Goal: Task Accomplishment & Management: Use online tool/utility

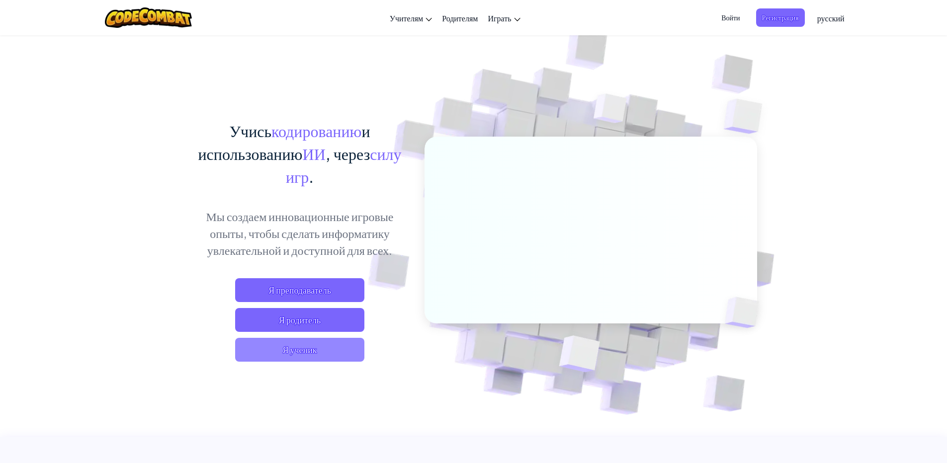
click at [328, 354] on span "Я ученик" at bounding box center [299, 350] width 129 height 24
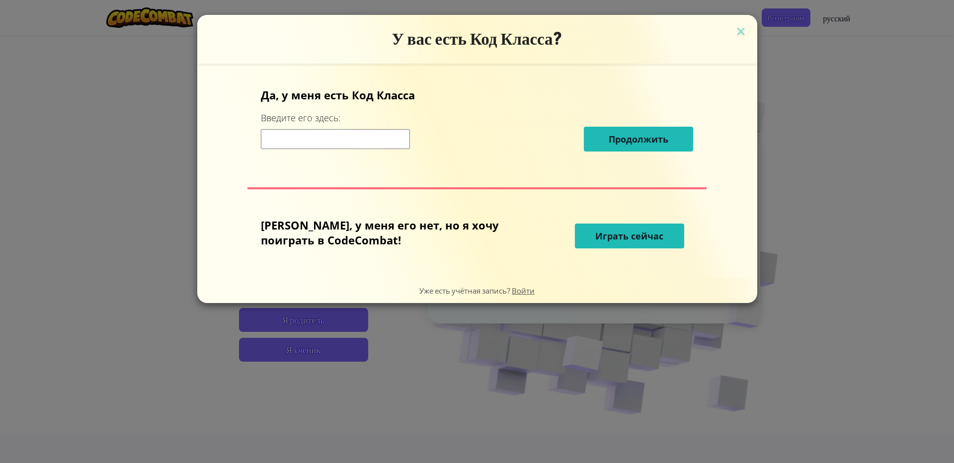
click at [595, 231] on span "Играть сейчас" at bounding box center [629, 236] width 68 height 12
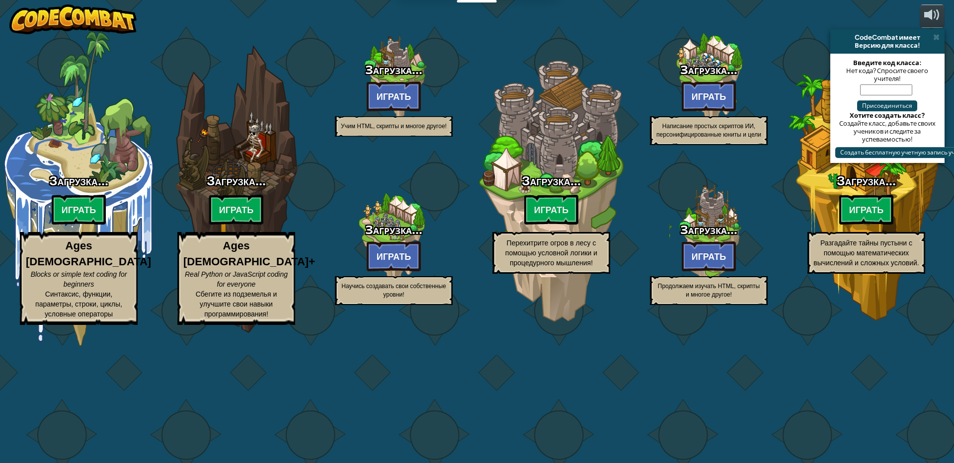
select select "ru"
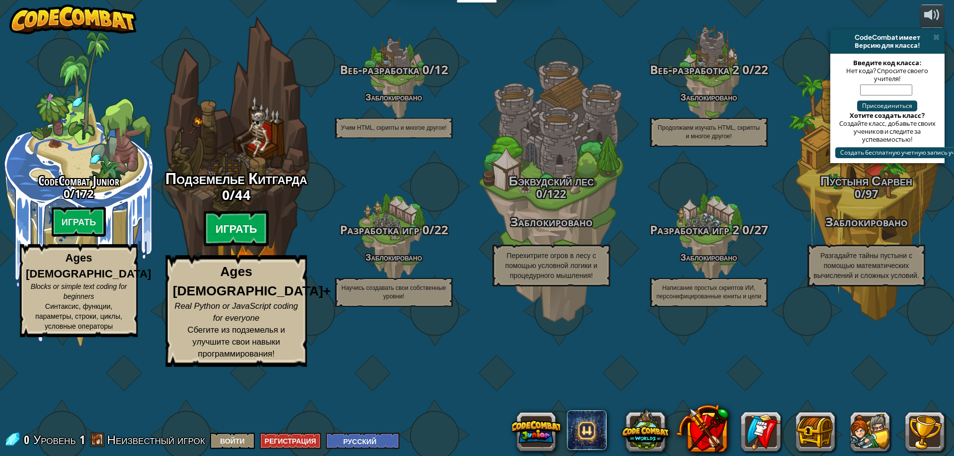
click at [229, 247] on btn "Играть" at bounding box center [237, 229] width 66 height 36
select select "ru"
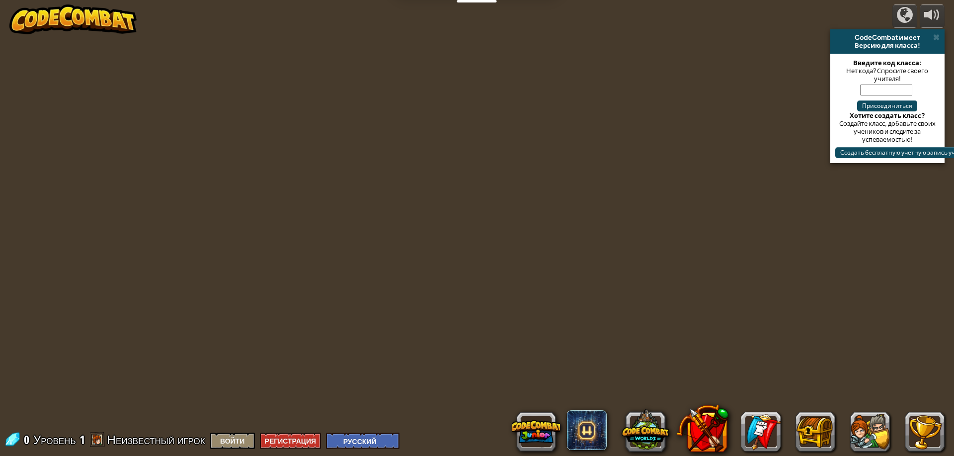
select select "ru"
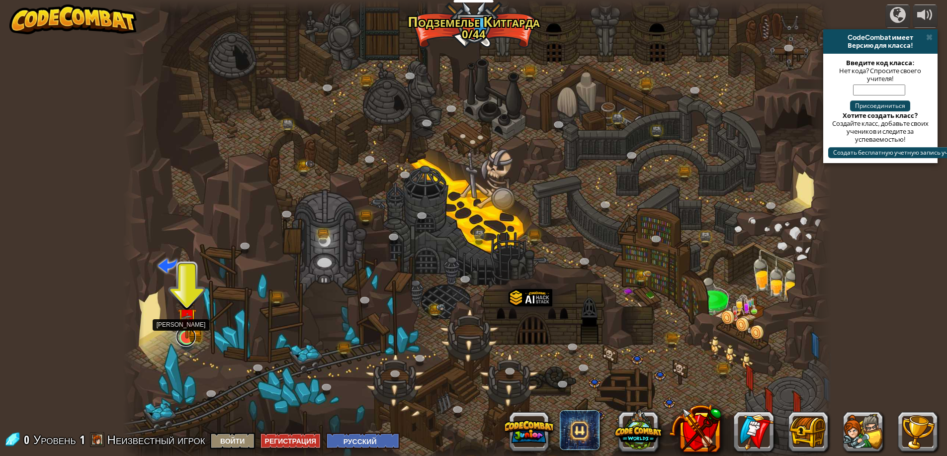
click at [185, 341] on link at bounding box center [186, 337] width 20 height 20
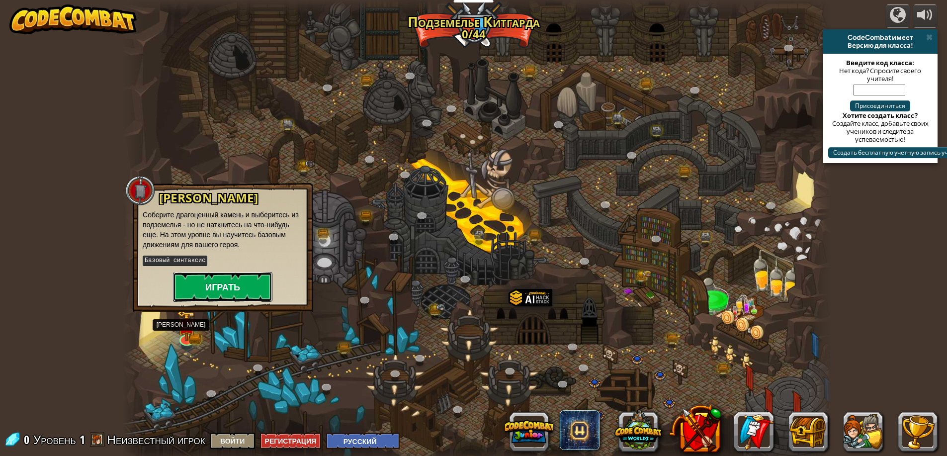
click at [213, 287] on button "Играть" at bounding box center [222, 287] width 99 height 30
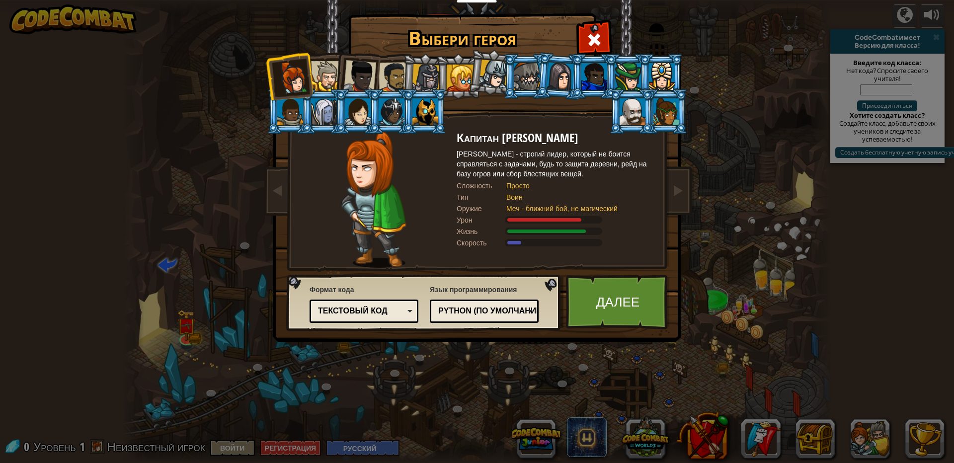
click at [328, 65] on div at bounding box center [326, 76] width 30 height 30
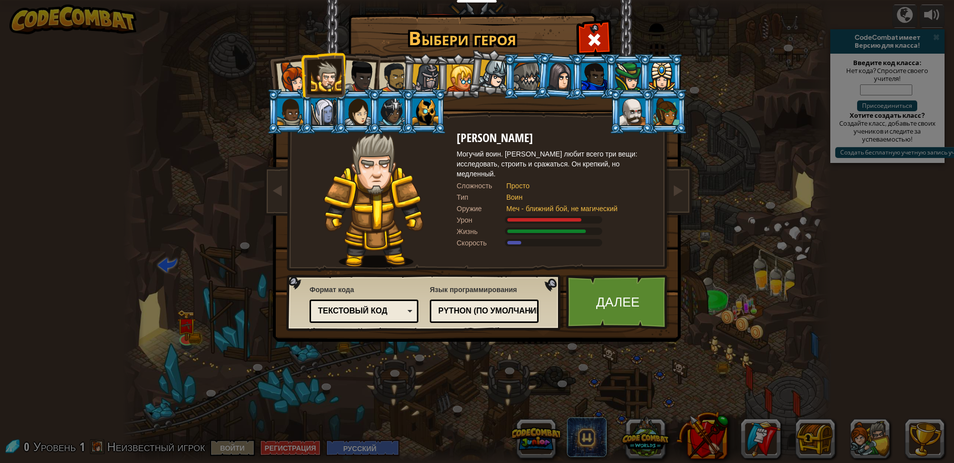
click at [385, 75] on div at bounding box center [394, 77] width 31 height 31
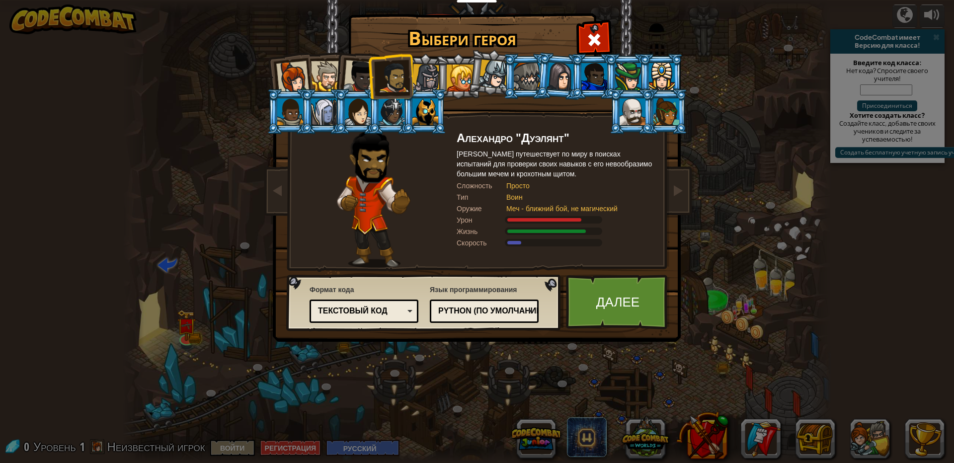
click at [371, 69] on li at bounding box center [391, 76] width 46 height 46
click at [428, 75] on div at bounding box center [426, 78] width 28 height 28
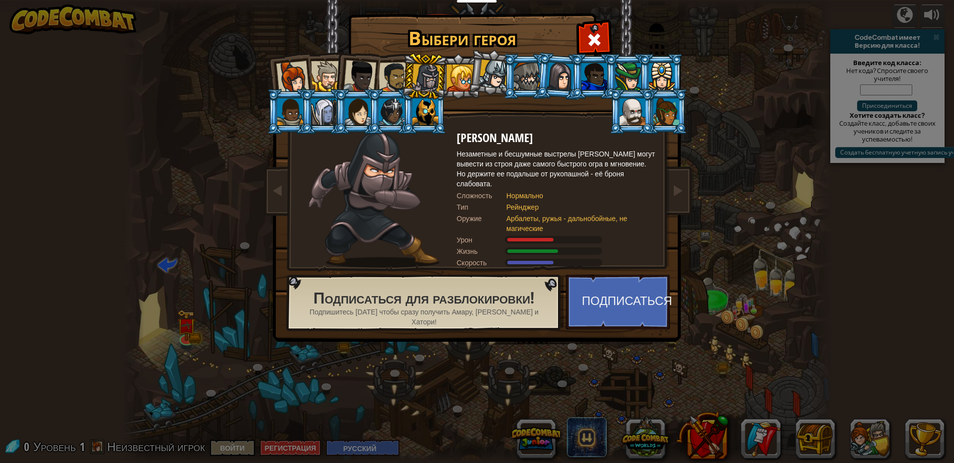
click at [464, 77] on div at bounding box center [460, 78] width 27 height 27
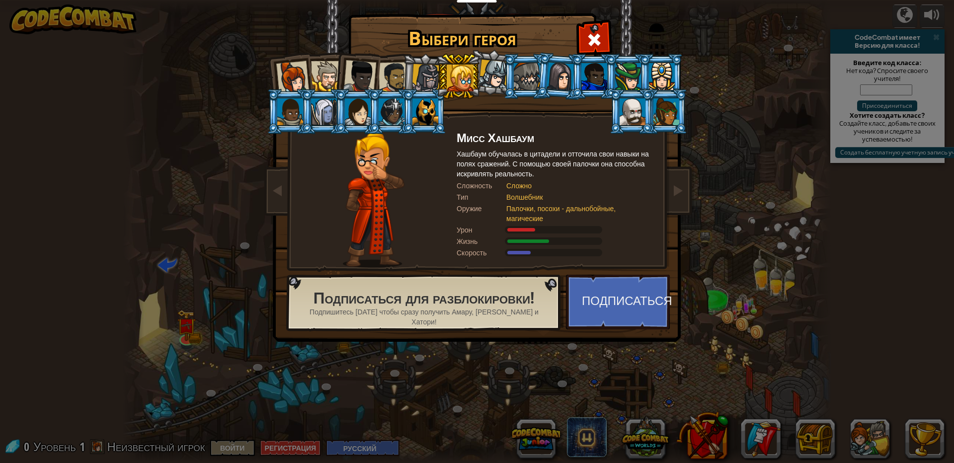
click at [492, 73] on div at bounding box center [493, 74] width 29 height 29
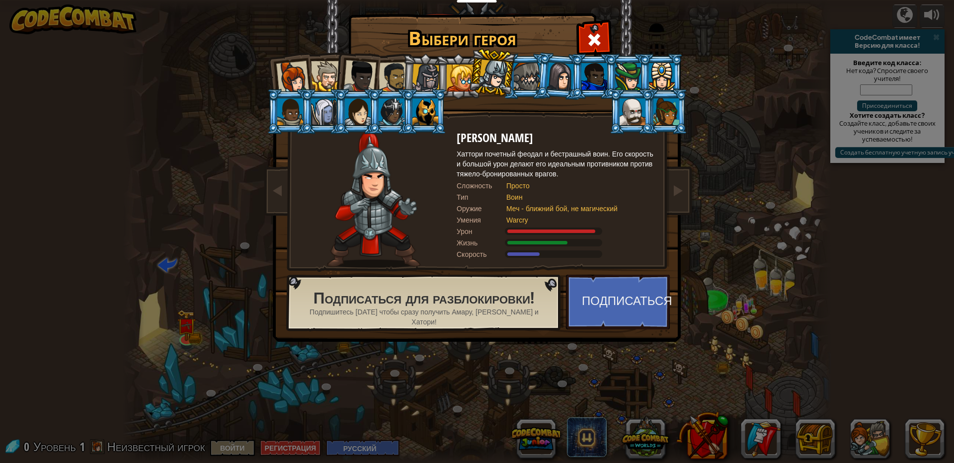
click at [338, 76] on li at bounding box center [357, 74] width 49 height 49
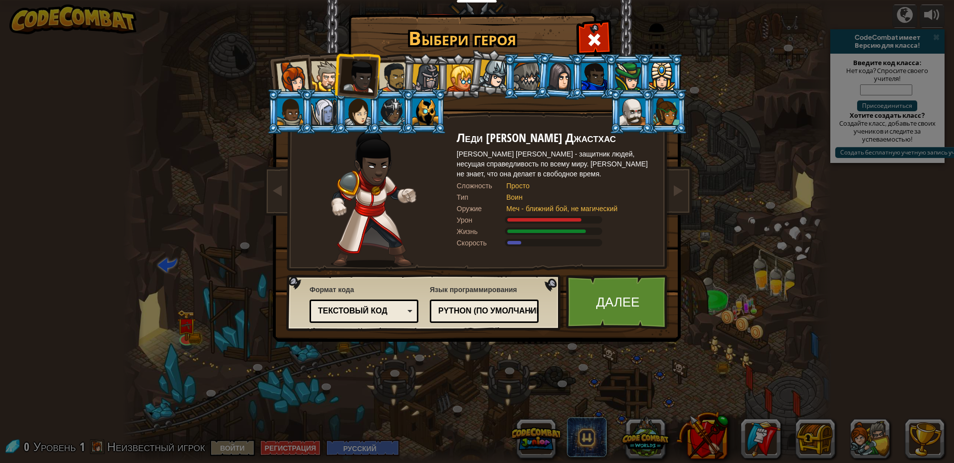
click at [329, 72] on div at bounding box center [326, 76] width 30 height 30
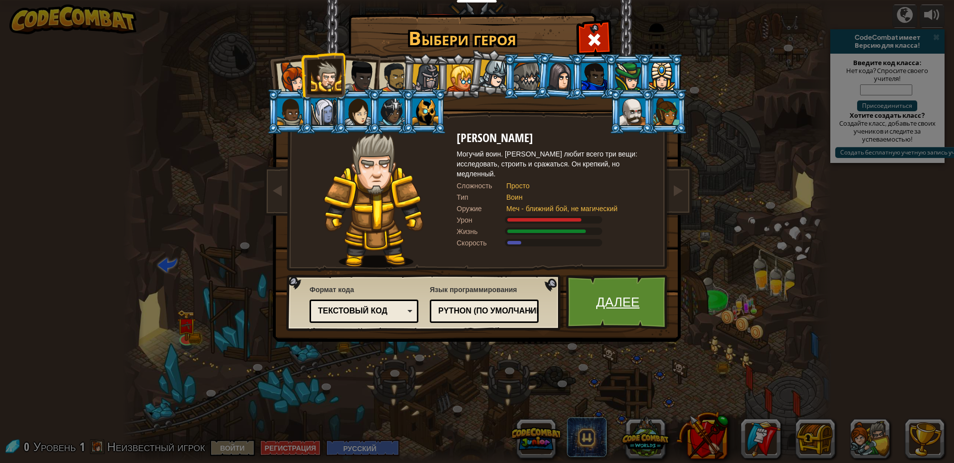
click at [615, 306] on link "Далее" at bounding box center [618, 302] width 104 height 55
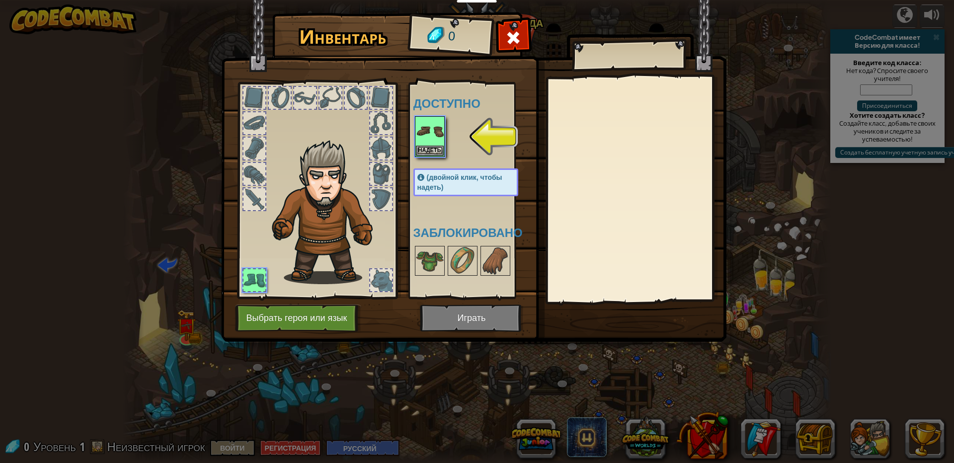
click at [479, 319] on img at bounding box center [473, 161] width 505 height 361
click at [430, 155] on button "Надеть" at bounding box center [430, 150] width 28 height 10
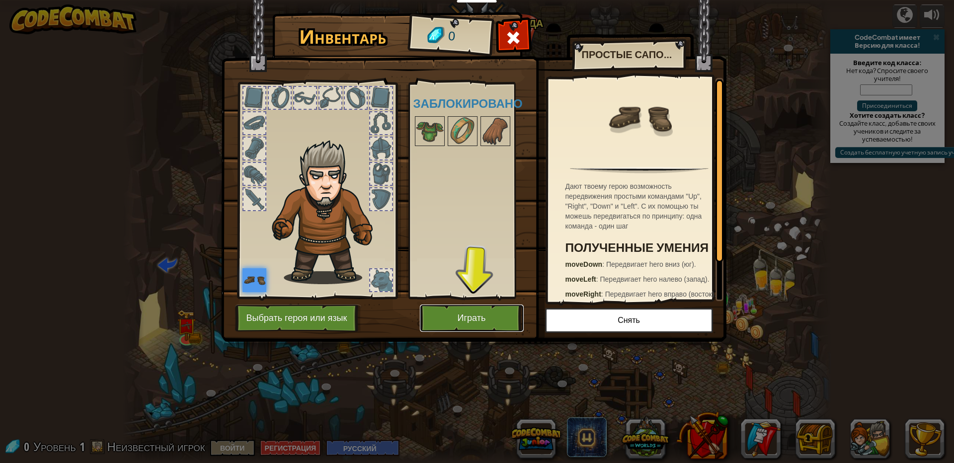
click at [496, 324] on button "Играть" at bounding box center [472, 318] width 104 height 27
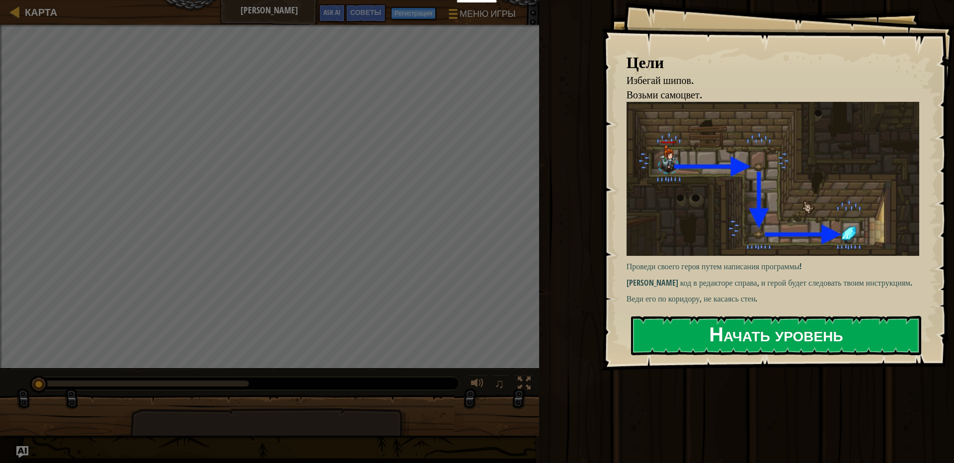
click at [739, 339] on button "Начать уровень" at bounding box center [776, 335] width 290 height 39
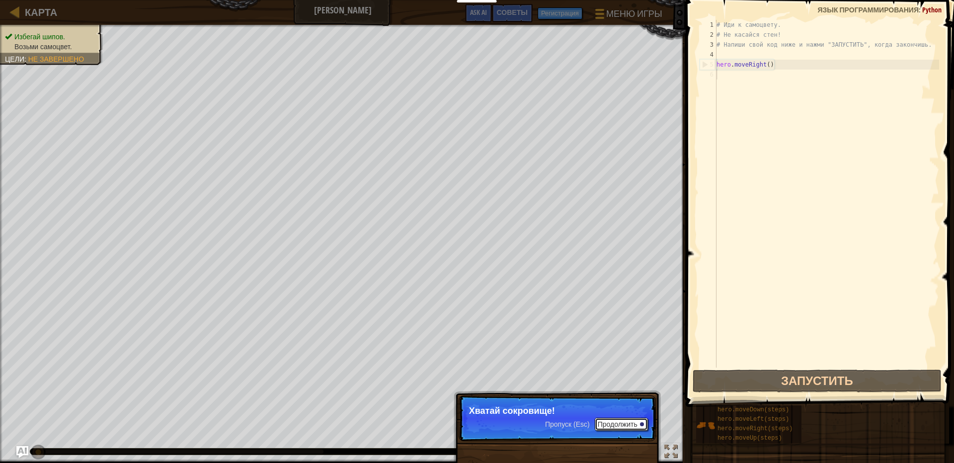
click at [624, 425] on button "Продолжить" at bounding box center [621, 424] width 53 height 13
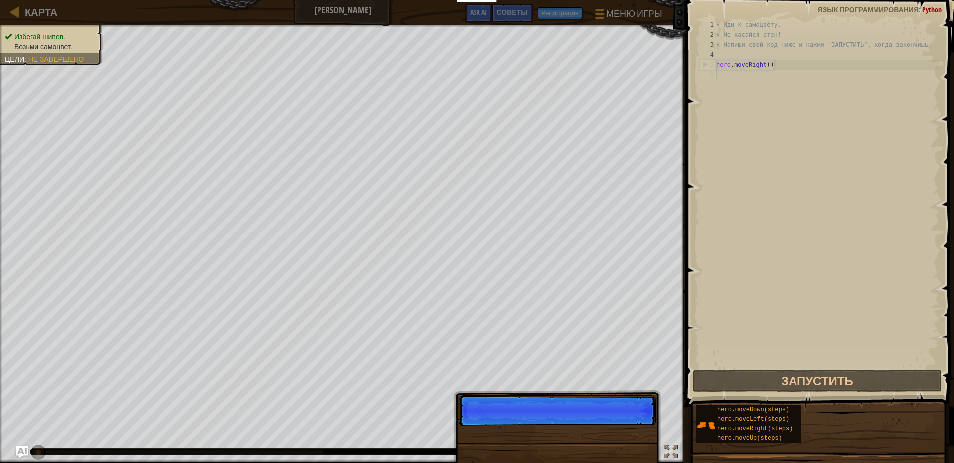
scroll to position [4, 0]
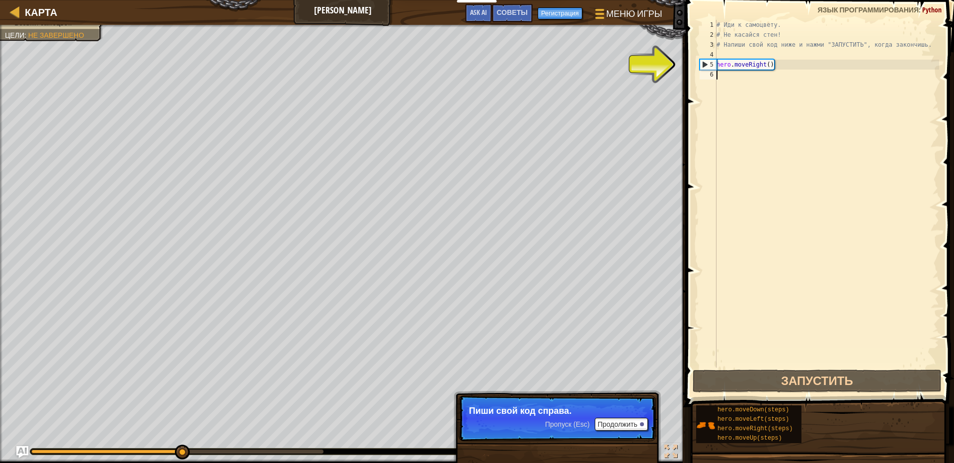
click at [723, 97] on div "# Иди к самоцвету. # Не касайся стен! # Напиши свой код ниже и нажми "ЗАПУСТИТЬ…" at bounding box center [827, 204] width 225 height 368
click at [633, 428] on button "Продолжить" at bounding box center [621, 424] width 53 height 13
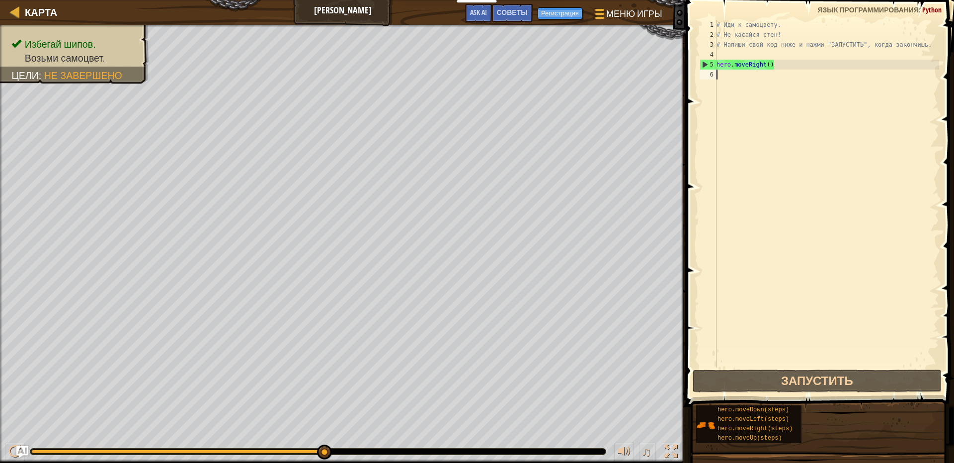
click at [732, 77] on div "# Иди к самоцвету. # Не касайся стен! # Напиши свой код ниже и нажми "ЗАПУСТИТЬ…" at bounding box center [827, 204] width 225 height 368
type textarea "р"
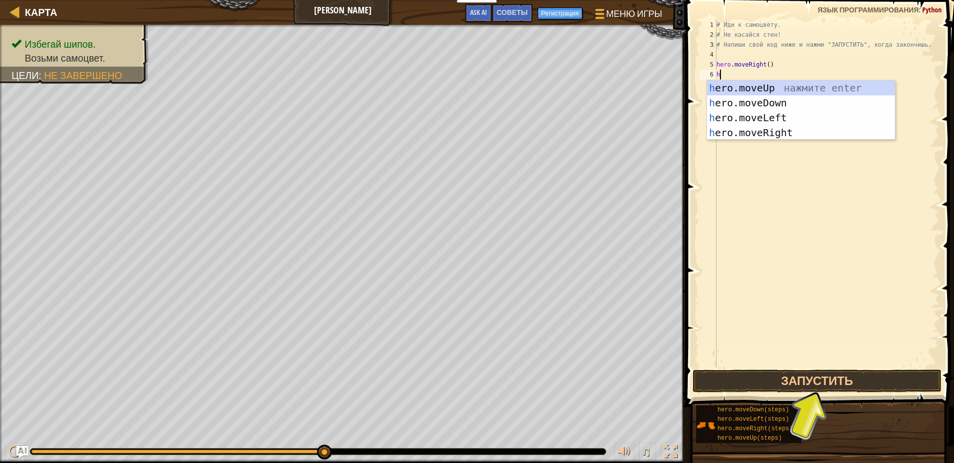
type textarea "he"
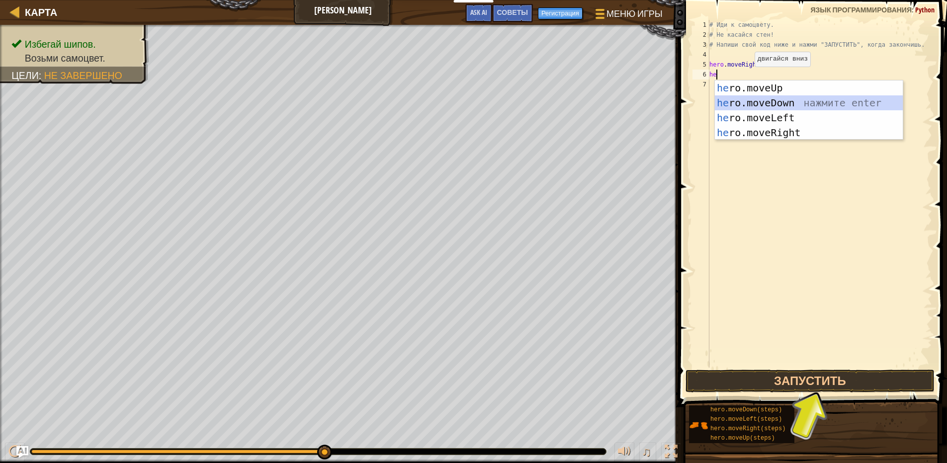
click at [745, 104] on div "he ro.moveUp нажмите enter he ro.moveDown нажмите enter he ro.moveLeft нажмите …" at bounding box center [809, 125] width 188 height 89
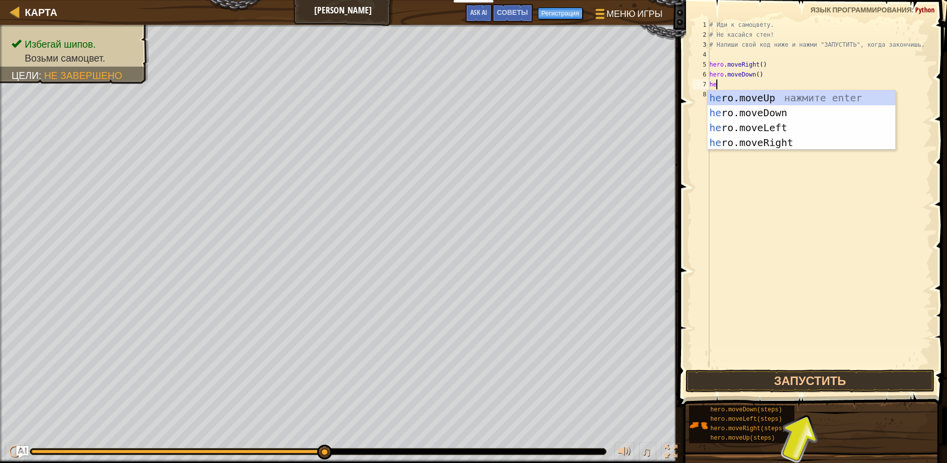
type textarea "her"
click at [761, 140] on div "her o.moveUp нажмите enter her o.moveDown нажмите enter her o.moveLeft нажмите …" at bounding box center [801, 134] width 188 height 89
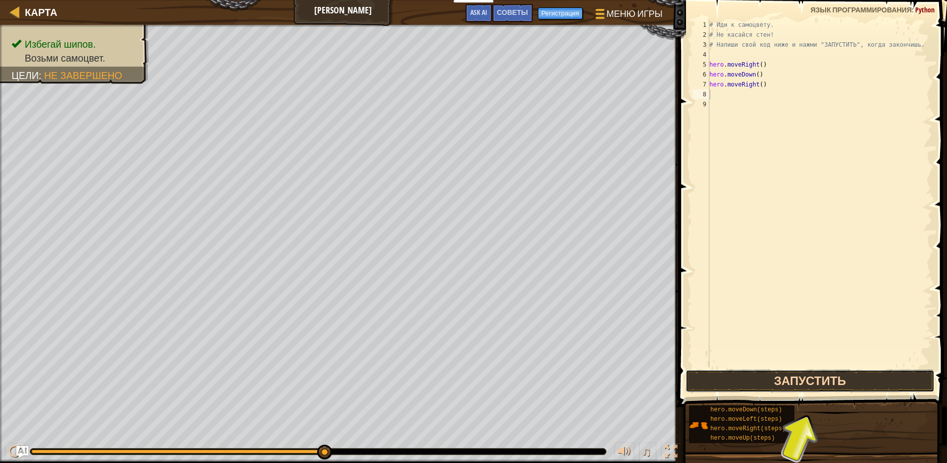
click at [742, 380] on button "Запустить" at bounding box center [809, 381] width 249 height 23
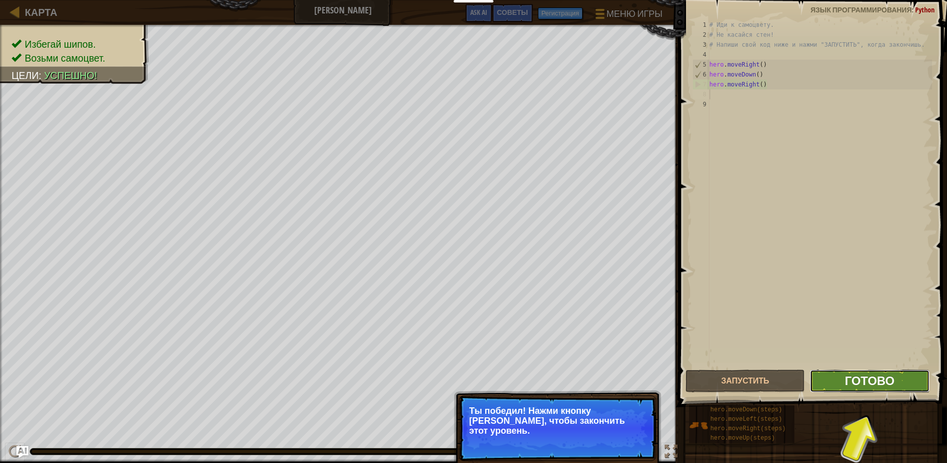
click at [862, 388] on span "Готово" at bounding box center [869, 381] width 50 height 16
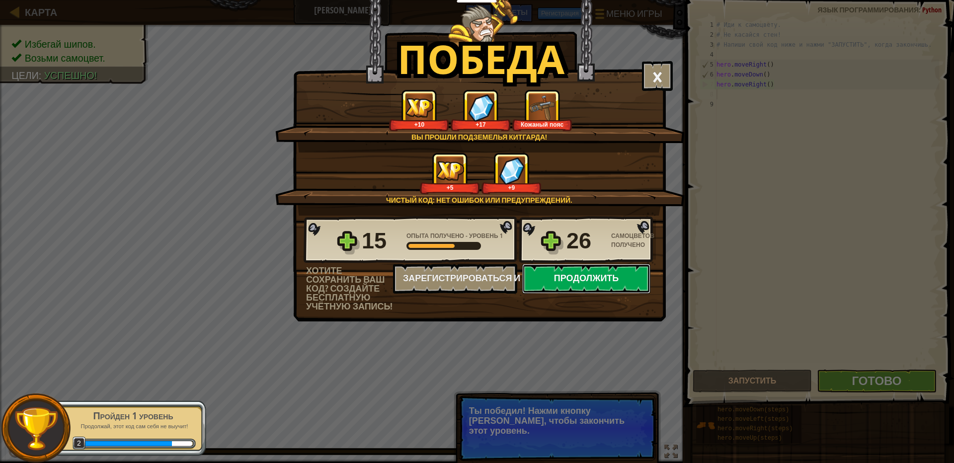
click at [609, 283] on button "Продолжить" at bounding box center [586, 279] width 128 height 30
select select "ru"
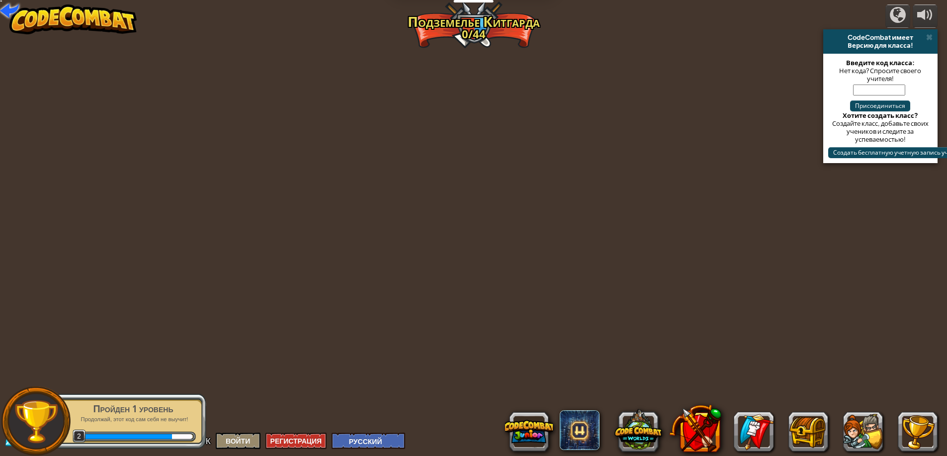
select select "ru"
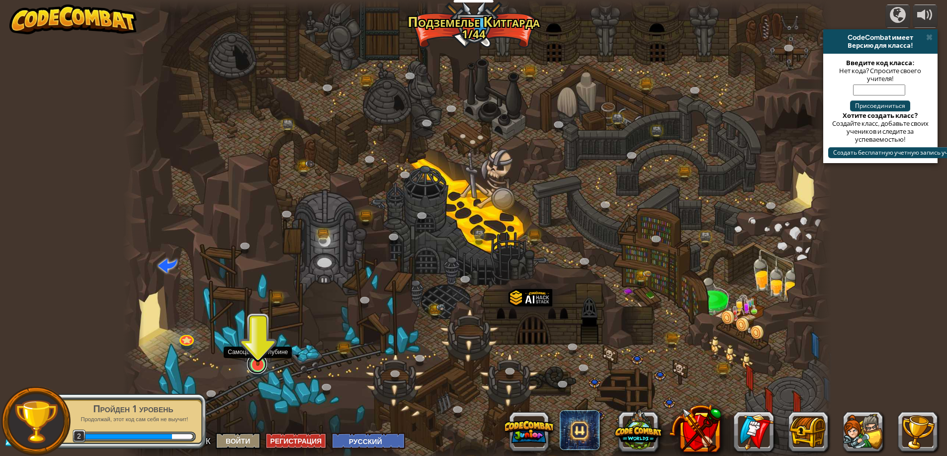
click at [258, 369] on link at bounding box center [257, 364] width 20 height 20
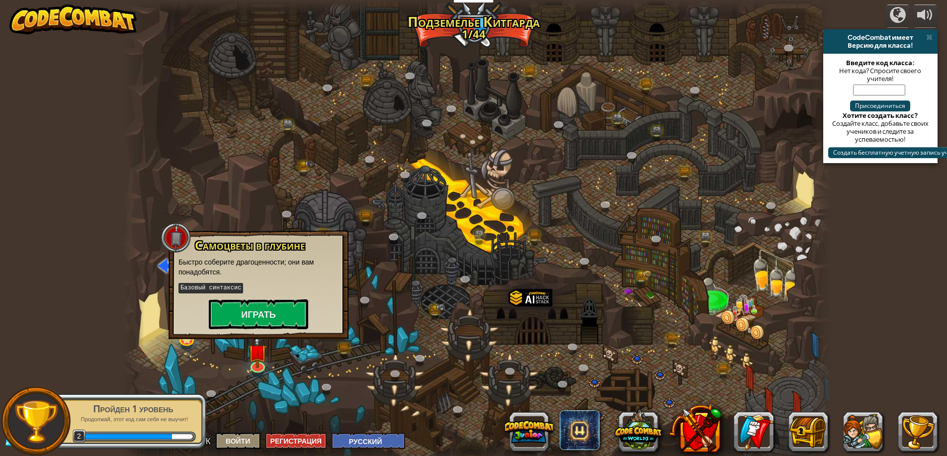
click at [269, 337] on div "Самоцветы в глубине Быстро соберите драгоценности; они вам понадобятся. Базовый…" at bounding box center [258, 284] width 180 height 109
click at [265, 322] on button "Играть" at bounding box center [258, 314] width 99 height 30
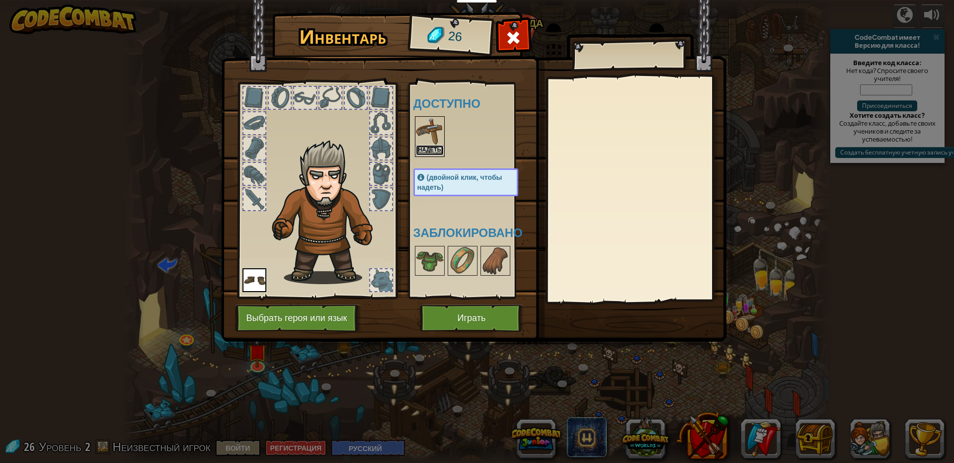
click at [425, 149] on button "Надеть" at bounding box center [430, 150] width 28 height 10
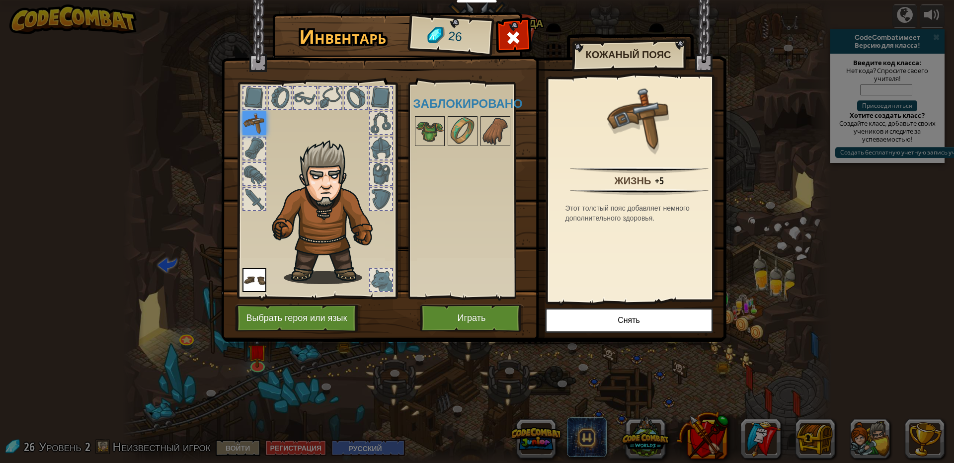
click at [252, 120] on img at bounding box center [255, 123] width 24 height 24
click at [253, 128] on img at bounding box center [255, 123] width 24 height 24
click at [445, 321] on button "Играть" at bounding box center [472, 318] width 104 height 27
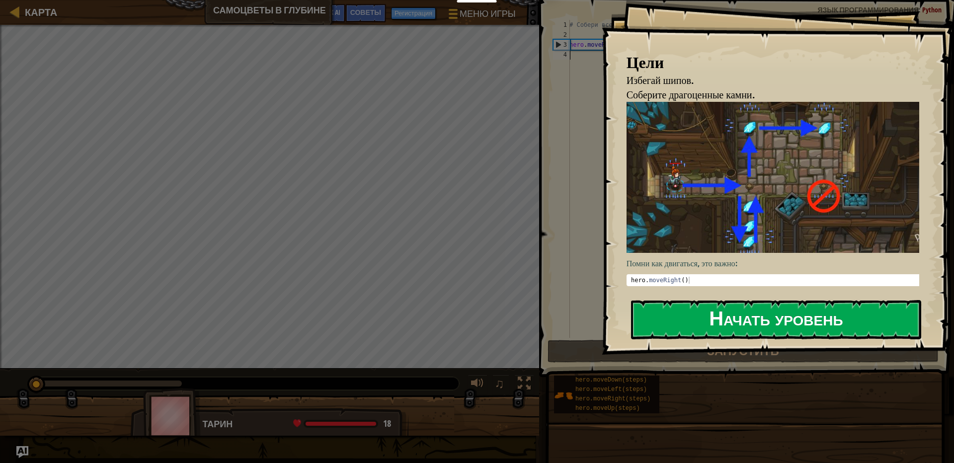
click at [711, 321] on button "Начать уровень" at bounding box center [776, 319] width 290 height 39
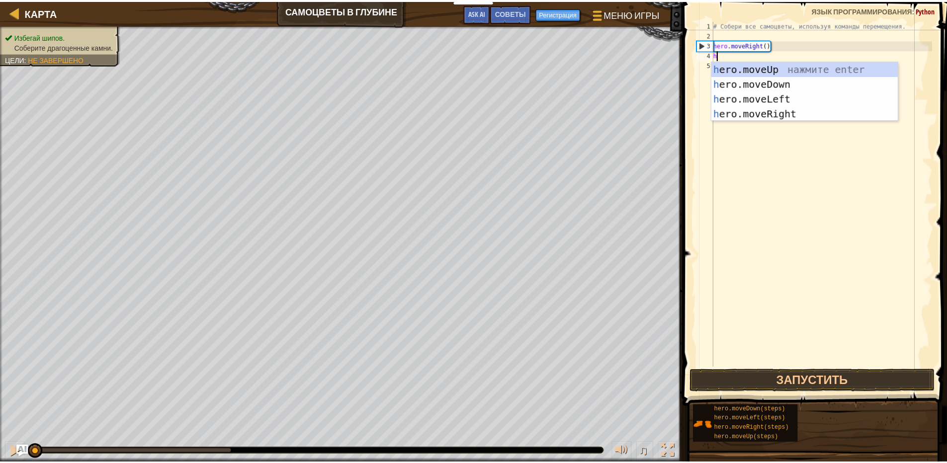
scroll to position [4, 0]
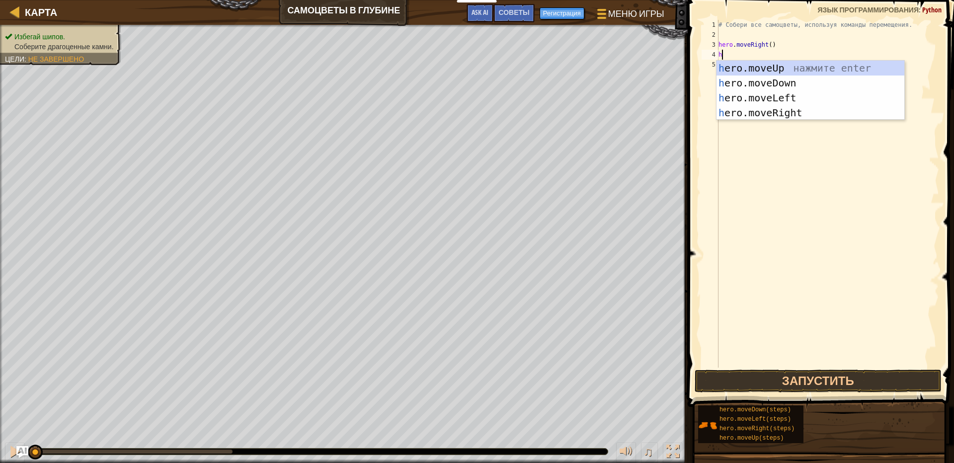
type textarea "he"
click at [765, 83] on div "he ro.moveUp нажмите enter he ro.moveDown нажмите enter he ro.moveLeft нажмите …" at bounding box center [811, 105] width 188 height 89
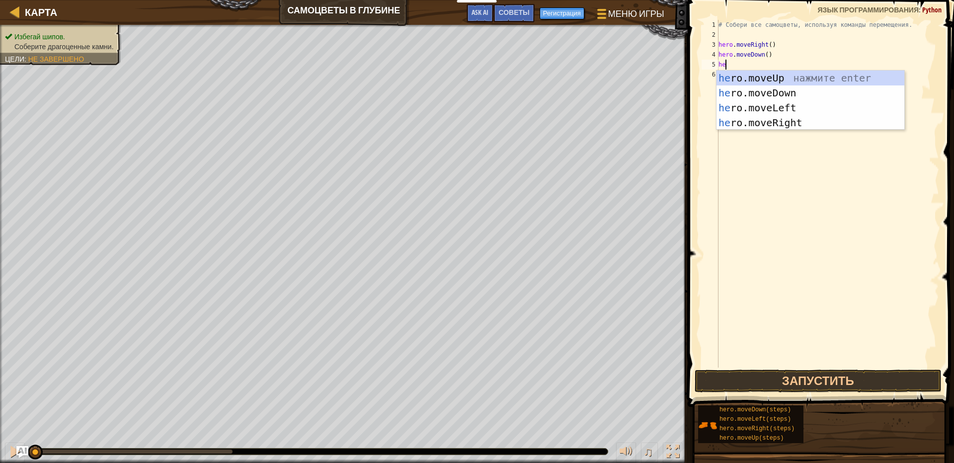
type textarea "her"
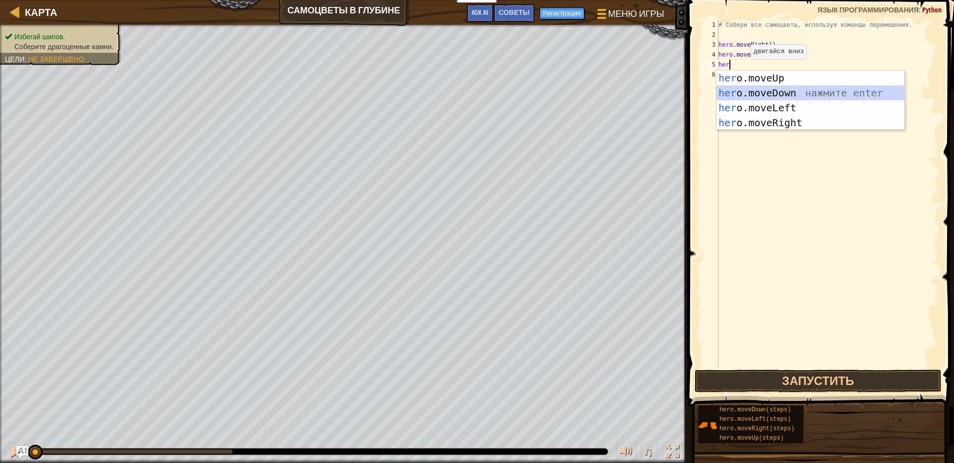
click at [754, 97] on div "her o.moveUp нажмите enter her o.moveDown нажмите enter her o.moveLeft нажмите …" at bounding box center [811, 115] width 188 height 89
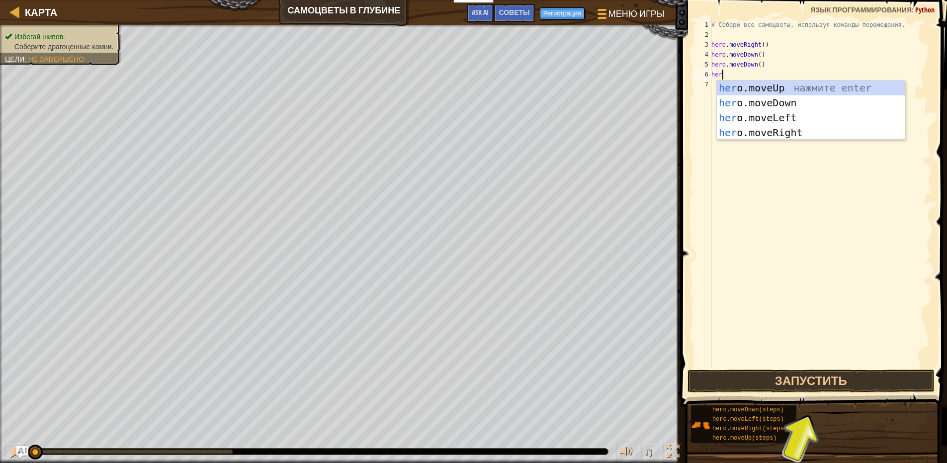
type textarea "hero"
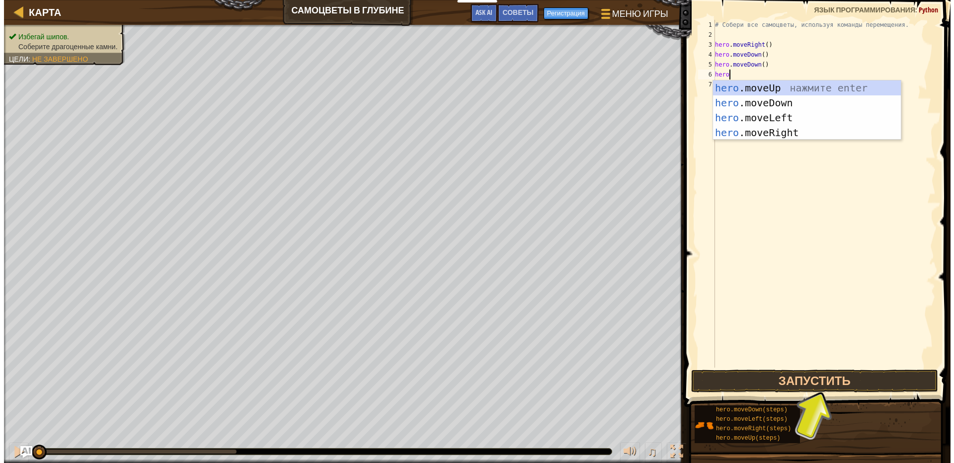
scroll to position [4, 0]
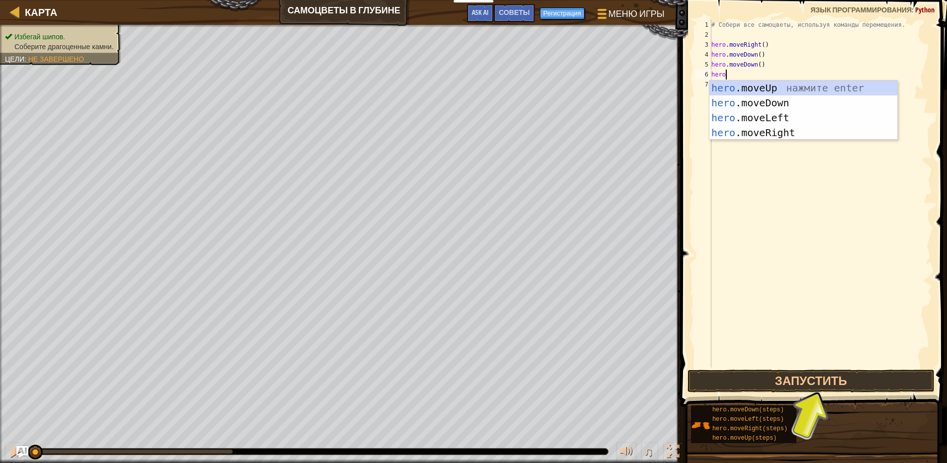
click at [746, 108] on div "hero .moveUp нажмите enter hero .moveDown нажмите enter hero .moveLeft нажмите …" at bounding box center [803, 125] width 188 height 89
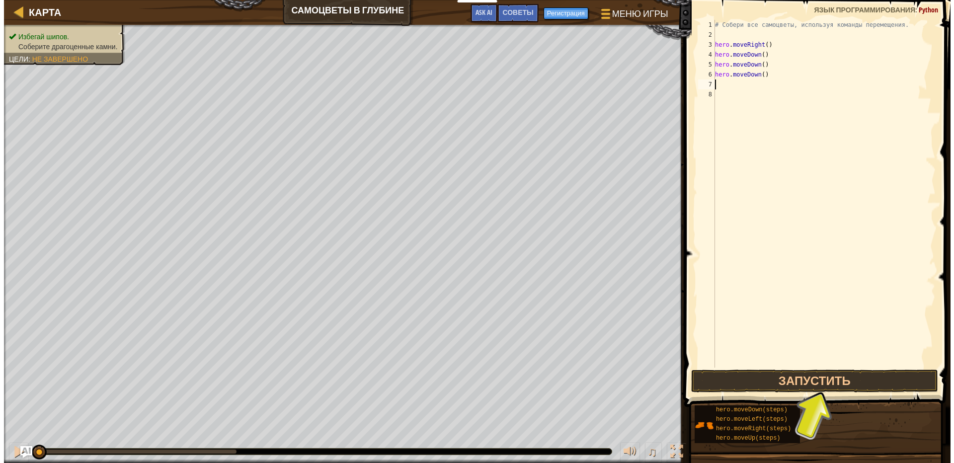
scroll to position [4, 0]
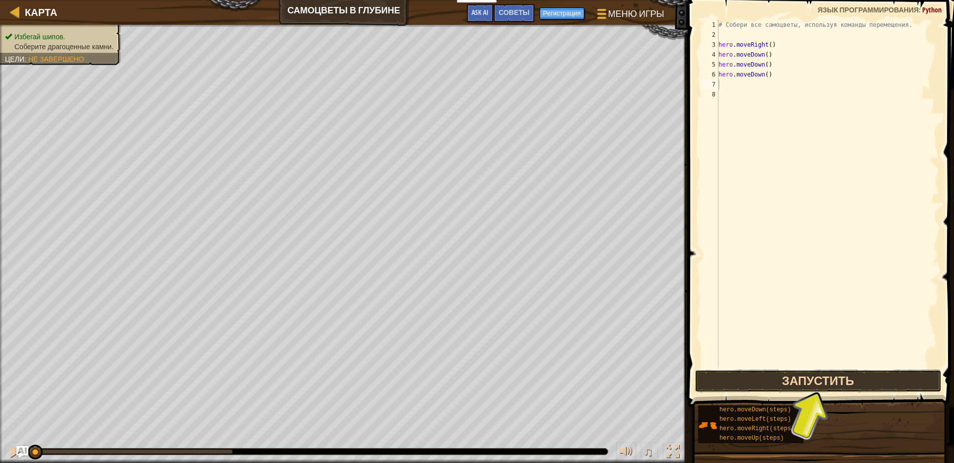
click at [767, 378] on button "Запустить" at bounding box center [818, 381] width 247 height 23
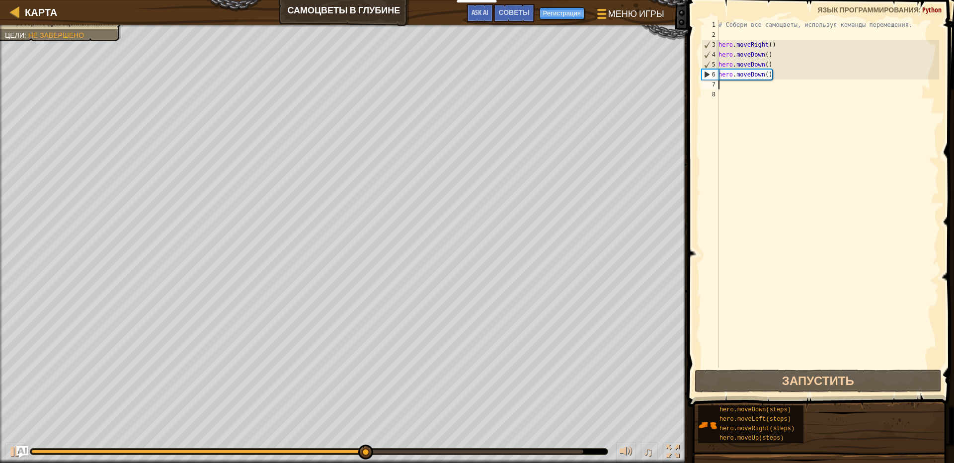
click at [735, 85] on div "# Собери все самоцветы, используя команды перемещения. hero . moveRight ( ) her…" at bounding box center [828, 204] width 223 height 368
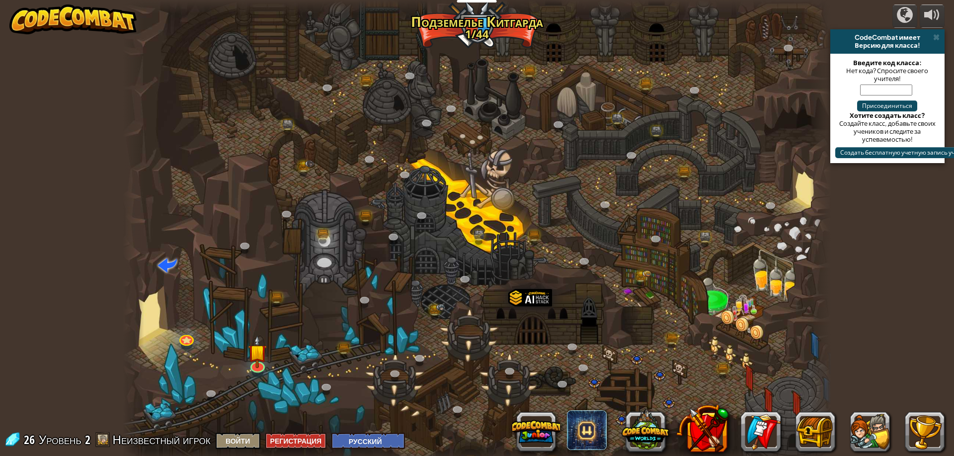
select select "ru"
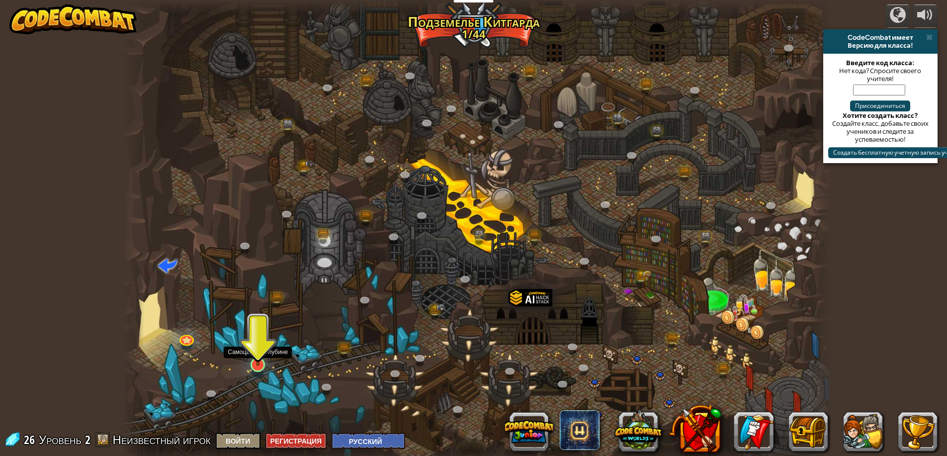
click at [259, 365] on img at bounding box center [258, 344] width 19 height 44
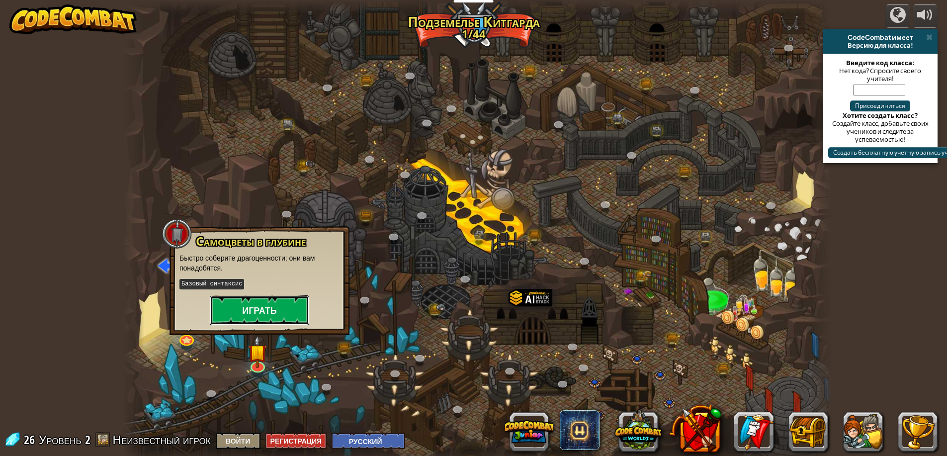
click at [261, 318] on button "Играть" at bounding box center [259, 310] width 99 height 30
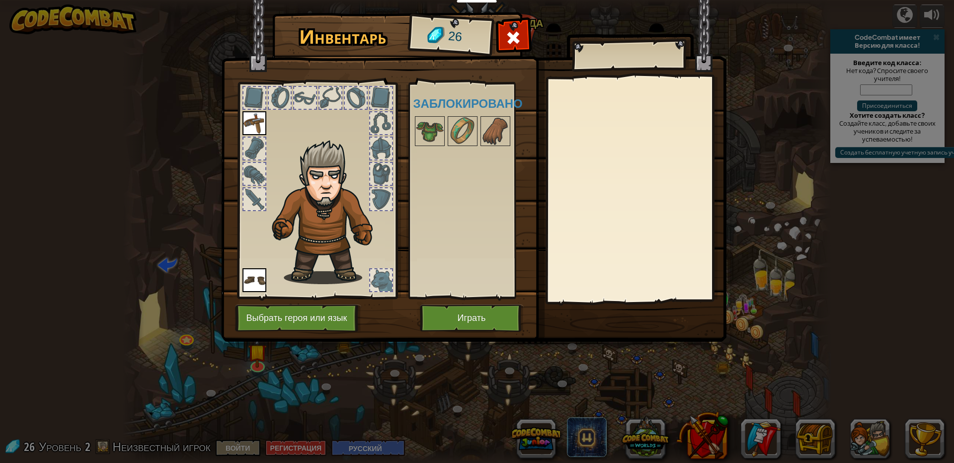
click at [261, 118] on img at bounding box center [255, 123] width 24 height 24
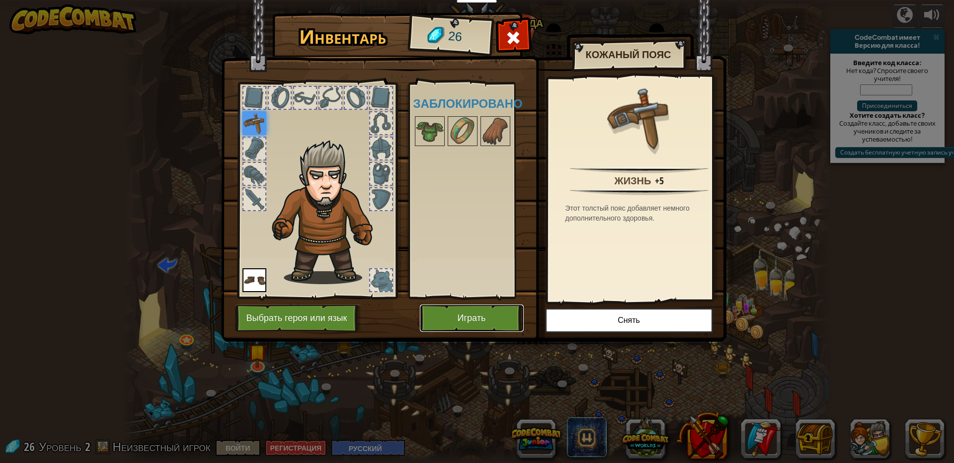
click at [448, 322] on button "Играть" at bounding box center [472, 318] width 104 height 27
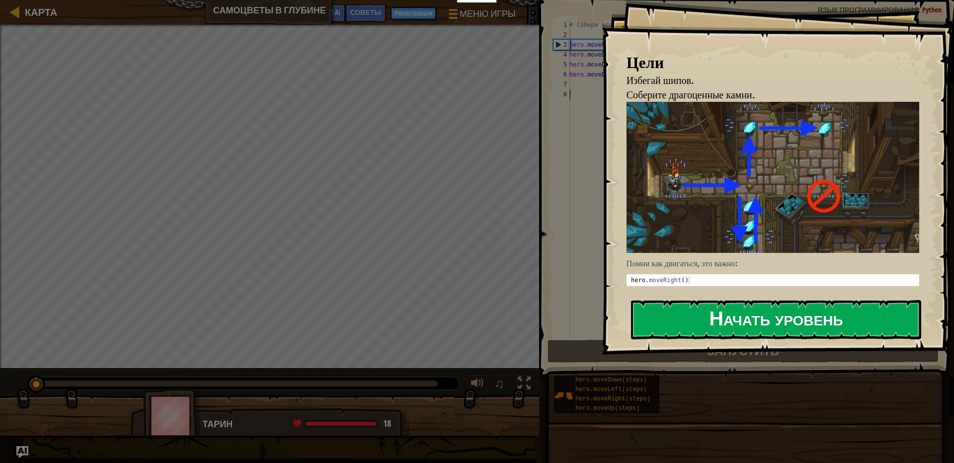
click at [659, 318] on button "Начать уровень" at bounding box center [776, 319] width 290 height 39
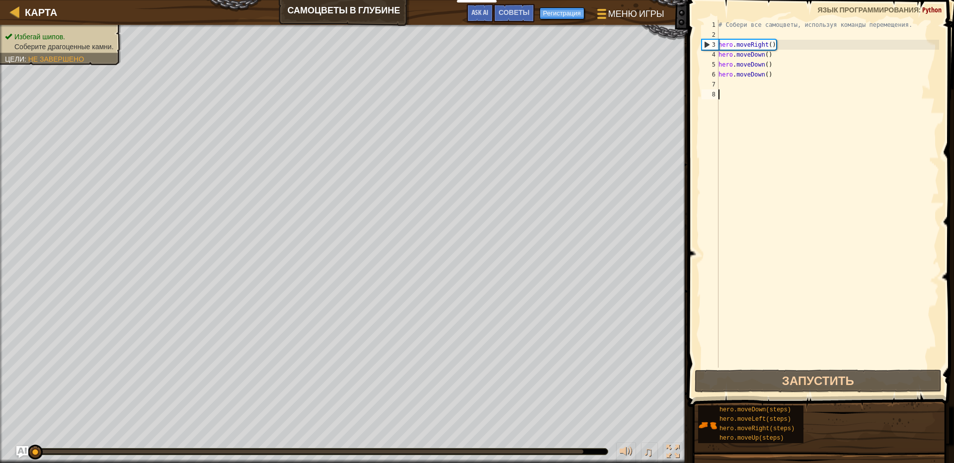
click at [749, 84] on div "# Собери все самоцветы, используя команды перемещения. hero . moveRight ( ) her…" at bounding box center [828, 204] width 223 height 368
type textarea "h"
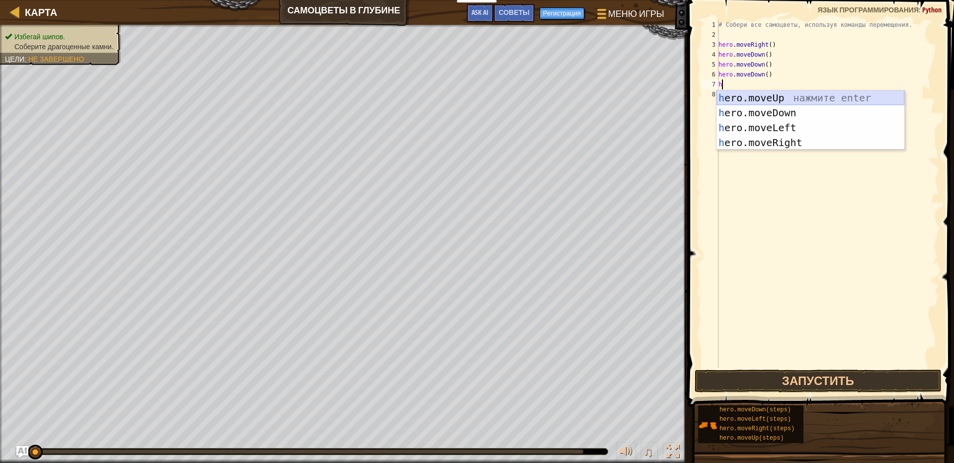
click at [758, 98] on div "h ero.moveUp нажмите enter h ero.moveDown нажмите enter h ero.moveLeft нажмите …" at bounding box center [811, 134] width 188 height 89
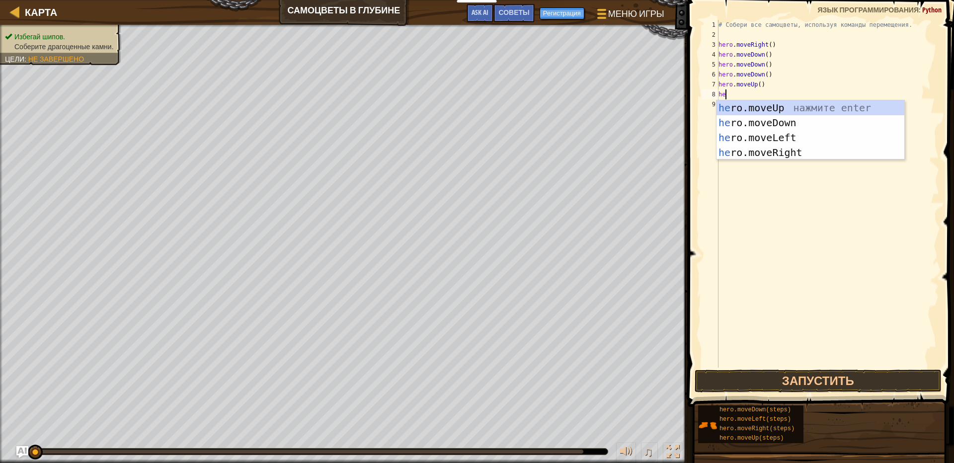
type textarea "her"
click at [756, 109] on div "her o.moveUp нажмите enter her o.moveDown нажмите enter her o.moveLeft нажмите …" at bounding box center [811, 144] width 188 height 89
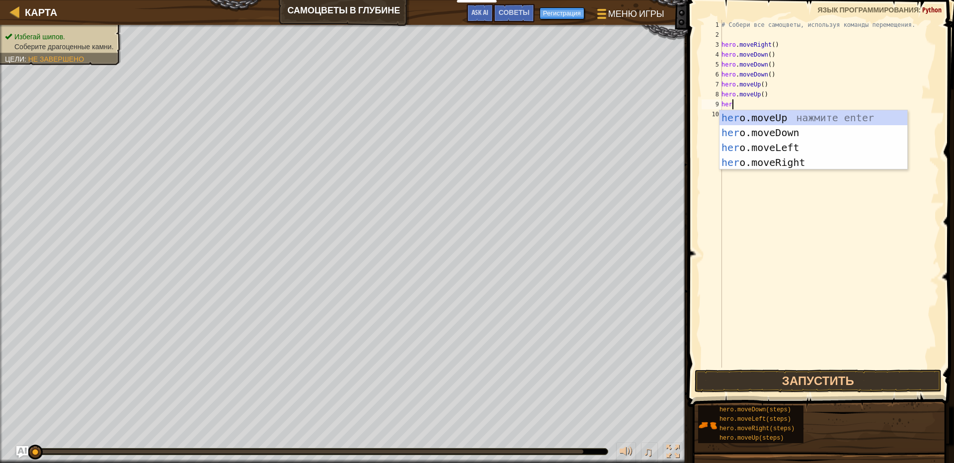
type textarea "hero"
click at [763, 119] on div "hero .moveUp нажмите enter hero .moveDown нажмите enter hero .moveLeft нажмите …" at bounding box center [814, 154] width 188 height 89
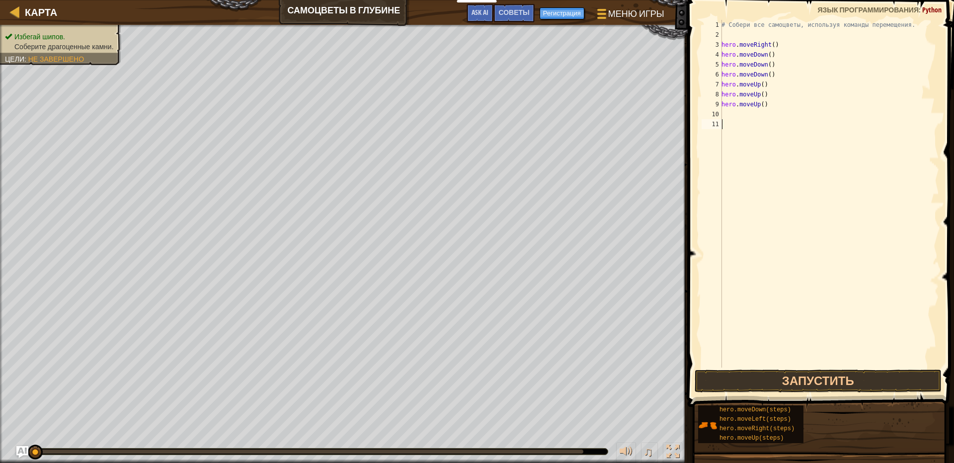
click at [736, 120] on div "# Собери все самоцветы, используя команды перемещения. hero . moveRight ( ) her…" at bounding box center [830, 204] width 220 height 368
click at [736, 116] on div "# Собери все самоцветы, используя команды перемещения. hero . moveRight ( ) her…" at bounding box center [830, 204] width 220 height 368
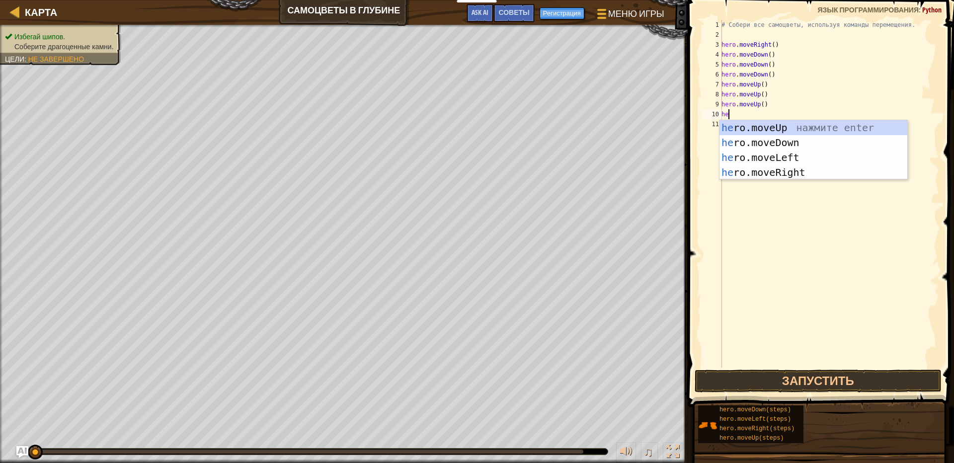
type textarea "her"
click at [764, 127] on div "her o.moveUp нажмите enter her o.moveDown нажмите enter her o.moveLeft нажмите …" at bounding box center [814, 164] width 188 height 89
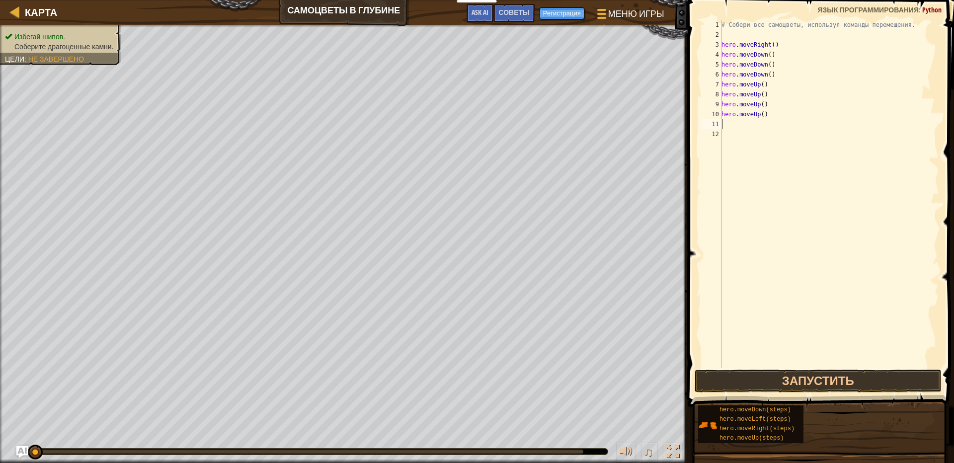
click at [754, 127] on div "# Собери все самоцветы, используя команды перемещения. hero . moveRight ( ) her…" at bounding box center [830, 204] width 220 height 368
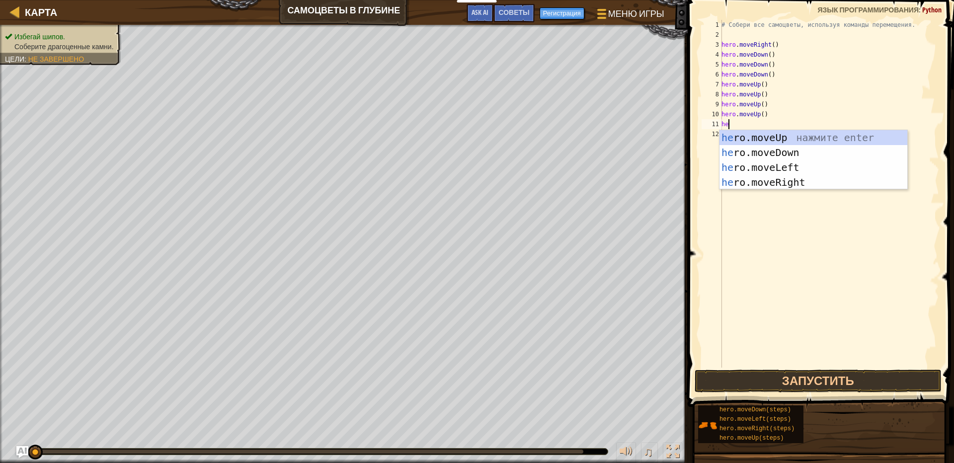
type textarea "her"
click at [773, 140] on div "her o.moveUp нажмите enter her o.moveDown нажмите enter her o.moveLeft нажмите …" at bounding box center [814, 174] width 188 height 89
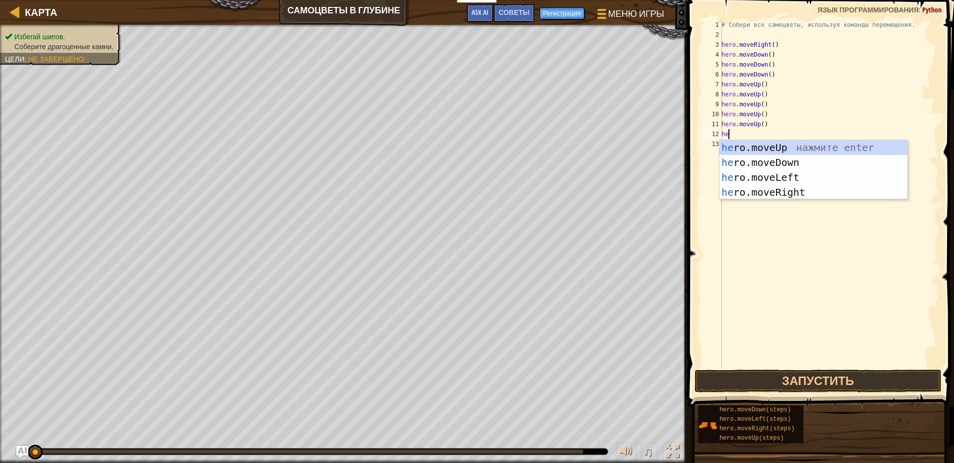
type textarea "her"
click at [759, 142] on div "her o.moveUp нажмите enter her o.moveDown нажмите enter her o.moveLeft нажмите …" at bounding box center [814, 184] width 188 height 89
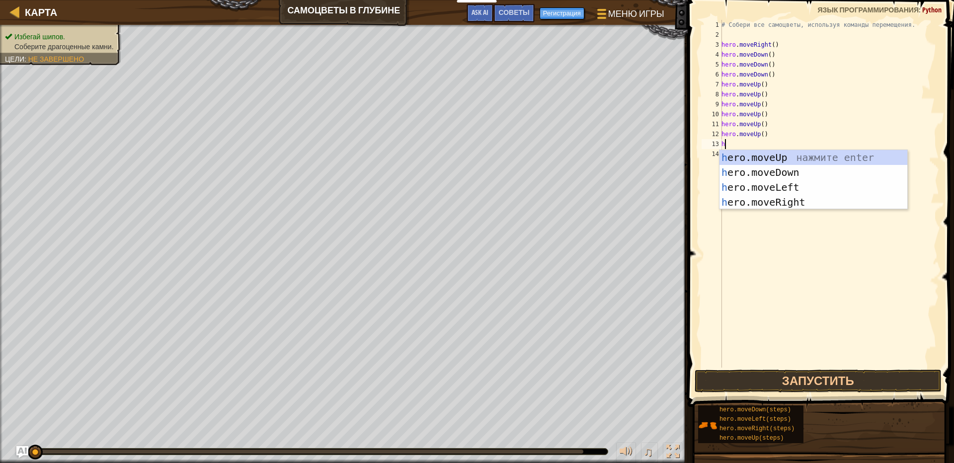
type textarea "he"
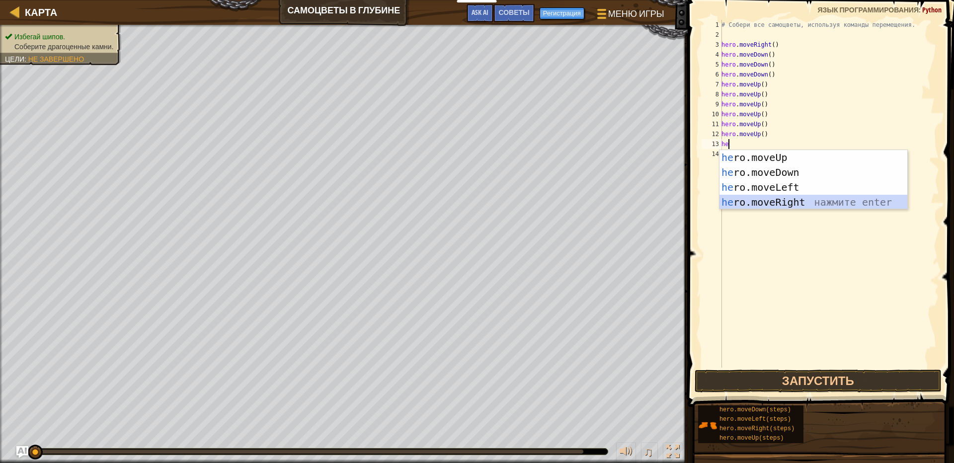
click at [762, 200] on div "he ro.moveUp нажмите enter he ro.moveDown нажмите enter he ro.moveLeft нажмите …" at bounding box center [814, 194] width 188 height 89
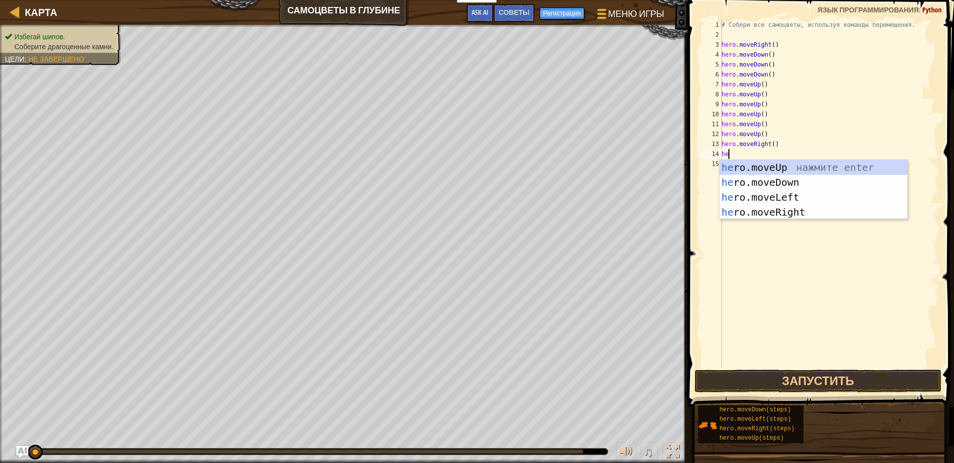
type textarea "her"
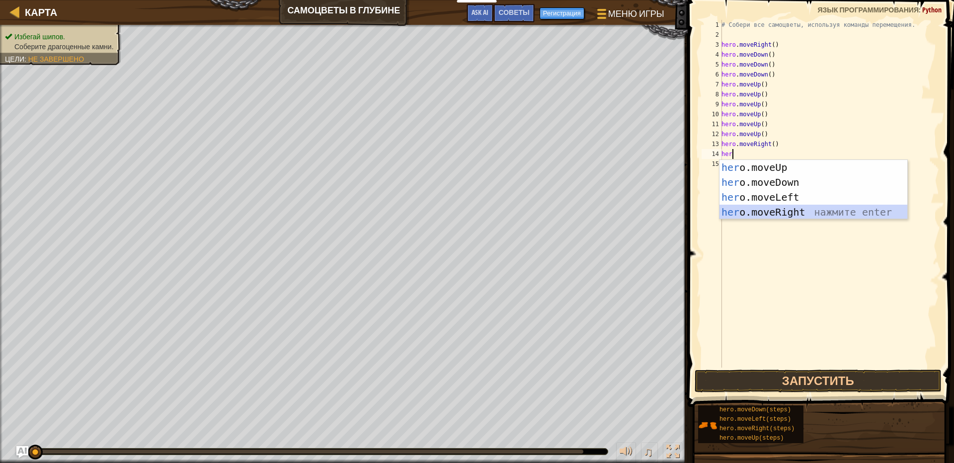
click at [823, 216] on div "her o.moveUp нажмите enter her o.moveDown нажмите enter her o.moveLeft нажмите …" at bounding box center [814, 204] width 188 height 89
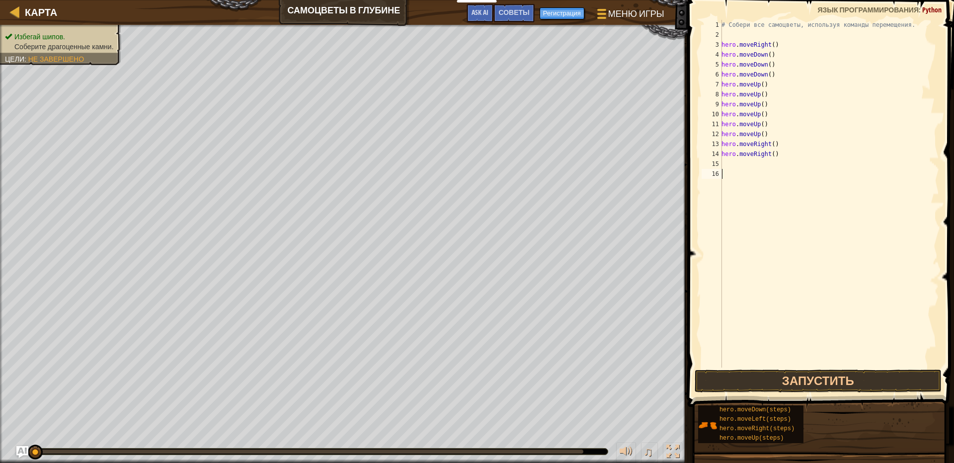
click at [726, 169] on div "# Собери все самоцветы, используя команды перемещения. hero . moveRight ( ) her…" at bounding box center [830, 204] width 220 height 368
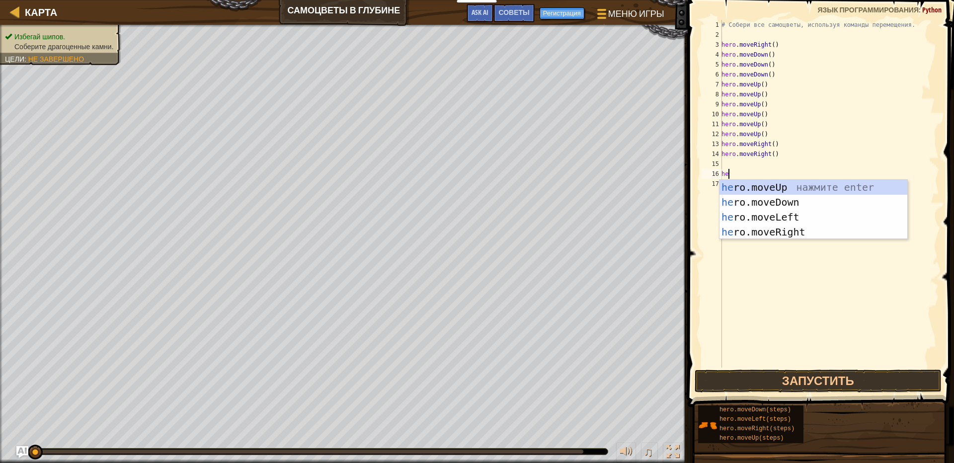
type textarea "her"
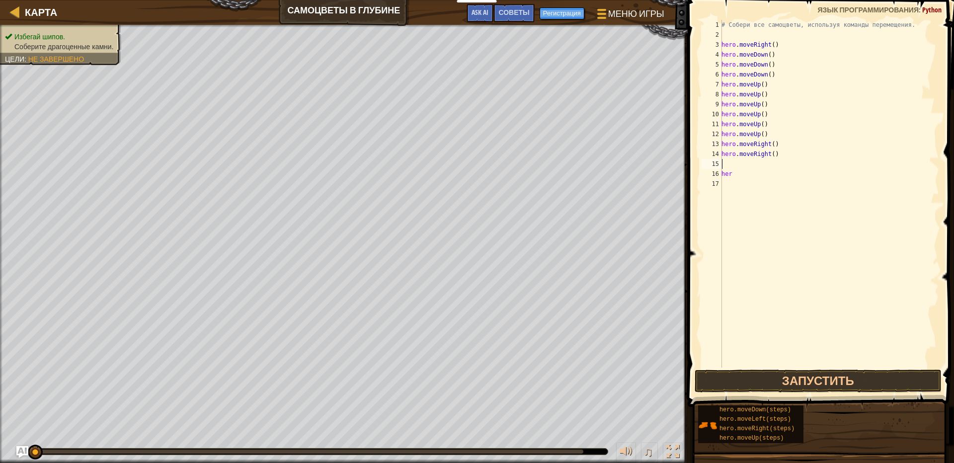
click at [736, 164] on div "# Собери все самоцветы, используя команды перемещения. hero . moveRight ( ) her…" at bounding box center [830, 204] width 220 height 368
click at [736, 176] on div "# Собери все самоцветы, используя команды перемещения. hero . moveRight ( ) her…" at bounding box center [830, 204] width 220 height 368
type textarea "her"
click at [732, 165] on div "# Собери все самоцветы, используя команды перемещения. hero . moveRight ( ) her…" at bounding box center [830, 204] width 220 height 368
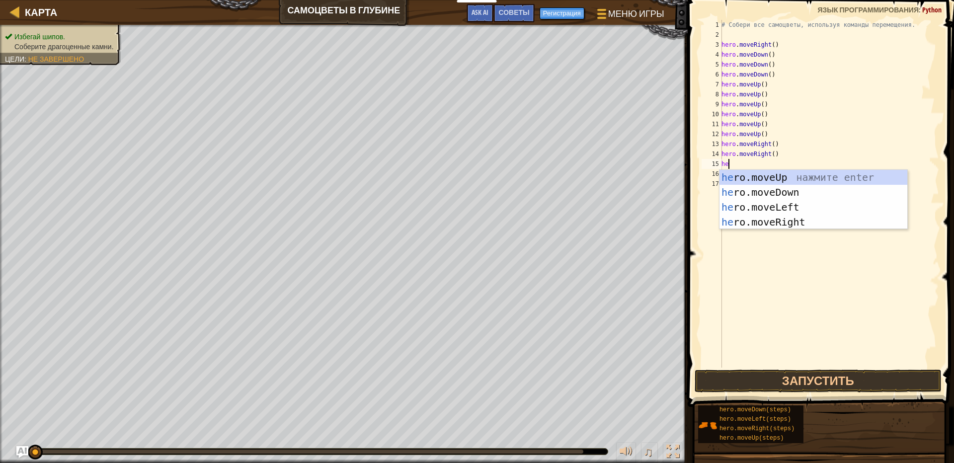
type textarea "her"
click at [767, 225] on div "her o.moveUp нажмите enter her o.moveDown нажмите enter her o.moveLeft нажмите …" at bounding box center [814, 214] width 188 height 89
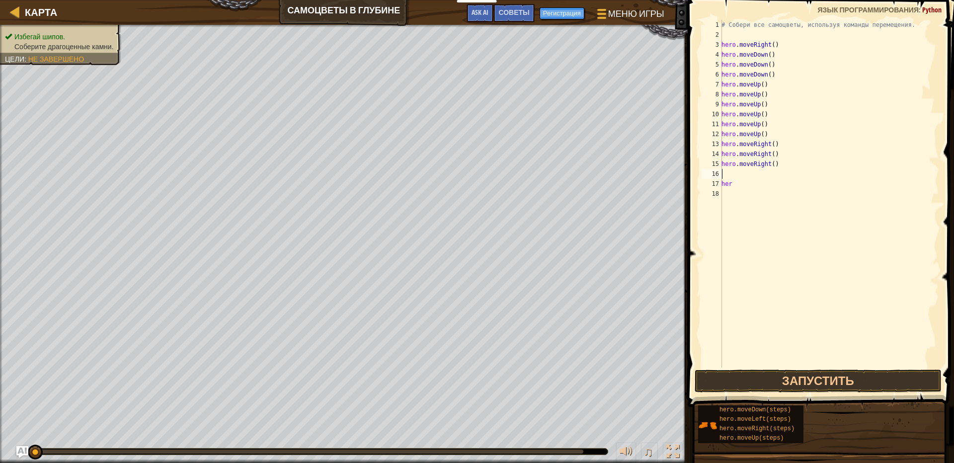
click at [745, 178] on div "# Собери все самоцветы, используя команды перемещения. hero . moveRight ( ) her…" at bounding box center [830, 204] width 220 height 368
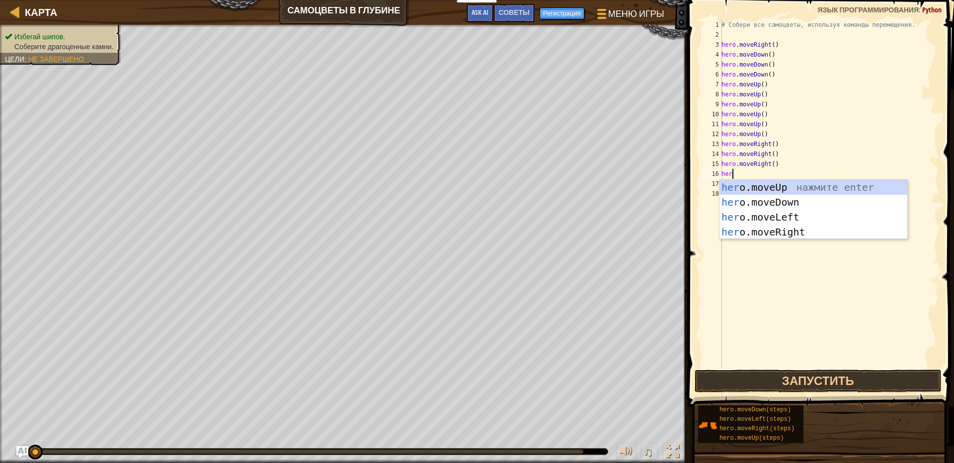
type textarea "hero"
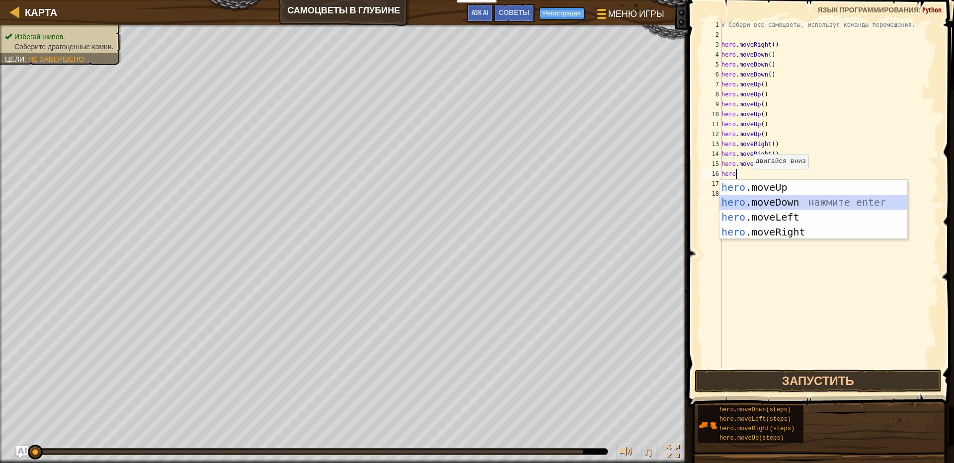
click at [779, 200] on div "hero .moveUp нажмите enter hero .moveDown нажмите enter hero .moveLeft нажмите …" at bounding box center [814, 224] width 188 height 89
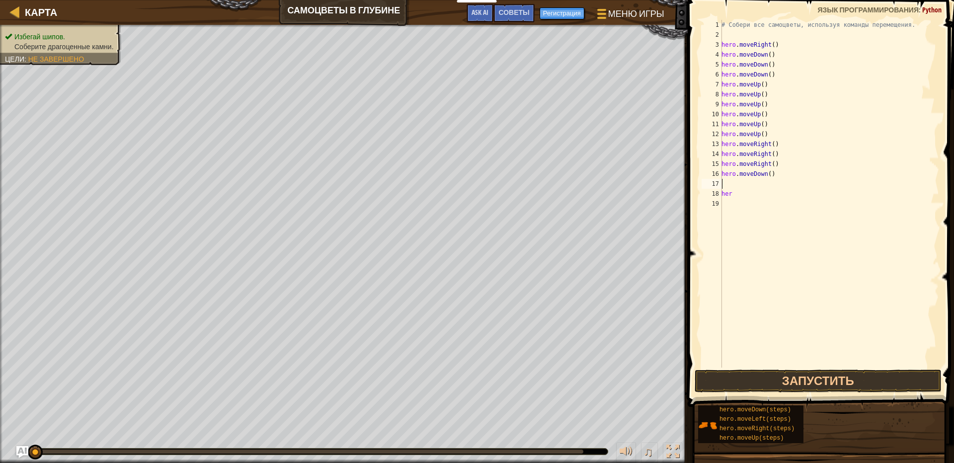
click at [745, 190] on div "# Собери все самоцветы, используя команды перемещения. hero . moveRight ( ) her…" at bounding box center [830, 204] width 220 height 368
type textarea "her"
click at [748, 187] on div "# Собери все самоцветы, используя команды перемещения. hero . moveRight ( ) her…" at bounding box center [830, 204] width 220 height 368
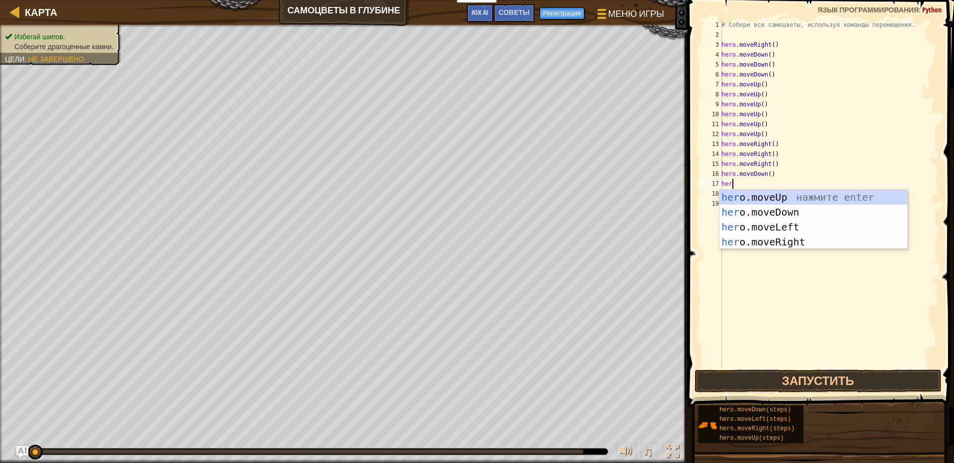
type textarea "hero"
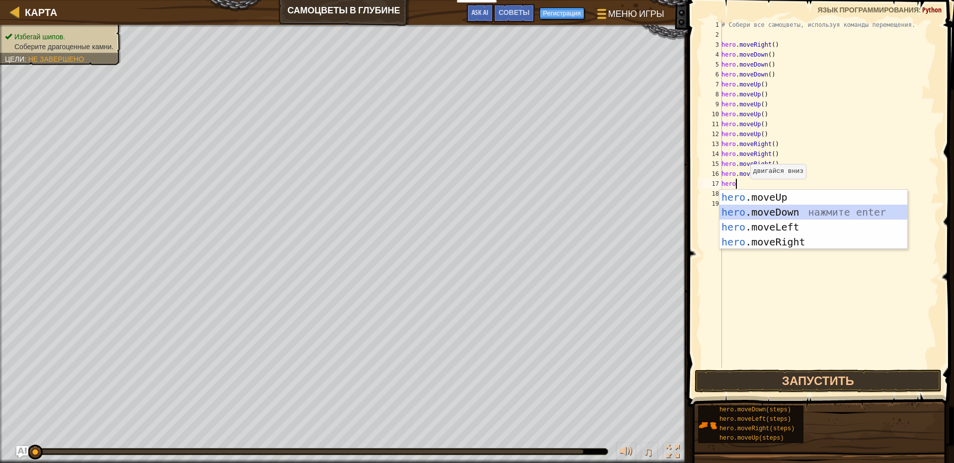
click at [787, 213] on div "hero .moveUp нажмите enter hero .moveDown нажмите enter hero .moveLeft нажмите …" at bounding box center [814, 234] width 188 height 89
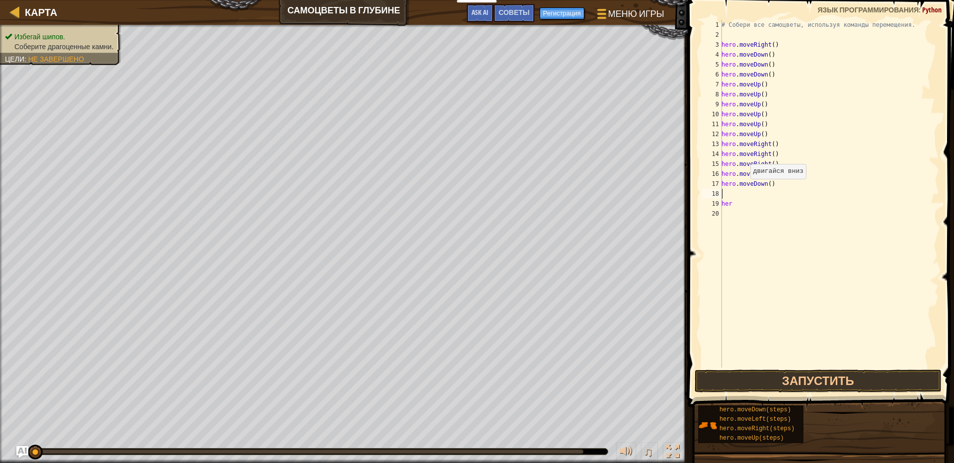
scroll to position [4, 0]
click at [741, 200] on div "# Собери все самоцветы, используя команды перемещения. hero . moveRight ( ) her…" at bounding box center [830, 204] width 220 height 368
type textarea "h"
click at [739, 195] on div "# Собери все самоцветы, используя команды перемещения. hero . moveRight ( ) her…" at bounding box center [830, 204] width 220 height 368
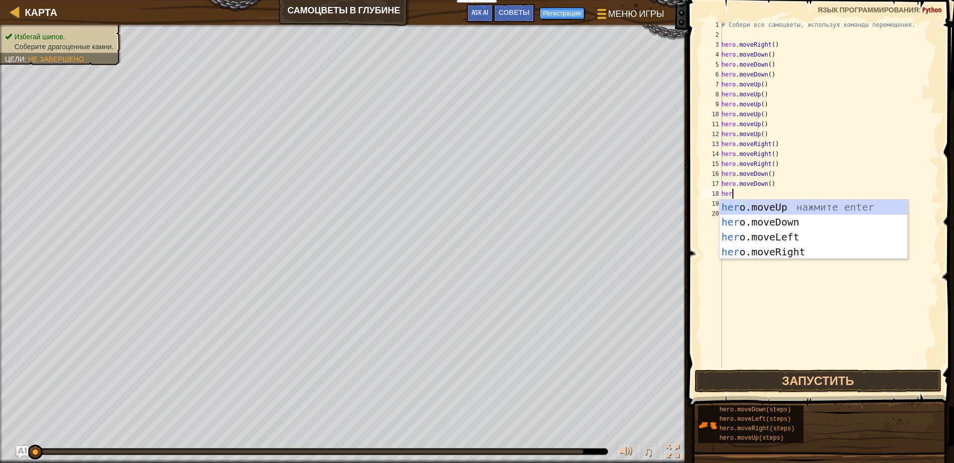
type textarea "hero"
click at [827, 221] on div "hero .moveUp нажмите enter hero .moveDown нажмите enter hero .moveLeft нажмите …" at bounding box center [814, 244] width 188 height 89
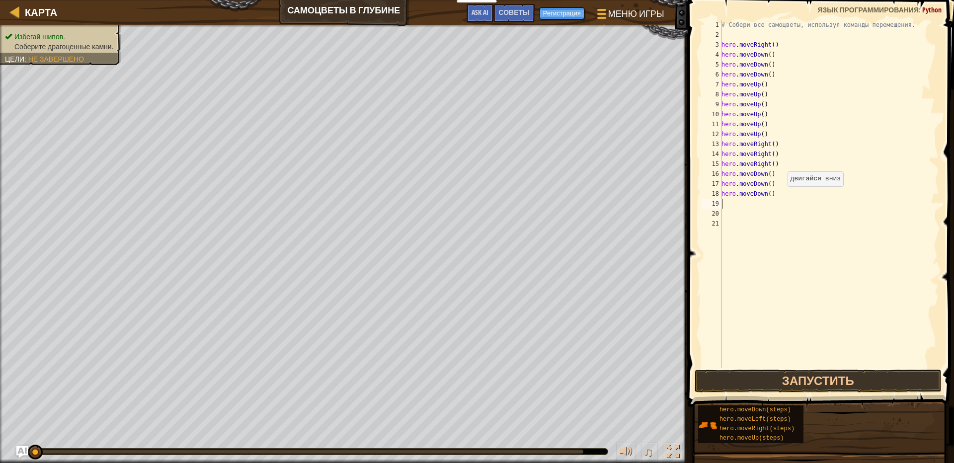
scroll to position [4, 0]
click at [828, 387] on button "Запустить" at bounding box center [818, 381] width 247 height 23
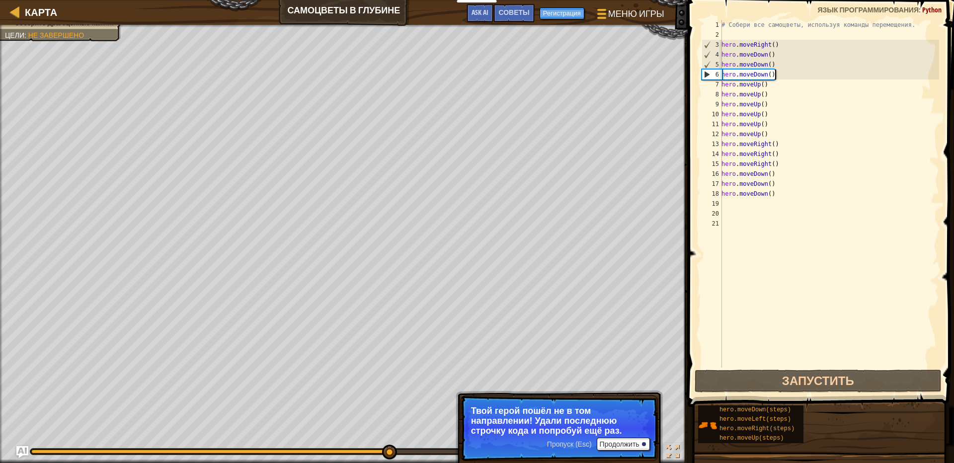
click at [779, 77] on div "# Собери все самоцветы, используя команды перемещения. hero . moveRight ( ) her…" at bounding box center [830, 204] width 220 height 368
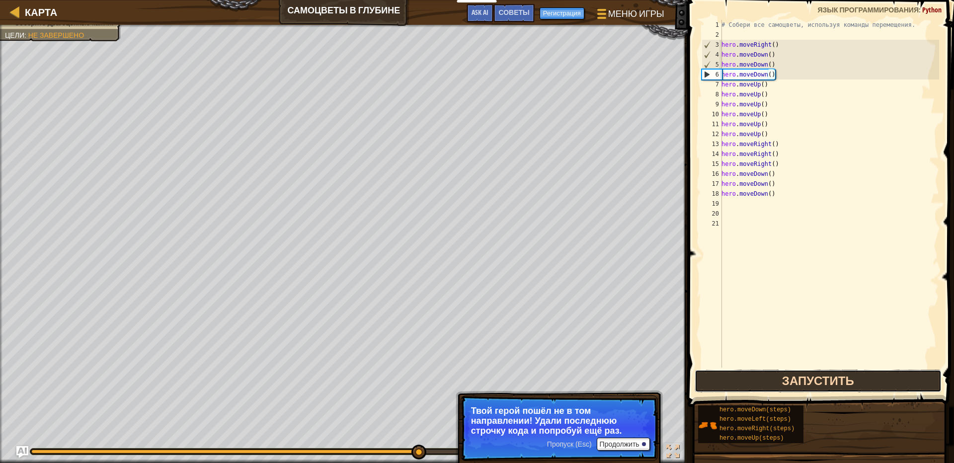
click at [801, 385] on button "Запустить" at bounding box center [818, 381] width 247 height 23
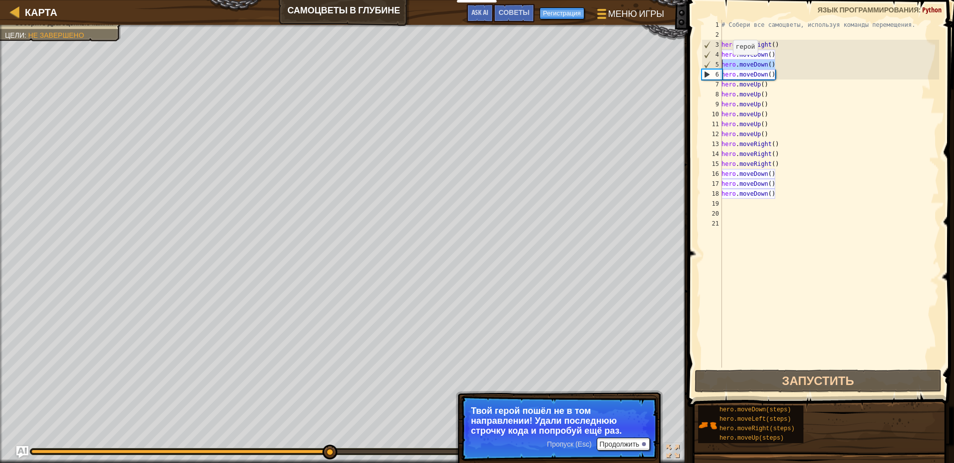
click at [678, 62] on div "[PERSON_NAME] в глубине Меню игры Готово Регистрация Советы Ask AI 1 הההההההההה…" at bounding box center [477, 231] width 954 height 463
click at [752, 65] on div "# Собери все самоцветы, используя команды перемещения. hero . moveRight ( ) her…" at bounding box center [830, 194] width 220 height 348
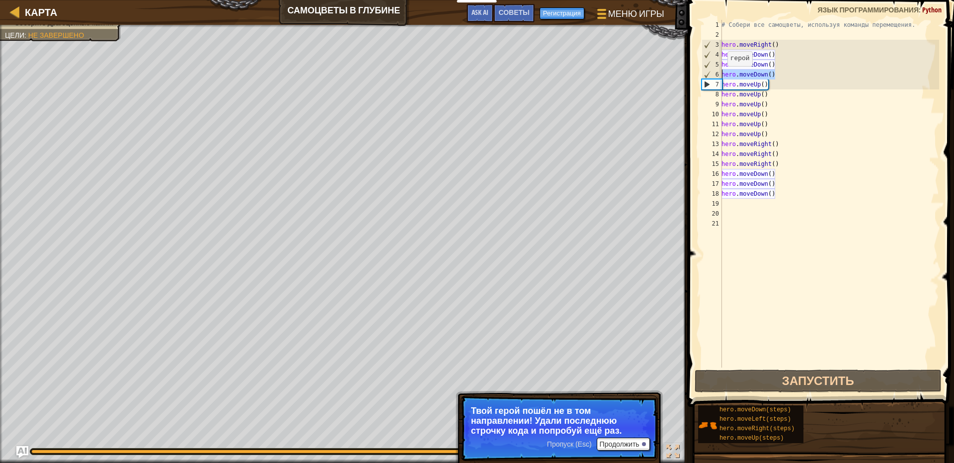
drag, startPoint x: 778, startPoint y: 74, endPoint x: 692, endPoint y: 73, distance: 86.0
click at [692, 73] on div "hero.moveDown() 1 2 3 4 5 6 7 8 9 10 11 12 13 14 15 16 17 18 19 20 21 # Собери …" at bounding box center [819, 223] width 269 height 436
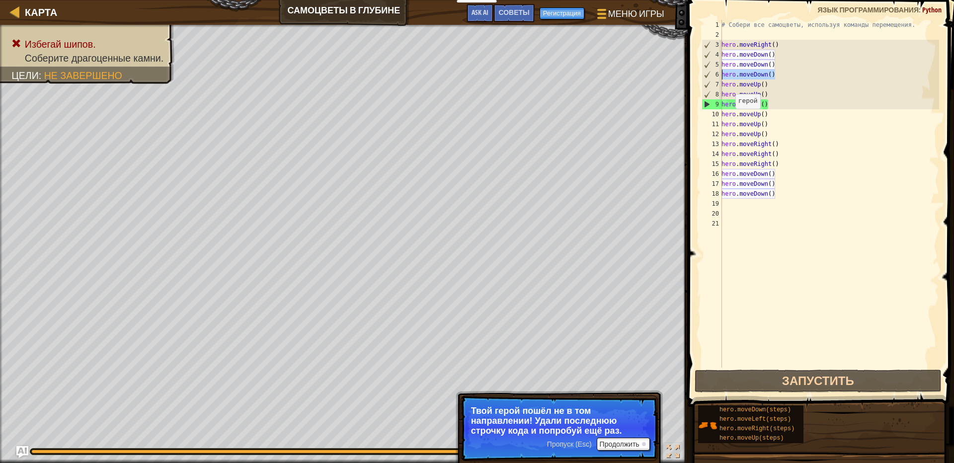
click at [731, 119] on div "# Собери все самоцветы, используя команды перемещения. hero . moveRight ( ) her…" at bounding box center [830, 204] width 220 height 368
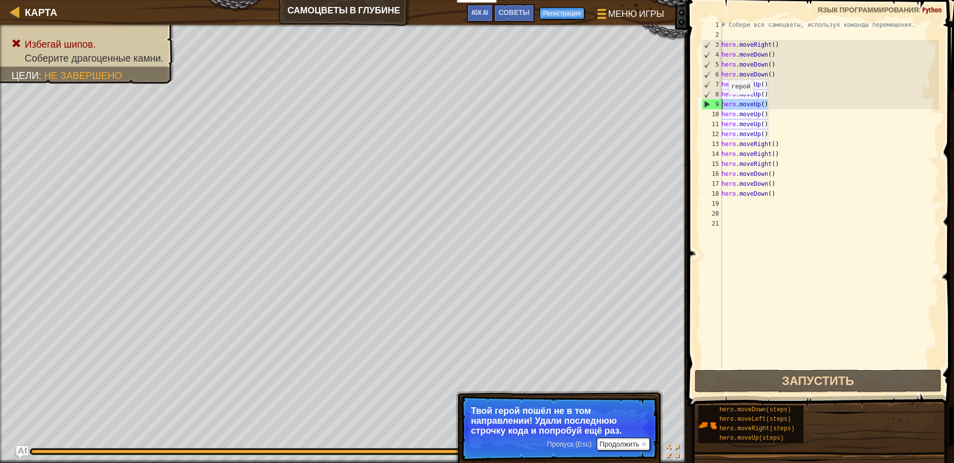
drag, startPoint x: 769, startPoint y: 106, endPoint x: 705, endPoint y: 107, distance: 64.6
click at [705, 107] on div "hero.moveUp() 1 2 3 4 5 6 7 8 9 10 11 12 13 14 15 16 17 18 19 20 21 # Собери вс…" at bounding box center [820, 194] width 240 height 348
click at [775, 103] on div "# Собери все самоцветы, используя команды перемещения. hero . moveRight ( ) her…" at bounding box center [830, 194] width 220 height 348
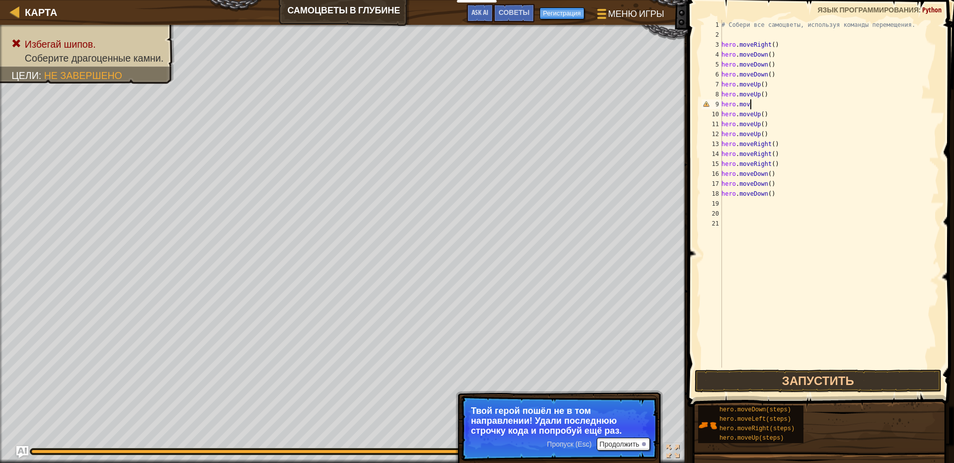
type textarea "h"
click at [773, 113] on div "# Собери все самоцветы, используя команды перемещения. hero . moveRight ( ) her…" at bounding box center [830, 204] width 220 height 368
type textarea "hero.moveUp()"
click at [784, 120] on div "# Собери все самоцветы, используя команды перемещения. hero . moveRight ( ) her…" at bounding box center [830, 204] width 220 height 368
click at [792, 370] on button "Запустить" at bounding box center [818, 381] width 247 height 23
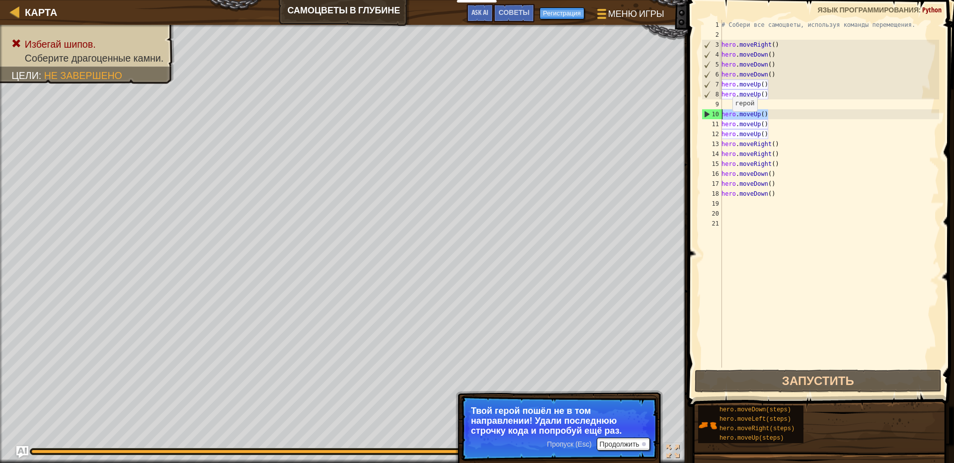
drag, startPoint x: 787, startPoint y: 116, endPoint x: 697, endPoint y: 117, distance: 89.5
click at [697, 117] on div "hero.moveUp() 1 2 3 4 5 6 7 8 9 10 11 12 13 14 15 16 17 18 19 20 21 # Собери вс…" at bounding box center [819, 223] width 269 height 436
click at [774, 111] on div "# Собери все самоцветы, используя команды перемещения. hero . moveRight ( ) her…" at bounding box center [830, 194] width 220 height 348
drag, startPoint x: 774, startPoint y: 112, endPoint x: 701, endPoint y: 111, distance: 73.6
click at [700, 111] on div "hero.moveUp() 1 2 3 4 5 6 7 8 9 10 11 12 13 14 15 16 17 18 19 20 21 # Собери вс…" at bounding box center [820, 194] width 240 height 348
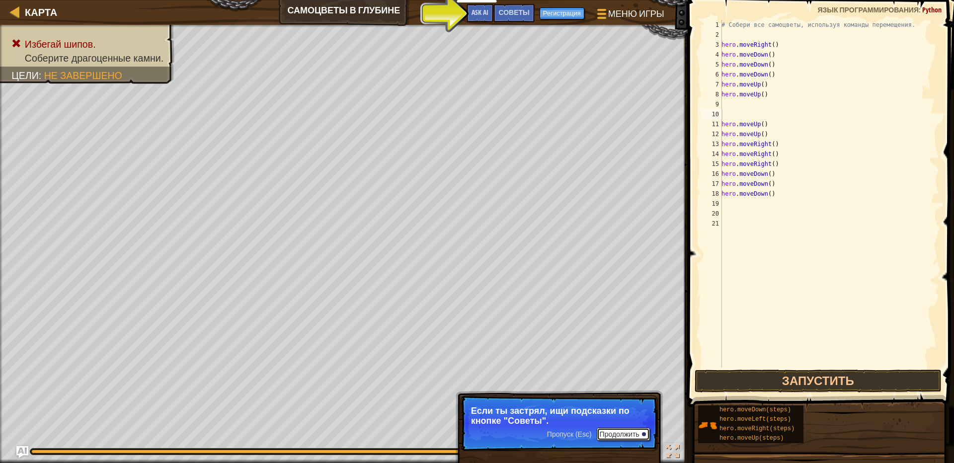
click at [614, 435] on button "Продолжить" at bounding box center [623, 434] width 53 height 13
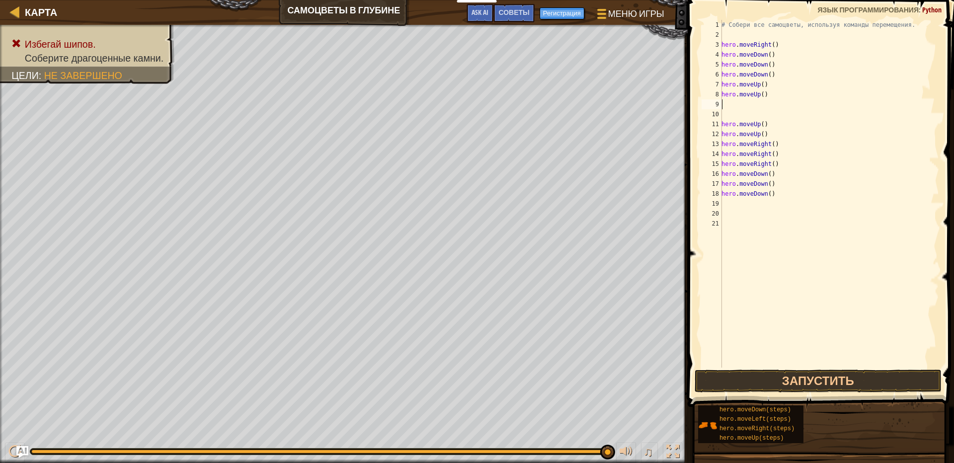
click at [756, 105] on div "# Собери все самоцветы, используя команды перемещения. hero . moveRight ( ) her…" at bounding box center [830, 204] width 220 height 368
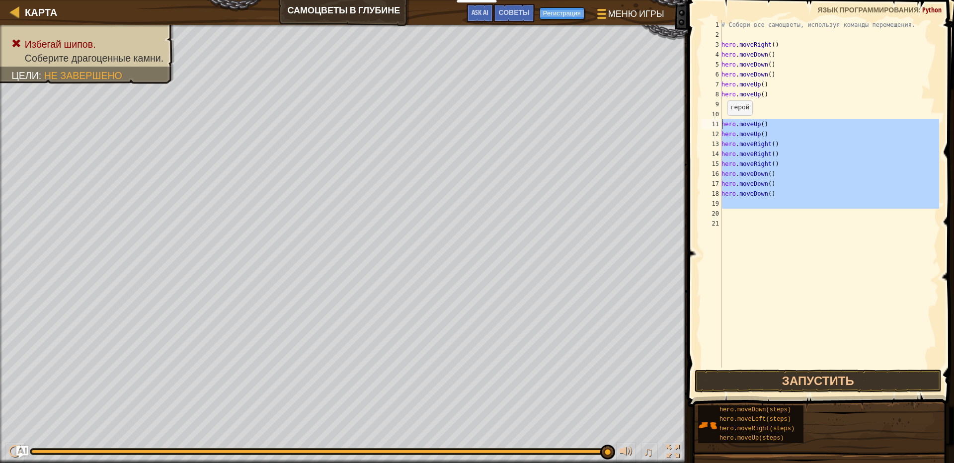
drag, startPoint x: 794, startPoint y: 217, endPoint x: 722, endPoint y: 121, distance: 120.4
click at [722, 121] on div "1 2 3 4 5 6 7 8 9 10 11 12 13 14 15 16 17 18 19 20 21 # Собери все самоцветы, и…" at bounding box center [820, 194] width 240 height 348
type textarea "hero.moveUp() hero.moveUp()"
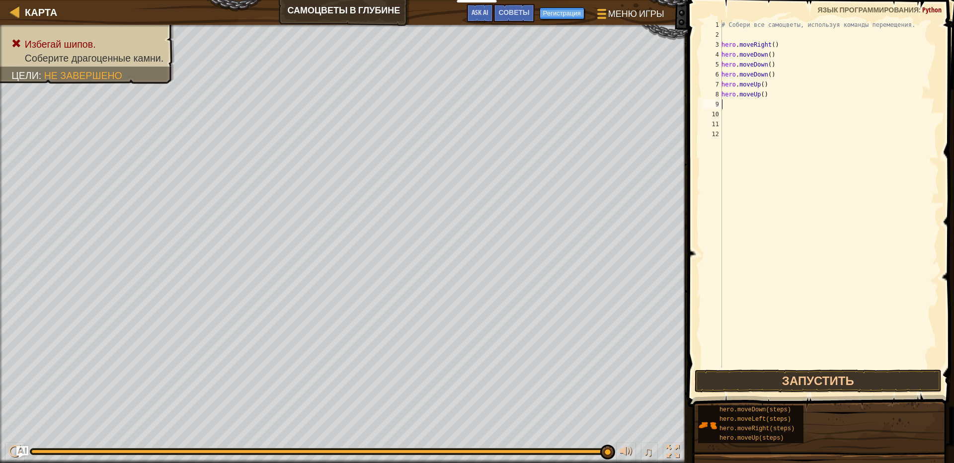
click at [723, 104] on div "# Собери все самоцветы, используя команды перемещения. hero . moveRight ( ) her…" at bounding box center [830, 204] width 220 height 368
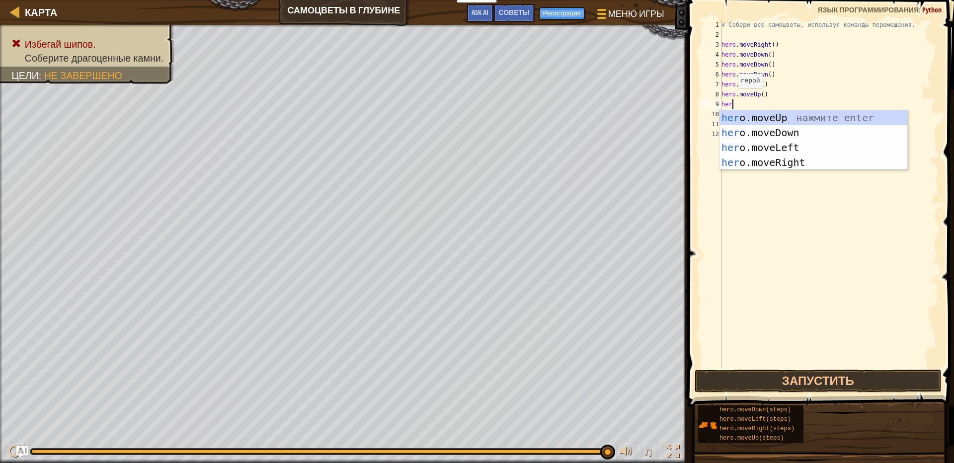
type textarea "hero"
click at [777, 158] on div "hero .moveUp нажмите enter hero .moveDown нажмите enter hero .moveLeft нажмите …" at bounding box center [814, 154] width 188 height 89
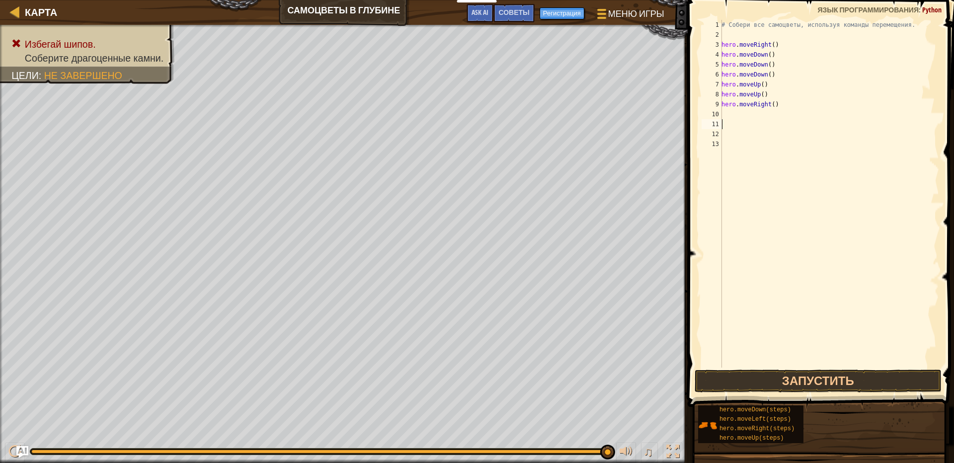
click at [763, 122] on div "# Собери все самоцветы, используя команды перемещения. hero . moveRight ( ) her…" at bounding box center [830, 204] width 220 height 368
click at [767, 119] on div "# Собери все самоцветы, используя команды перемещения. hero . moveRight ( ) her…" at bounding box center [830, 204] width 220 height 368
click at [748, 112] on div "# Собери все самоцветы, используя команды перемещения. hero . moveRight ( ) her…" at bounding box center [830, 204] width 220 height 368
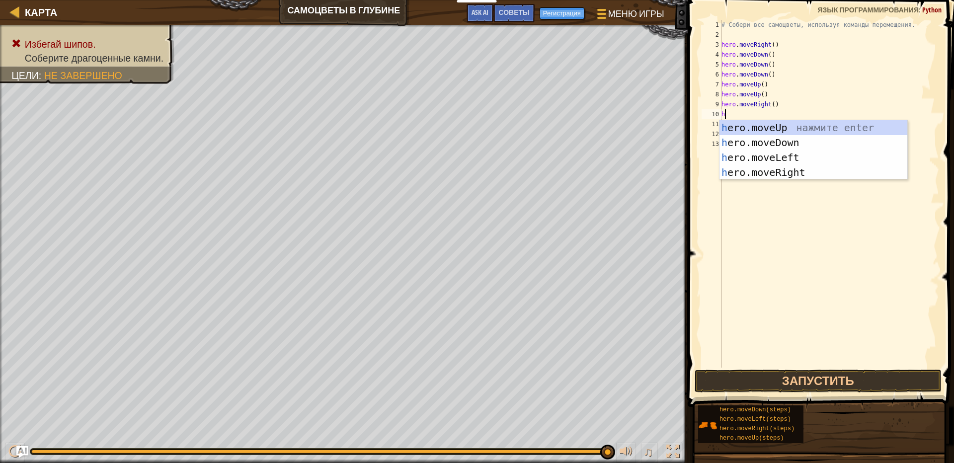
type textarea "her"
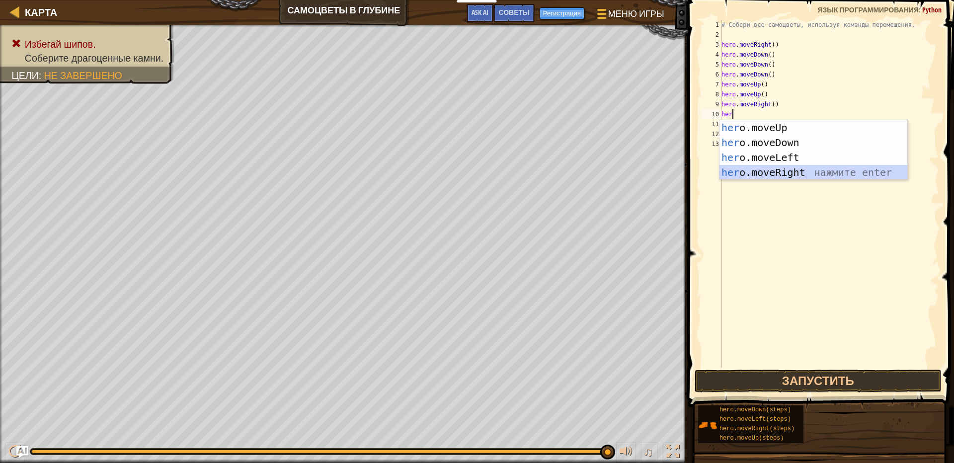
click at [740, 175] on div "her o.moveUp нажмите enter her o.moveDown нажмите enter her o.moveLeft нажмите …" at bounding box center [814, 164] width 188 height 89
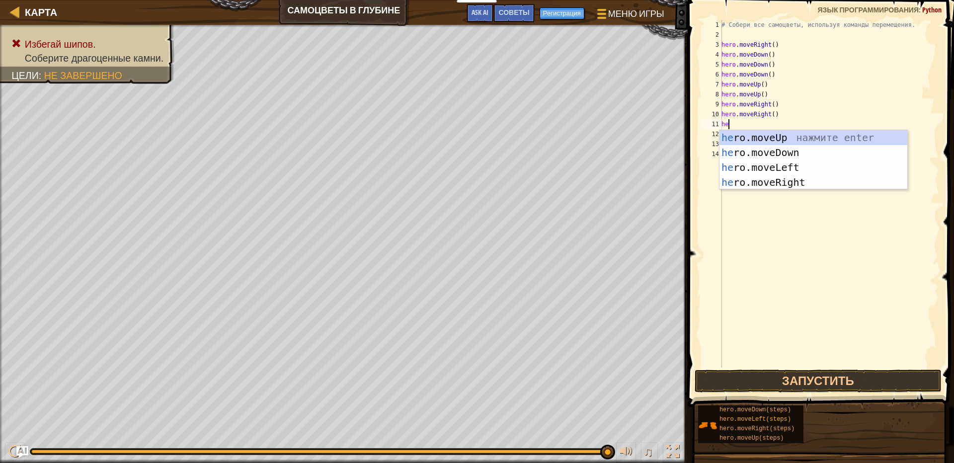
type textarea "her"
click at [774, 180] on div "her o.moveUp нажмите enter her o.moveDown нажмите enter her o.moveLeft нажмите …" at bounding box center [814, 174] width 188 height 89
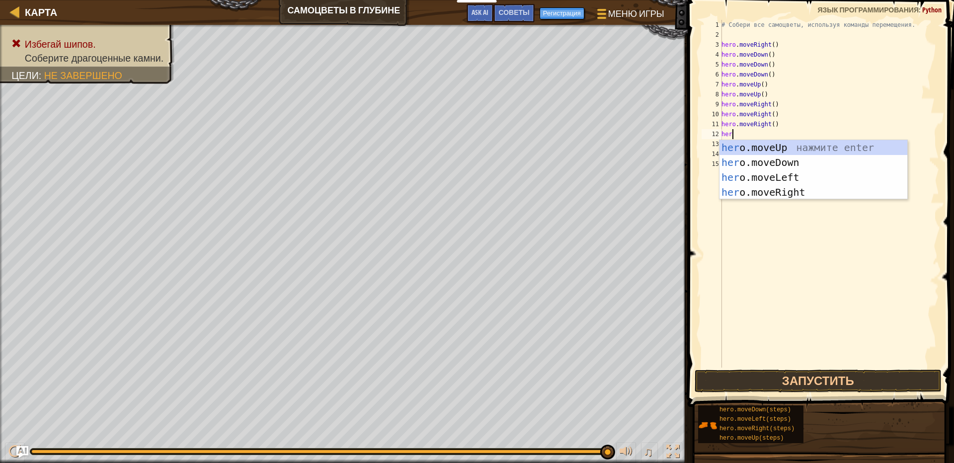
type textarea "hero"
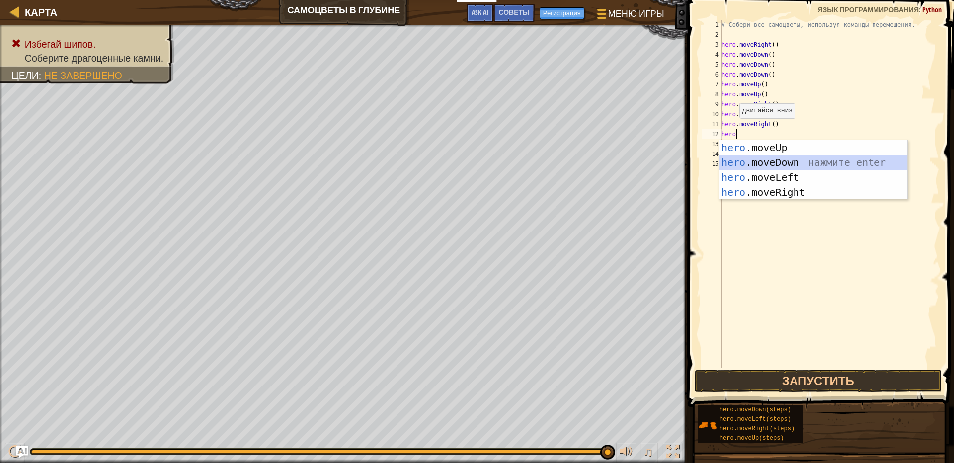
click at [765, 156] on div "hero .moveUp нажмите enter hero .moveDown нажмите enter hero .moveLeft нажмите …" at bounding box center [814, 184] width 188 height 89
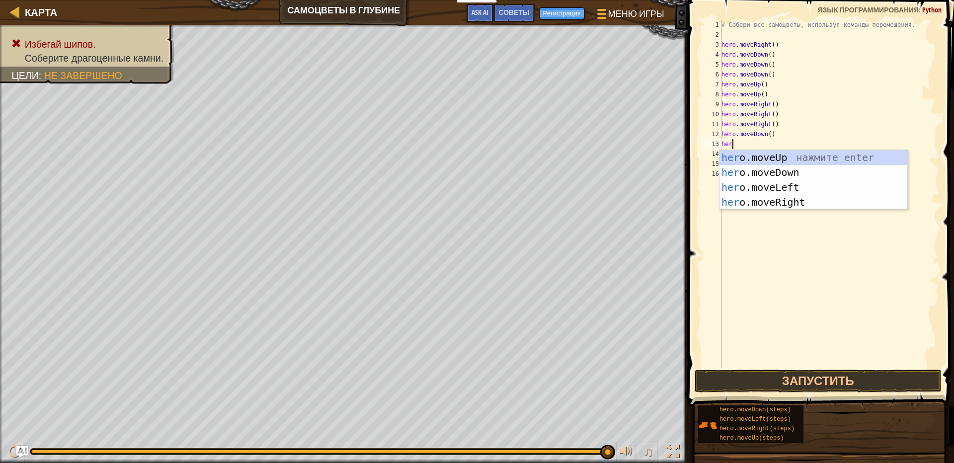
type textarea "hero"
click at [757, 163] on div "hero .moveUp нажмите enter hero .moveDown нажмите enter hero .moveLeft нажмите …" at bounding box center [814, 194] width 188 height 89
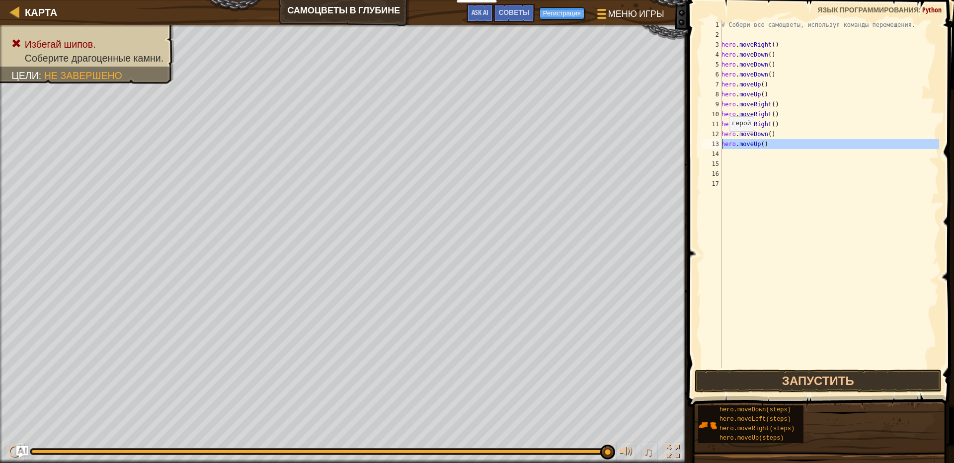
drag, startPoint x: 774, startPoint y: 151, endPoint x: 709, endPoint y: 141, distance: 65.8
click at [709, 141] on div "1 2 3 4 5 6 7 8 9 10 11 12 13 14 15 16 17 # [PERSON_NAME] все самоцветы, исполь…" at bounding box center [820, 194] width 240 height 348
type textarea "hero.moveUp()"
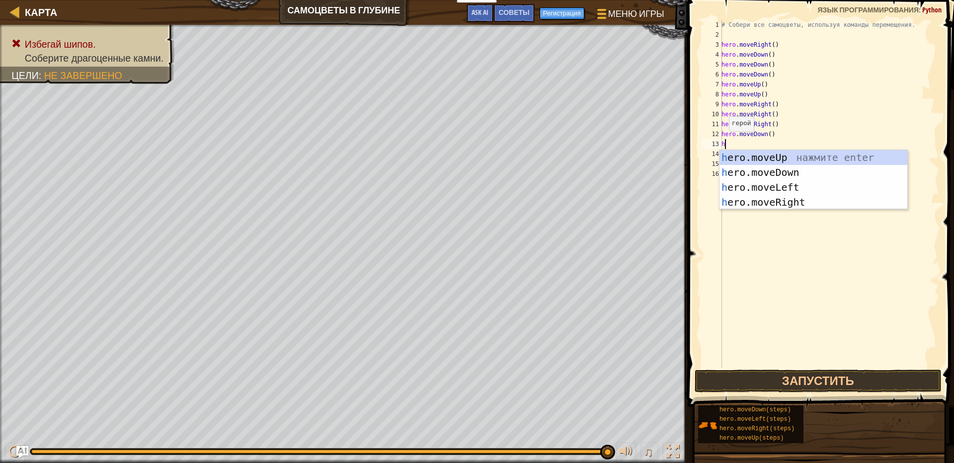
type textarea "her"
click at [755, 171] on div "her o.moveUp нажмите enter her o.moveDown нажмите enter her o.moveLeft нажмите …" at bounding box center [814, 194] width 188 height 89
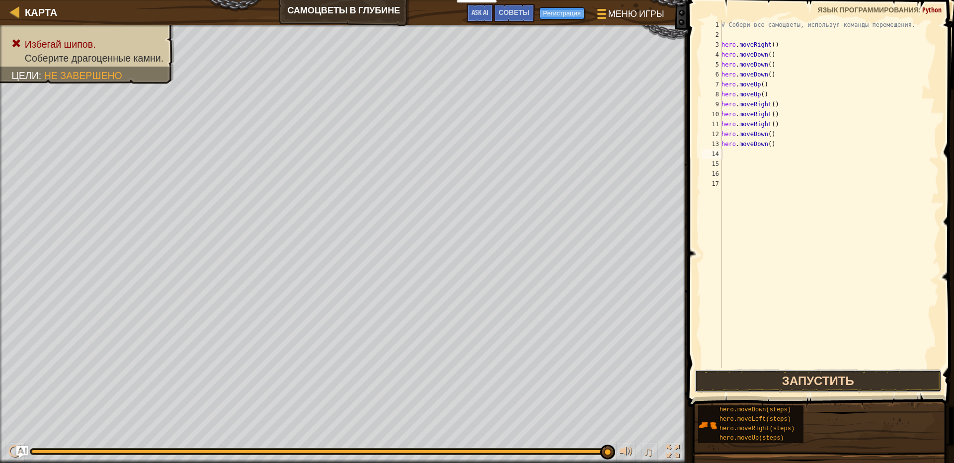
click at [794, 385] on button "Запустить" at bounding box center [818, 381] width 247 height 23
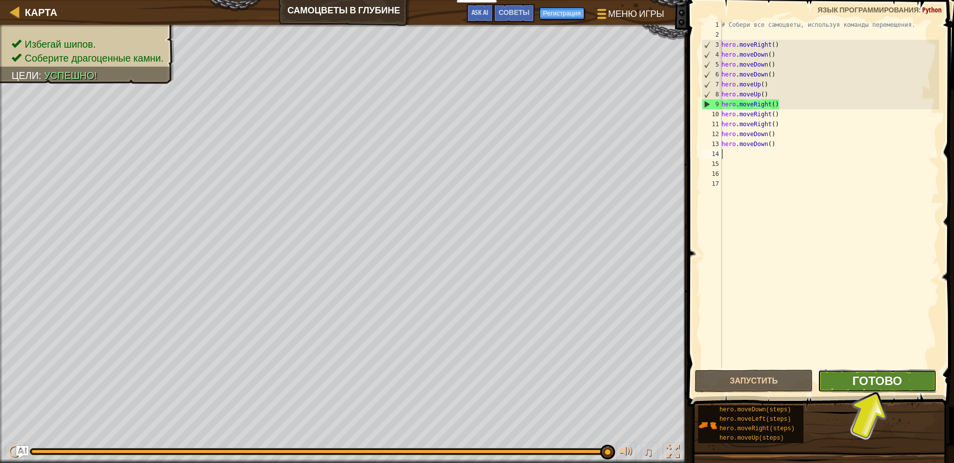
click at [880, 378] on span "Готово" at bounding box center [877, 381] width 50 height 16
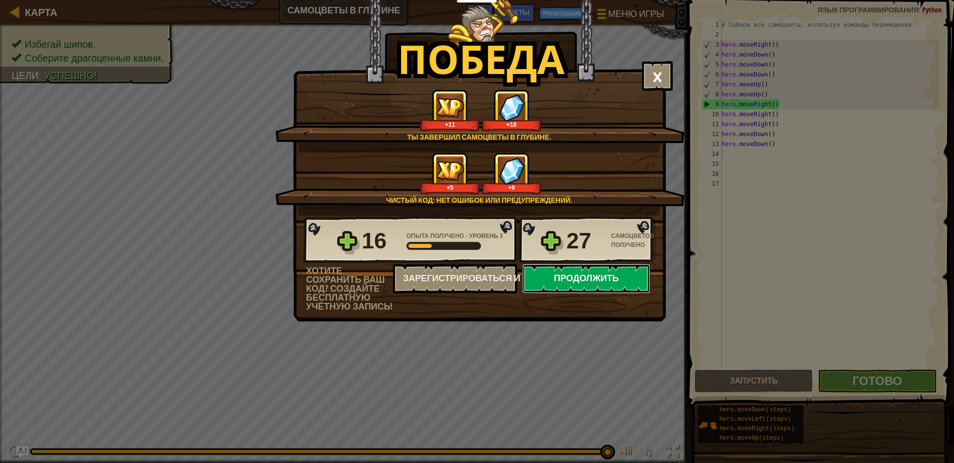
click at [602, 285] on button "Продолжить" at bounding box center [586, 279] width 128 height 30
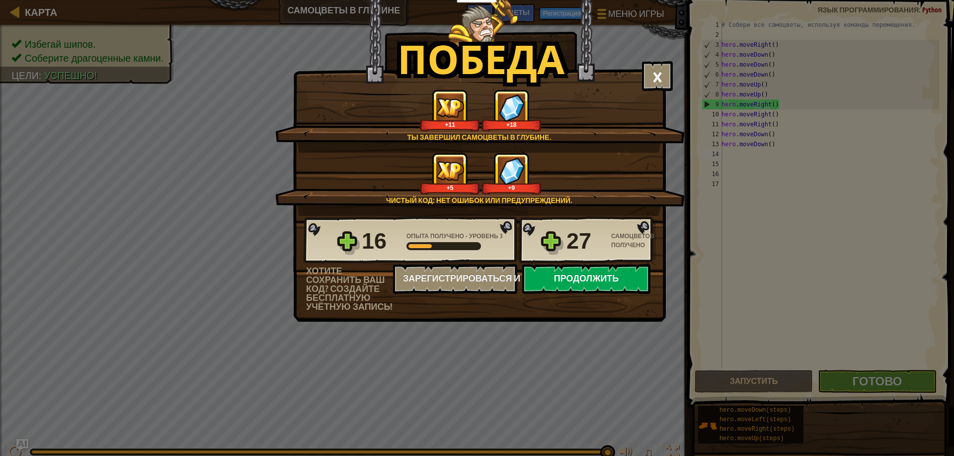
select select "ru"
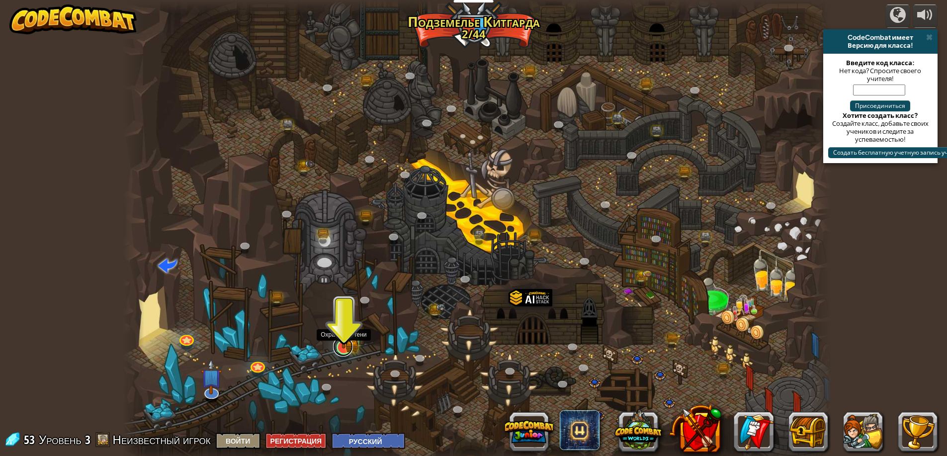
click at [339, 352] on link at bounding box center [343, 347] width 20 height 20
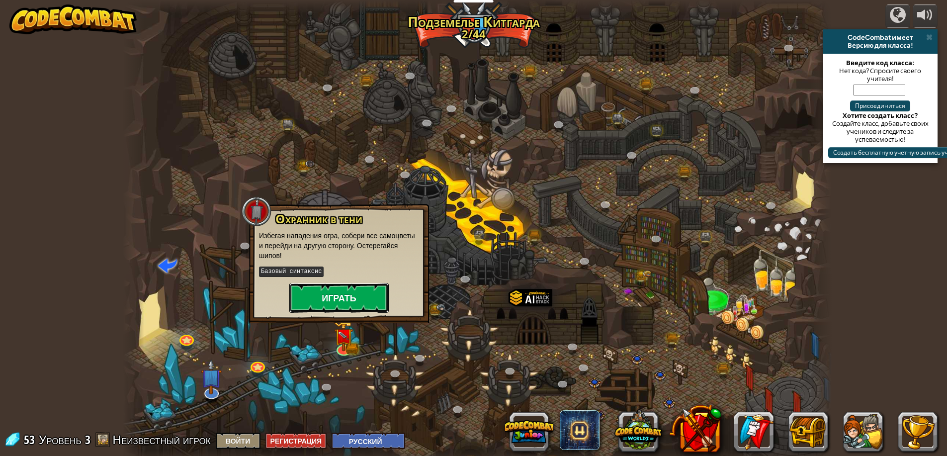
click at [350, 306] on button "Играть" at bounding box center [338, 298] width 99 height 30
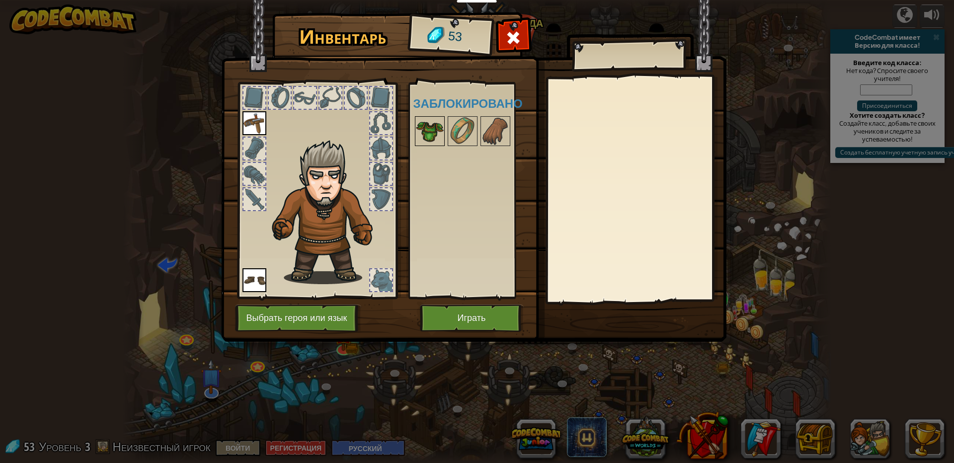
click at [440, 123] on img at bounding box center [430, 131] width 28 height 28
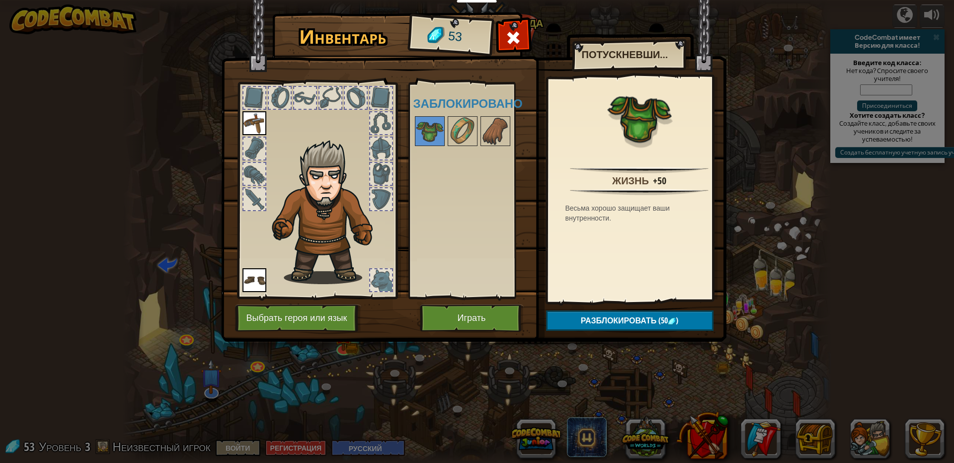
click at [250, 126] on img at bounding box center [255, 123] width 24 height 24
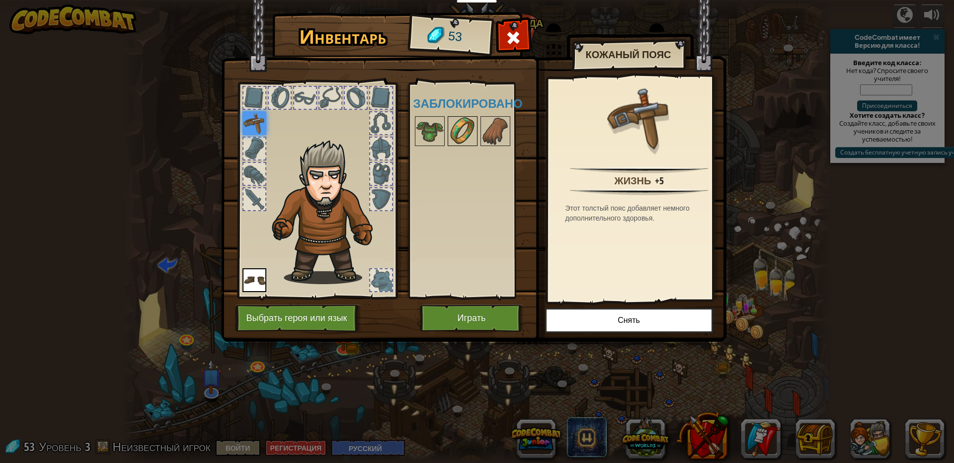
click at [469, 133] on img at bounding box center [463, 131] width 28 height 28
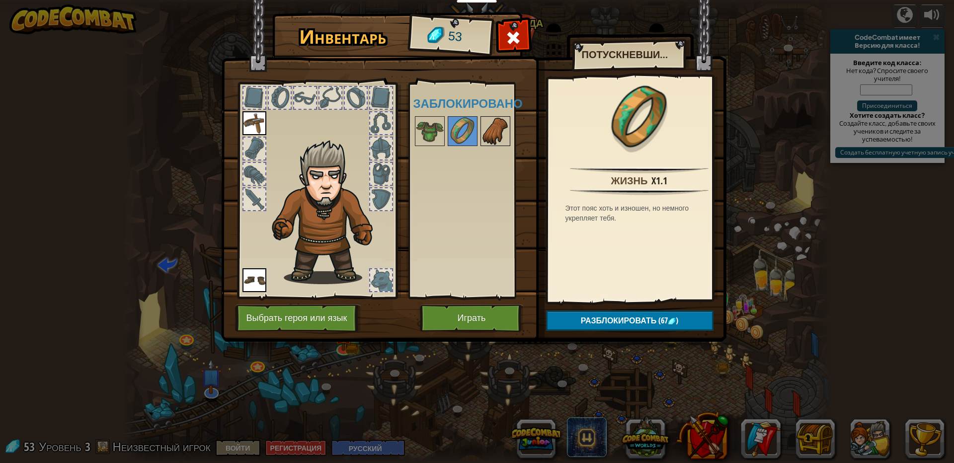
click at [495, 130] on img at bounding box center [496, 131] width 28 height 28
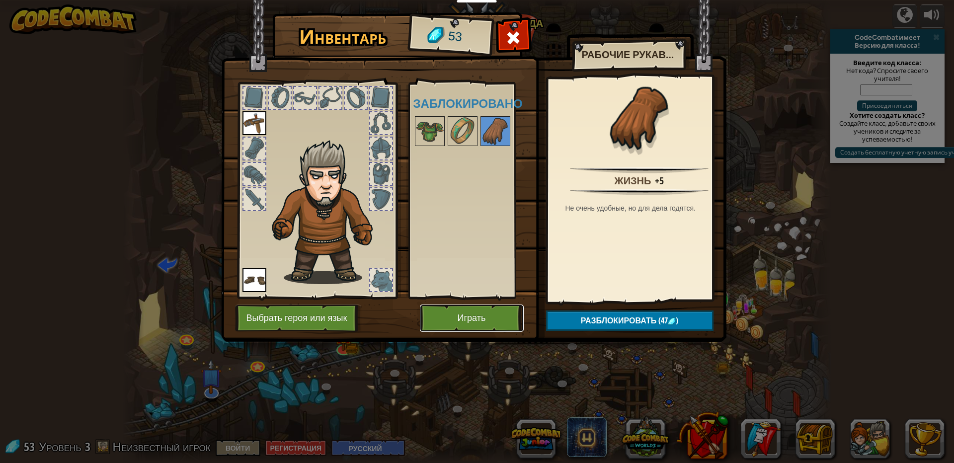
click at [449, 321] on button "Играть" at bounding box center [472, 318] width 104 height 27
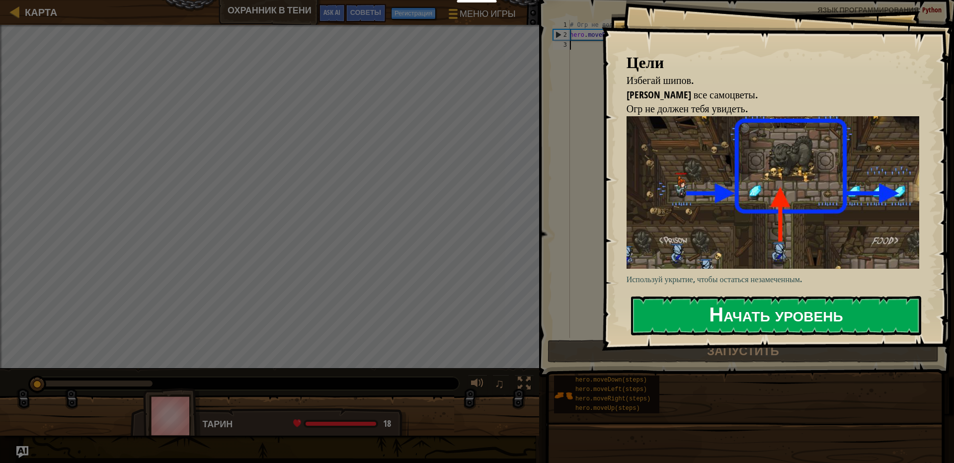
click at [680, 296] on button "Начать уровень" at bounding box center [776, 315] width 290 height 39
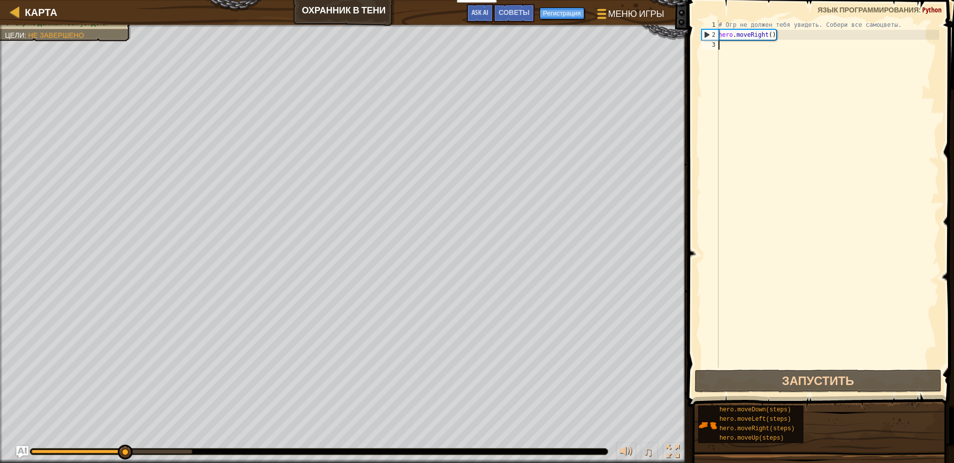
click at [735, 51] on div "# Огр не должен тебя увидеть. Собери все самоцветы. hero . moveRight ( )" at bounding box center [828, 204] width 223 height 368
click at [735, 50] on div "# Огр не должен тебя увидеть. Собери все самоцветы. hero . moveRight ( )" at bounding box center [828, 204] width 223 height 368
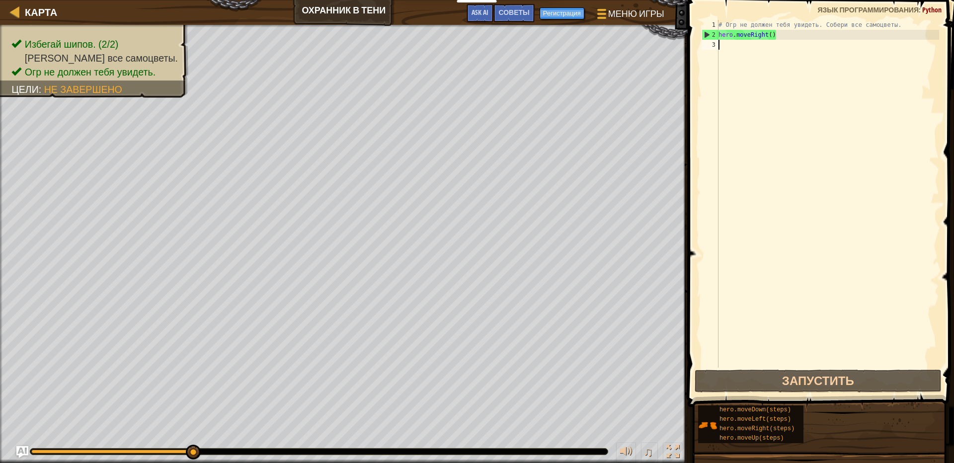
scroll to position [4, 0]
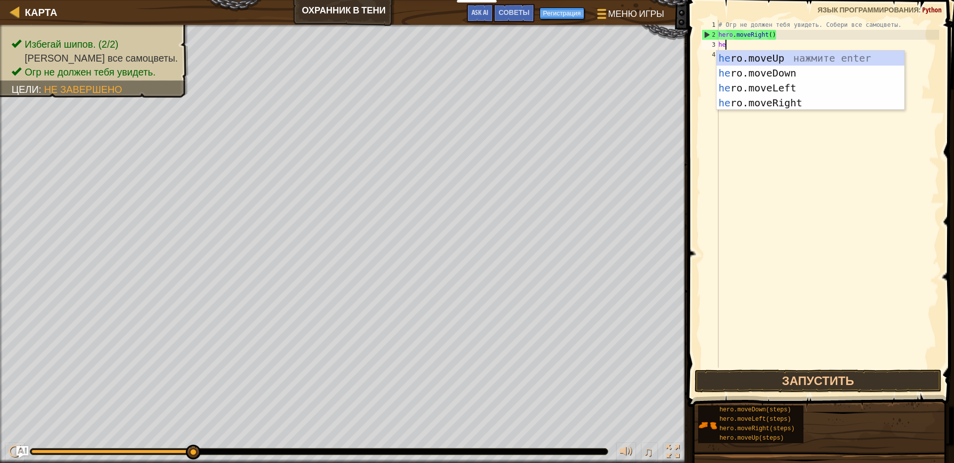
type textarea "her"
click at [746, 55] on div "her o.moveUp нажмите enter her o.moveDown нажмите enter her o.moveLeft нажмите …" at bounding box center [811, 95] width 188 height 89
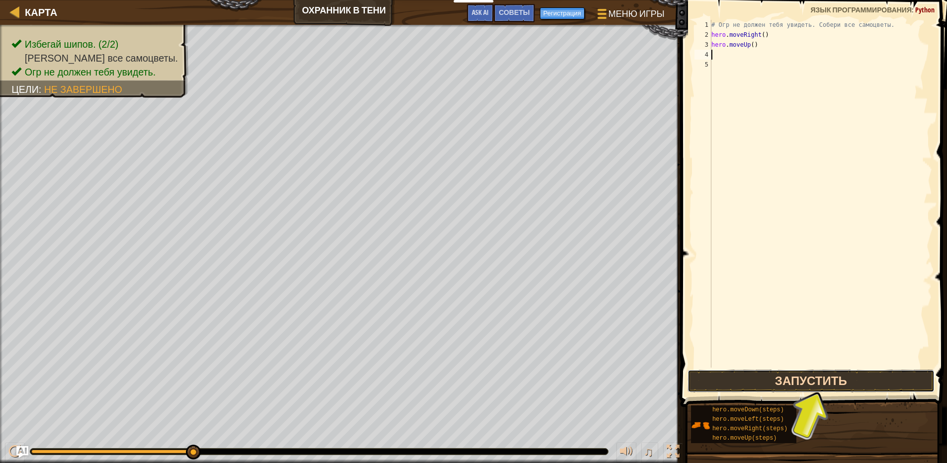
click at [784, 384] on button "Запустить" at bounding box center [810, 381] width 247 height 23
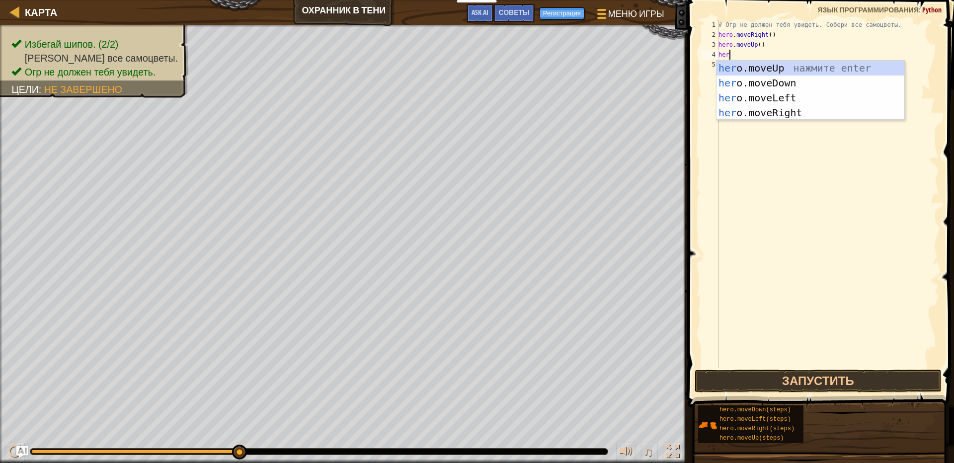
type textarea "hero"
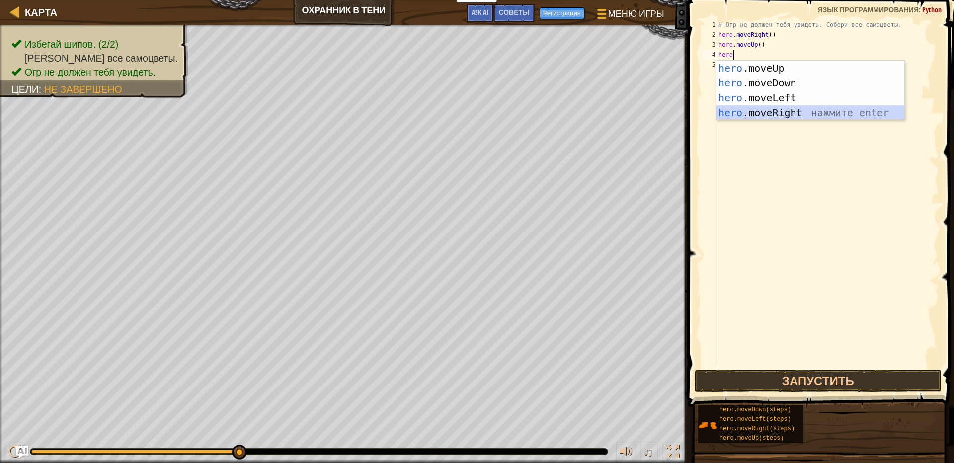
click at [777, 116] on div "hero .moveUp нажмите enter hero .moveDown нажмите enter hero .moveLeft нажмите …" at bounding box center [811, 105] width 188 height 89
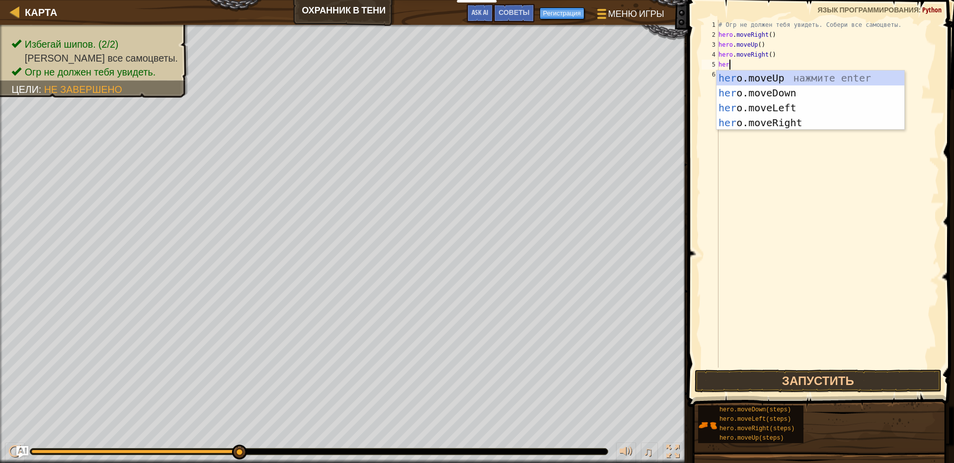
type textarea "hero"
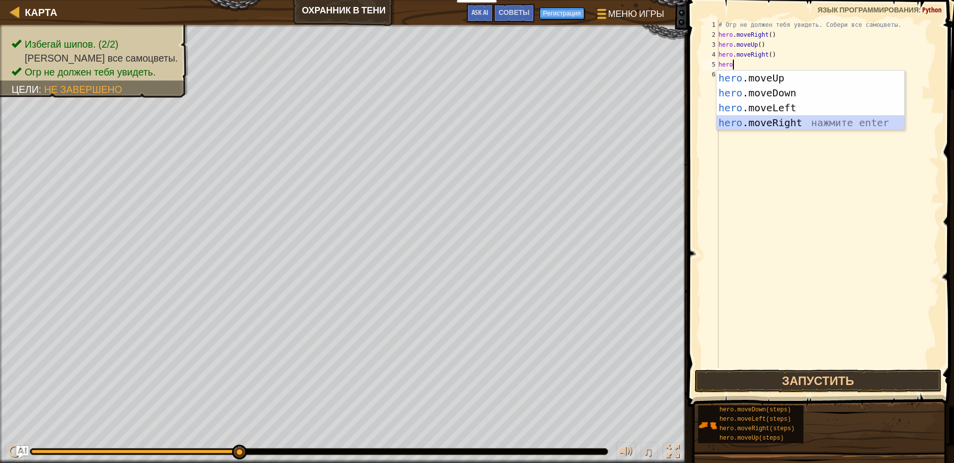
click at [764, 125] on div "hero .moveUp нажмите enter hero .moveDown нажмите enter hero .moveLeft нажмите …" at bounding box center [811, 115] width 188 height 89
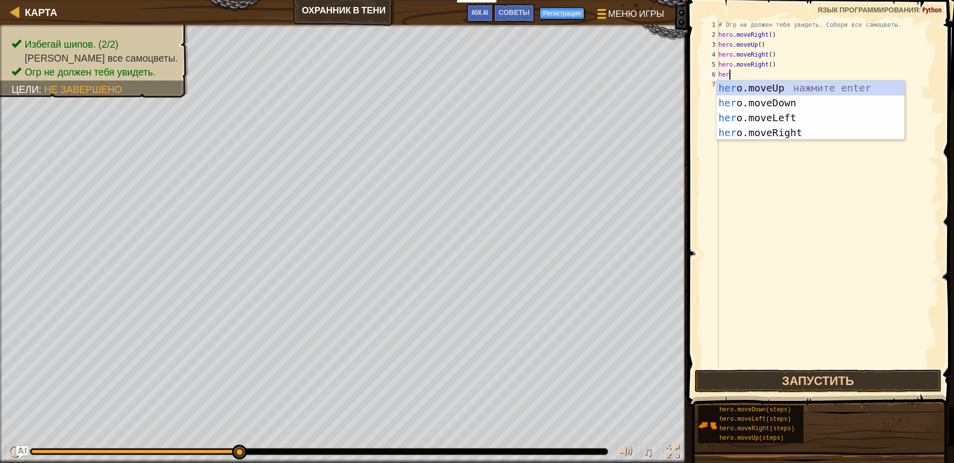
type textarea "hero"
click at [766, 97] on div "hero .moveUp нажмите enter hero .moveDown нажмите enter hero .moveLeft нажмите …" at bounding box center [811, 125] width 188 height 89
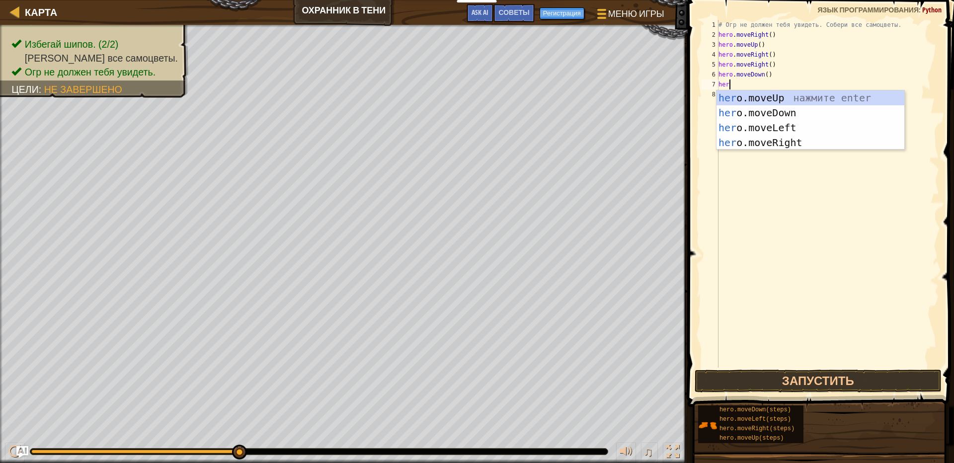
type textarea "hero"
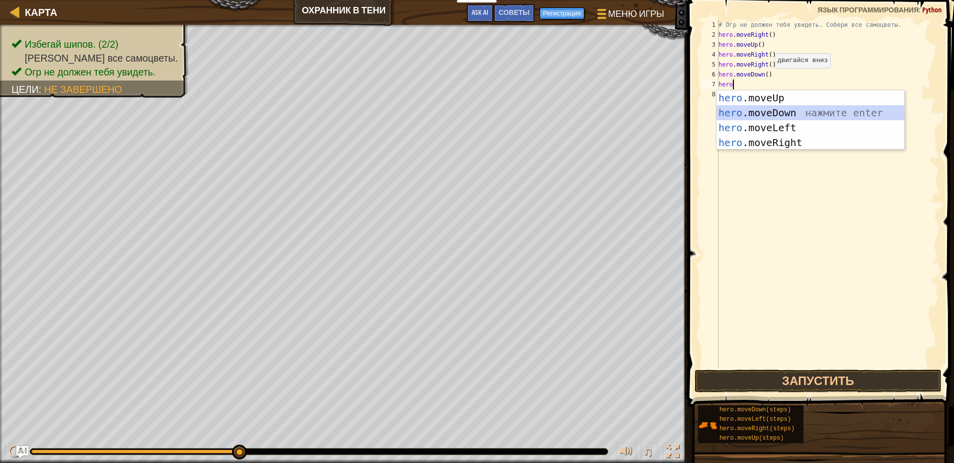
click at [762, 113] on div "hero .moveUp нажмите enter hero .moveDown нажмите enter hero .moveLeft нажмите …" at bounding box center [811, 134] width 188 height 89
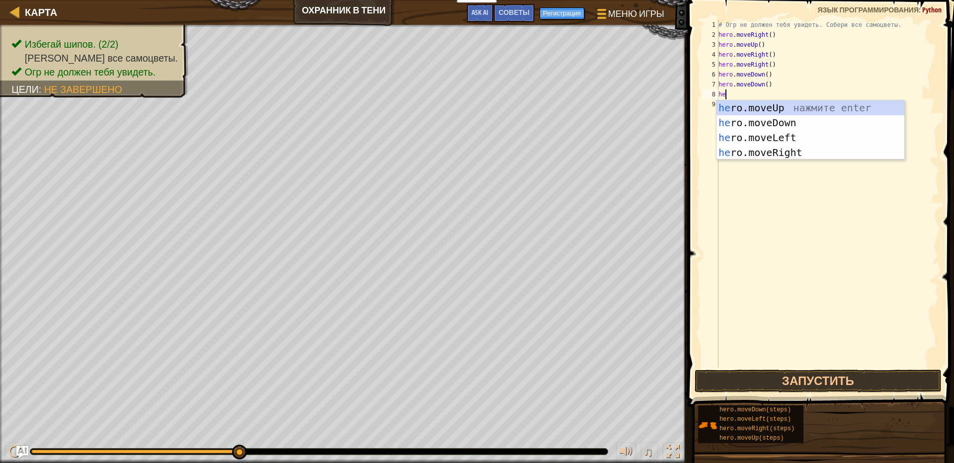
type textarea "her"
click at [763, 150] on div "her o.moveUp нажмите enter her o.moveDown нажмите enter her o.moveLeft нажмите …" at bounding box center [811, 144] width 188 height 89
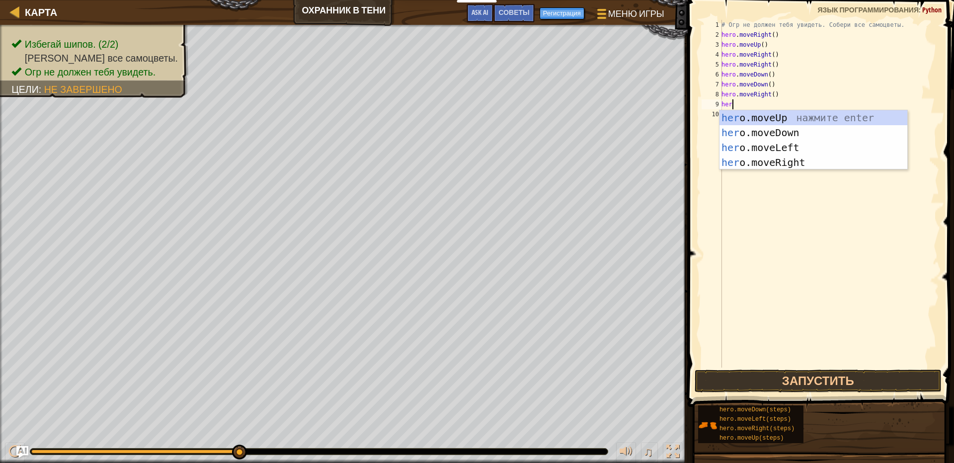
type textarea "hero"
click at [763, 160] on div "hero .moveUp нажмите enter hero .moveDown нажмите enter hero .moveLeft нажмите …" at bounding box center [814, 154] width 188 height 89
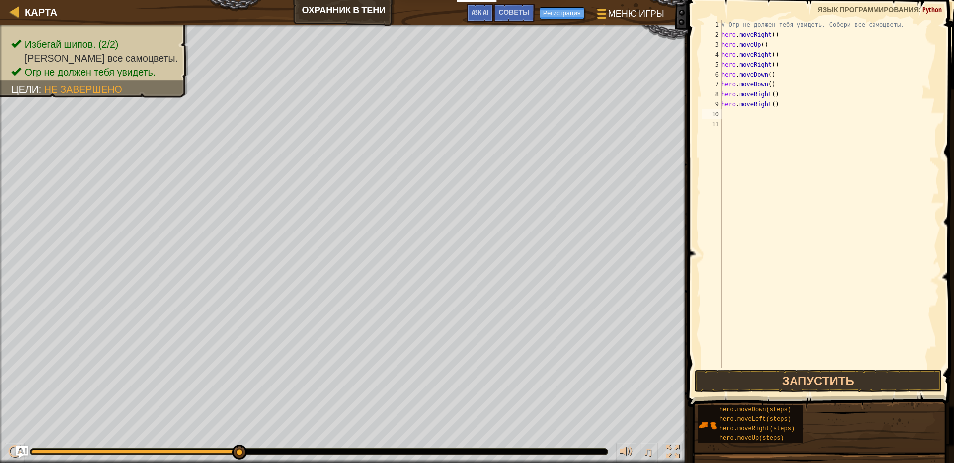
scroll to position [4, 0]
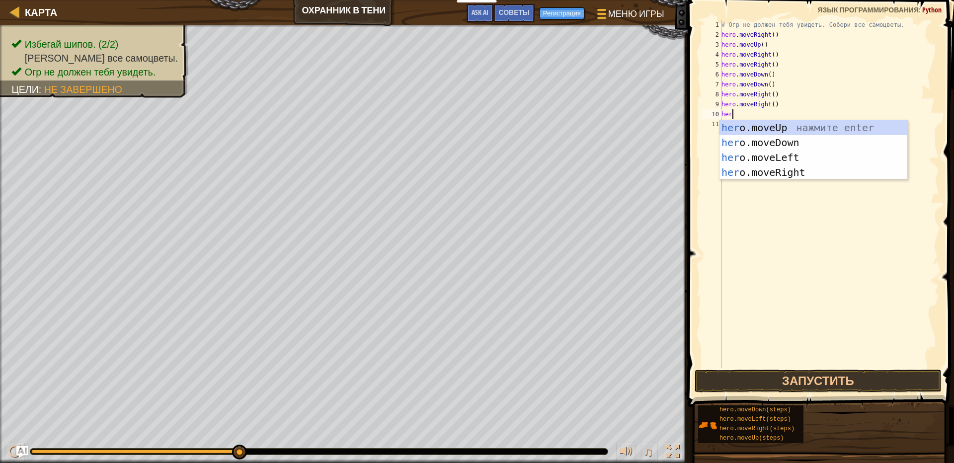
type textarea "hero"
click at [779, 171] on div "hero .moveUp нажмите enter hero .moveDown нажмите enter hero .moveLeft нажмите …" at bounding box center [814, 164] width 188 height 89
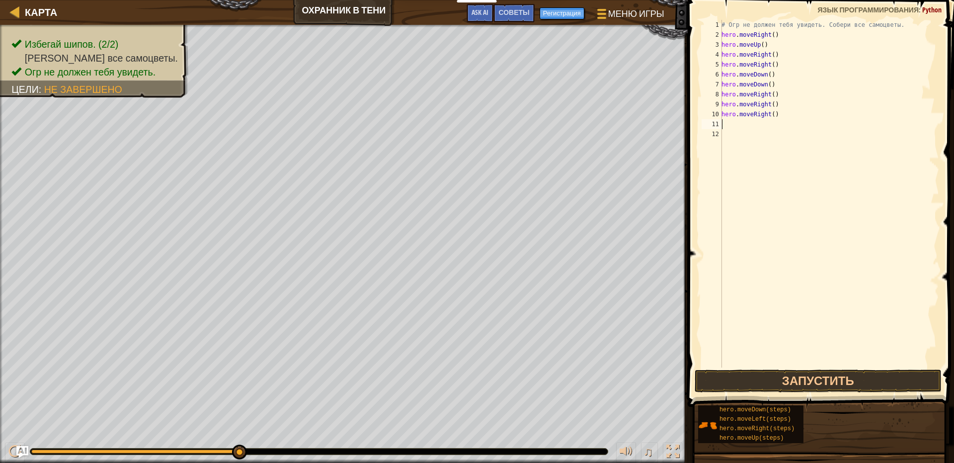
scroll to position [4, 0]
click at [752, 120] on div "# Огр не должен тебя увидеть. Собери все самоцветы. hero . moveRight ( ) hero .…" at bounding box center [830, 204] width 220 height 368
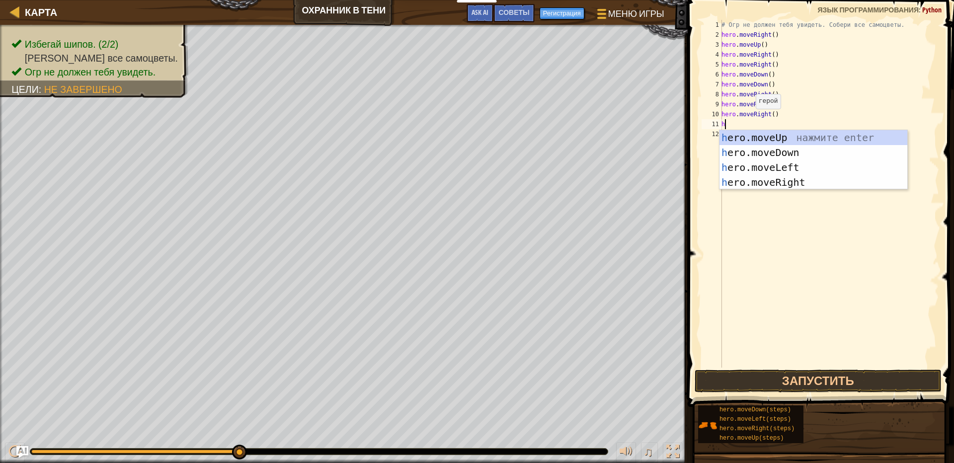
type textarea "her"
click at [801, 179] on div "her o.moveUp нажмите enter her o.moveDown нажмите enter her o.moveLeft нажмите …" at bounding box center [814, 174] width 188 height 89
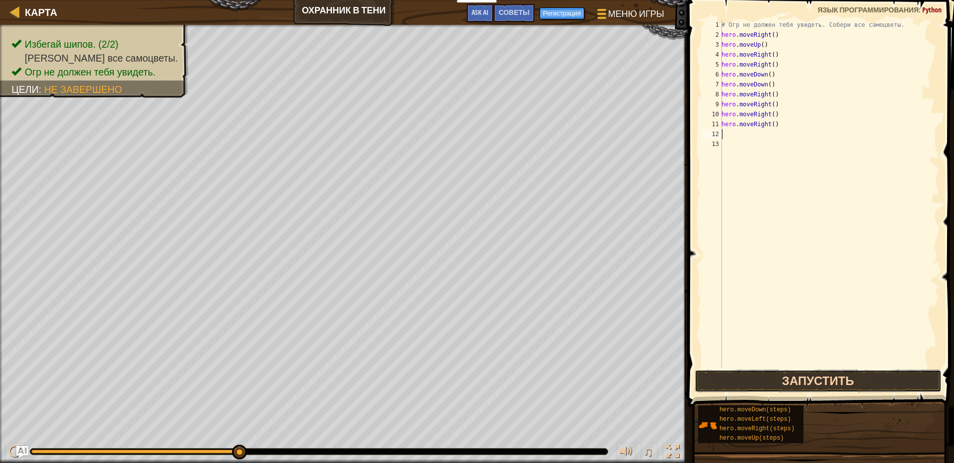
click at [785, 380] on button "Запустить" at bounding box center [818, 381] width 247 height 23
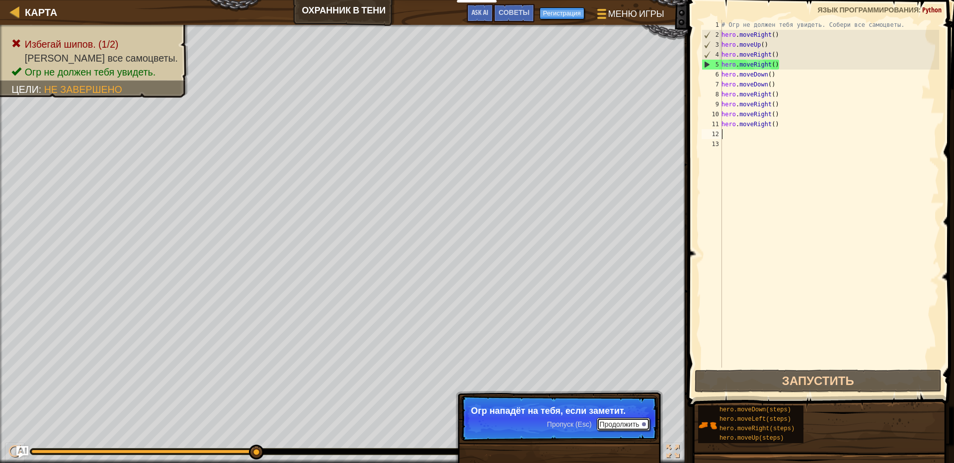
click at [616, 425] on button "Продолжить" at bounding box center [623, 424] width 53 height 13
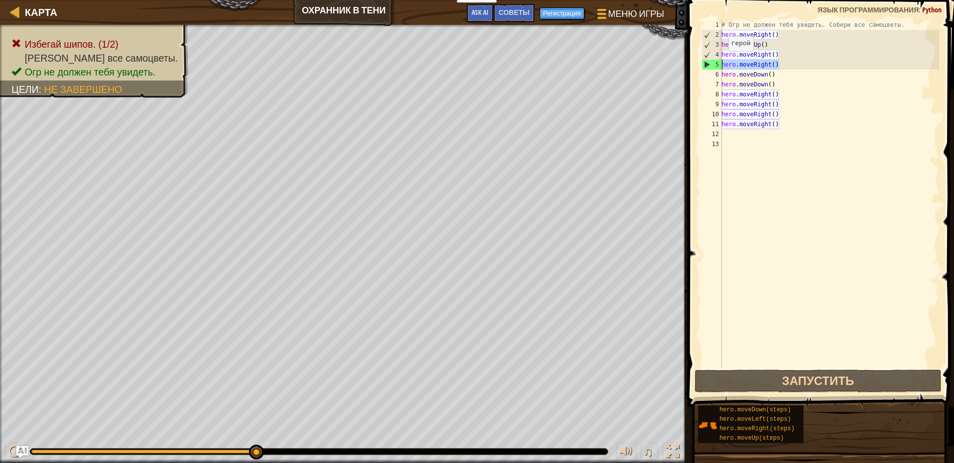
drag, startPoint x: 781, startPoint y: 66, endPoint x: 695, endPoint y: 61, distance: 85.7
click at [695, 61] on div "1 2 3 4 5 6 7 8 9 10 11 12 13 # Огр не должен тебя увидеть. Собери все самоцвет…" at bounding box center [819, 223] width 269 height 436
click at [705, 93] on div "8" at bounding box center [712, 94] width 20 height 10
drag, startPoint x: 789, startPoint y: 66, endPoint x: 693, endPoint y: 64, distance: 96.0
click at [693, 64] on div "hero.moveRight() 1 2 3 4 5 6 7 8 9 10 11 12 13 # Огр не должен тебя увидеть. Со…" at bounding box center [819, 223] width 269 height 436
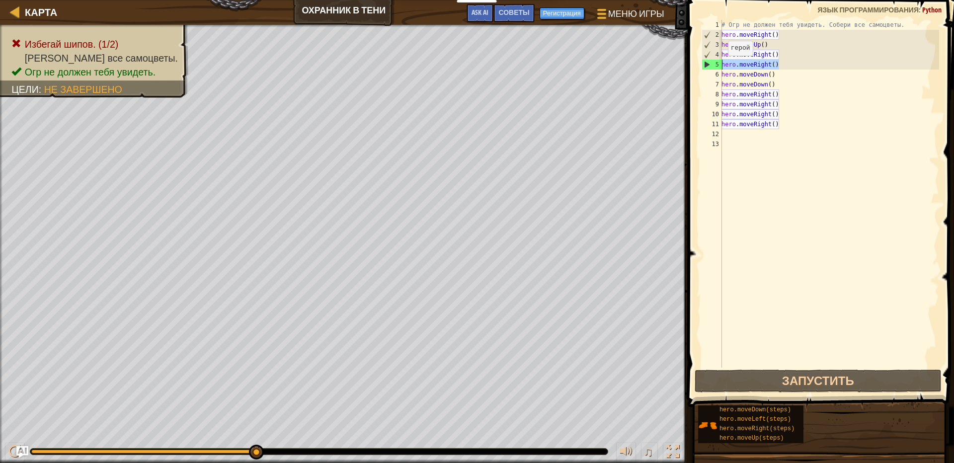
click at [718, 93] on div "8" at bounding box center [712, 94] width 20 height 10
click at [778, 68] on div "# Огр не должен тебя увидеть. Собери все самоцветы. hero . moveRight ( ) hero .…" at bounding box center [830, 204] width 220 height 368
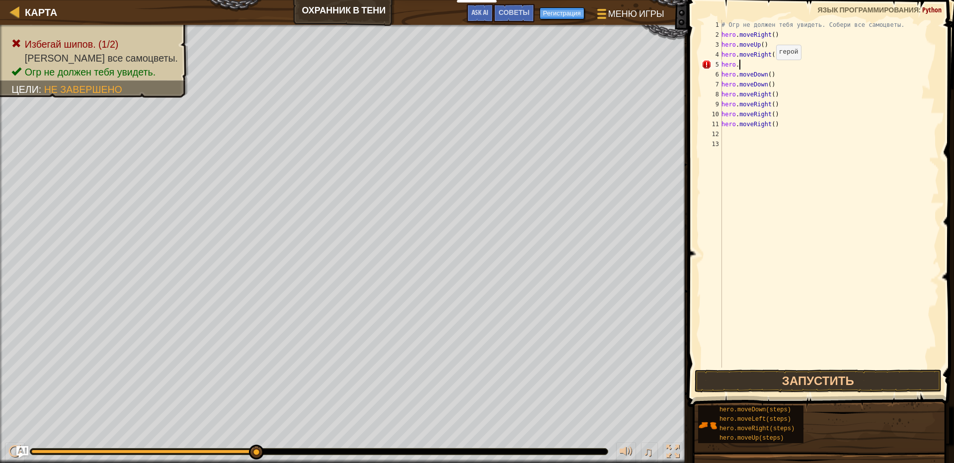
type textarea "h"
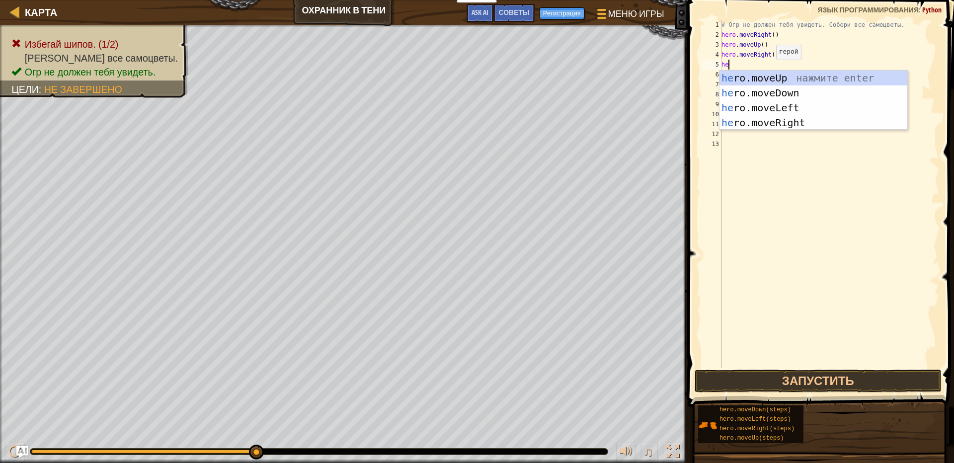
type textarea "her"
click at [752, 92] on div "her o.moveUp нажмите enter her o.moveDown нажмите enter her o.moveLeft нажмите …" at bounding box center [814, 115] width 188 height 89
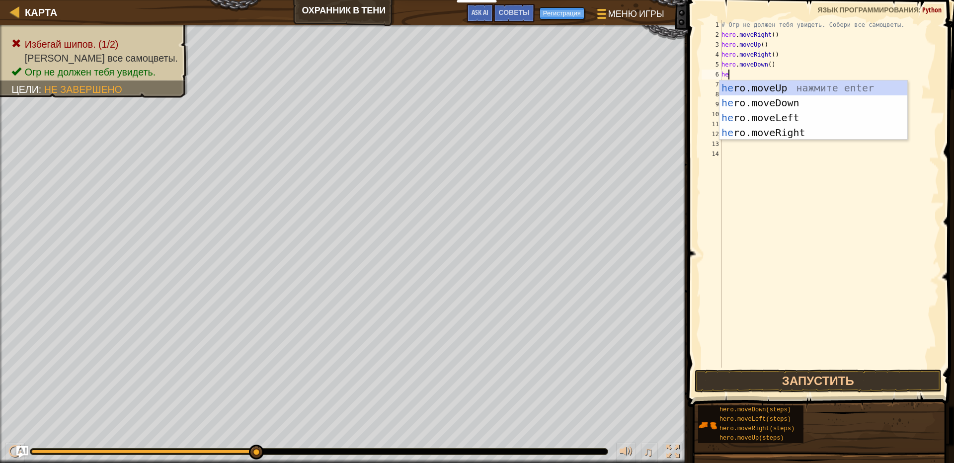
type textarea "her"
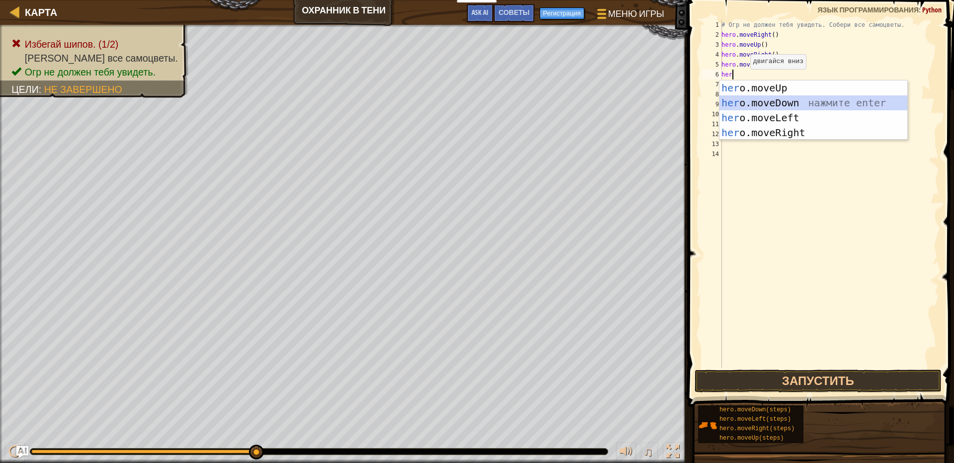
click at [758, 96] on div "her o.moveUp нажмите enter her o.moveDown нажмите enter her o.moveLeft нажмите …" at bounding box center [814, 125] width 188 height 89
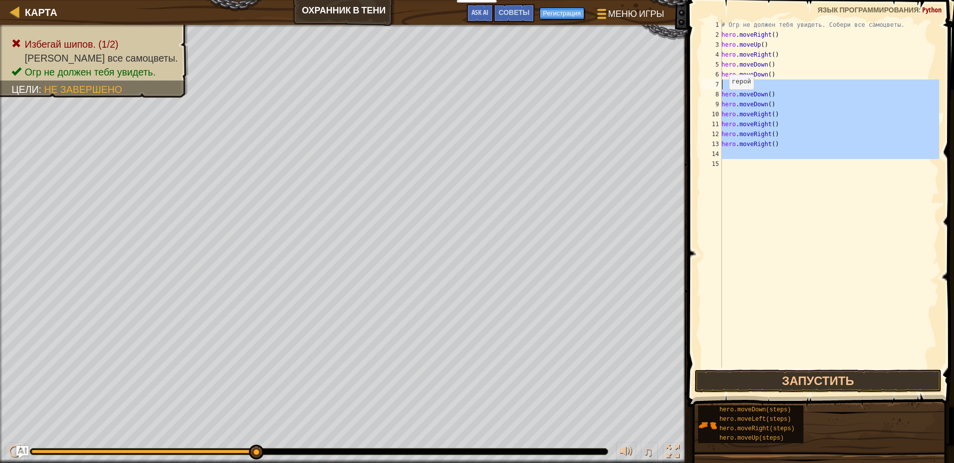
drag, startPoint x: 784, startPoint y: 162, endPoint x: 715, endPoint y: 86, distance: 102.4
click at [715, 86] on div "1 2 3 4 5 6 7 8 9 10 11 12 13 14 15 # Огр не должен тебя увидеть. Собери все са…" at bounding box center [820, 194] width 240 height 348
type textarea "hero.moveDown()"
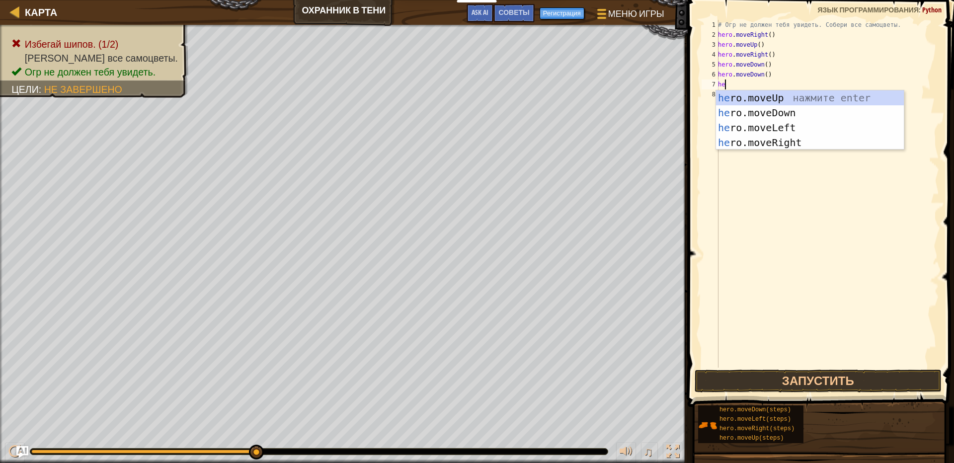
type textarea "her"
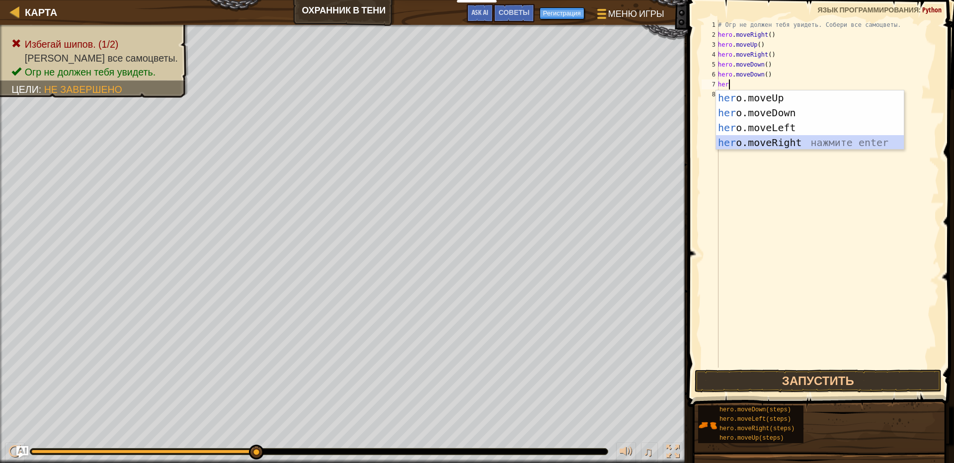
click at [727, 143] on div "her o.moveUp нажмите enter her o.moveDown нажмите enter her o.moveLeft нажмите …" at bounding box center [810, 134] width 188 height 89
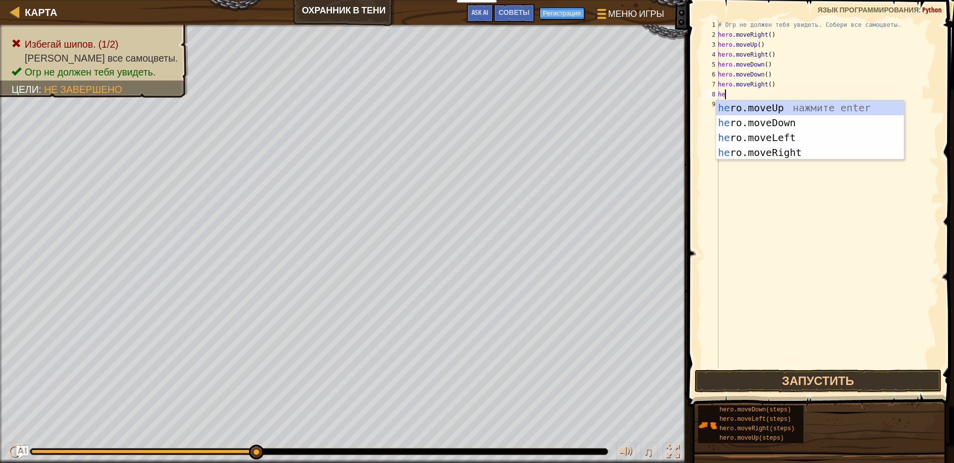
type textarea "her"
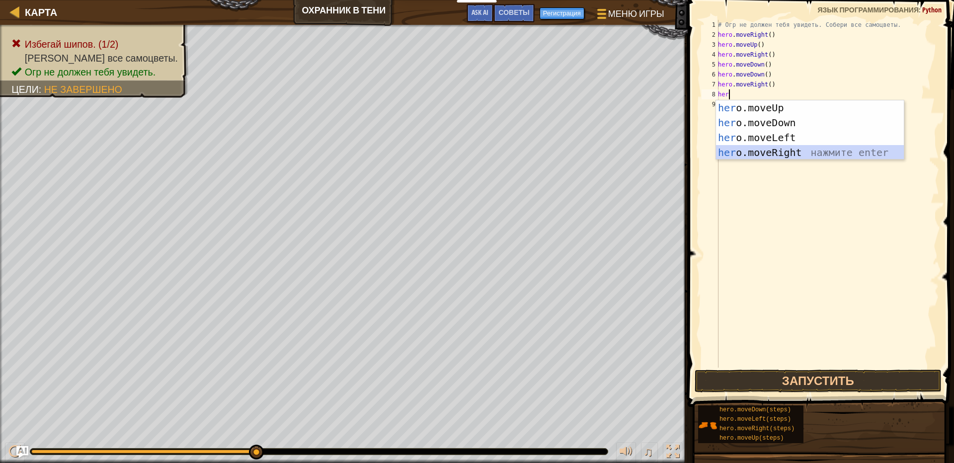
click at [757, 153] on div "her o.moveUp нажмите enter her o.moveDown нажмите enter her o.moveLeft нажмите …" at bounding box center [810, 144] width 188 height 89
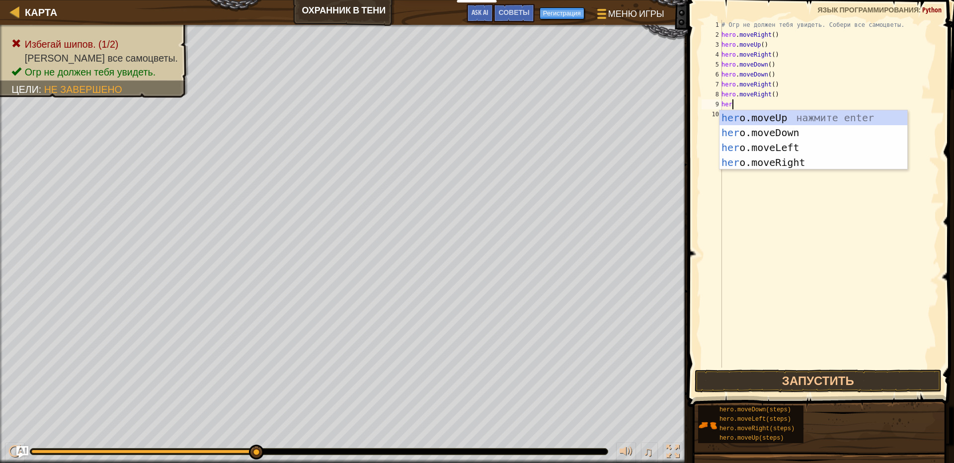
type textarea "hero"
click at [764, 166] on div "hero .moveUp нажмите enter hero .moveDown нажмите enter hero .moveLeft нажмите …" at bounding box center [814, 154] width 188 height 89
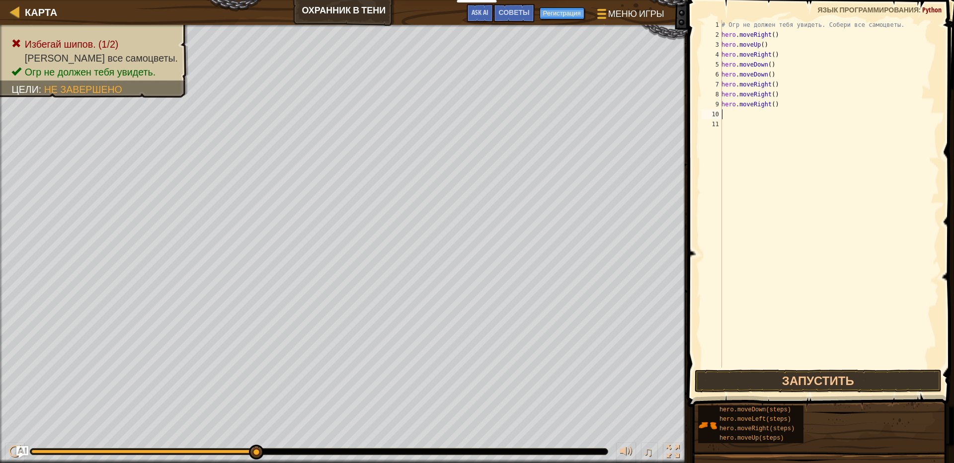
scroll to position [4, 0]
click at [826, 374] on button "Запустить" at bounding box center [818, 381] width 247 height 23
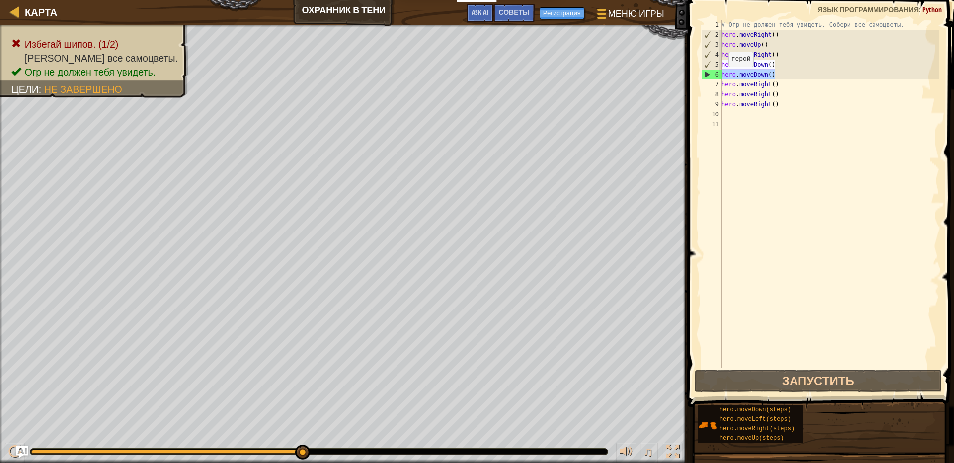
drag, startPoint x: 781, startPoint y: 77, endPoint x: 693, endPoint y: 70, distance: 88.3
click at [693, 70] on div "1 2 3 4 5 6 7 8 9 10 11 # Огр не должен тебя увидеть. Собери все самоцветы. her…" at bounding box center [819, 223] width 269 height 436
type textarea "hero.moveDown()"
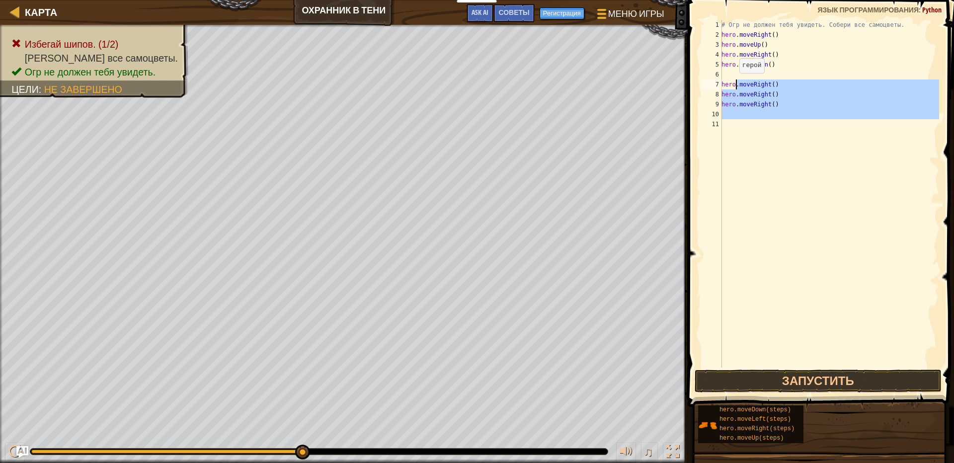
drag, startPoint x: 782, startPoint y: 120, endPoint x: 735, endPoint y: 83, distance: 60.2
click at [735, 83] on div "# Огр не должен тебя увидеть. Собери все самоцветы. hero . moveRight ( ) hero .…" at bounding box center [830, 204] width 220 height 368
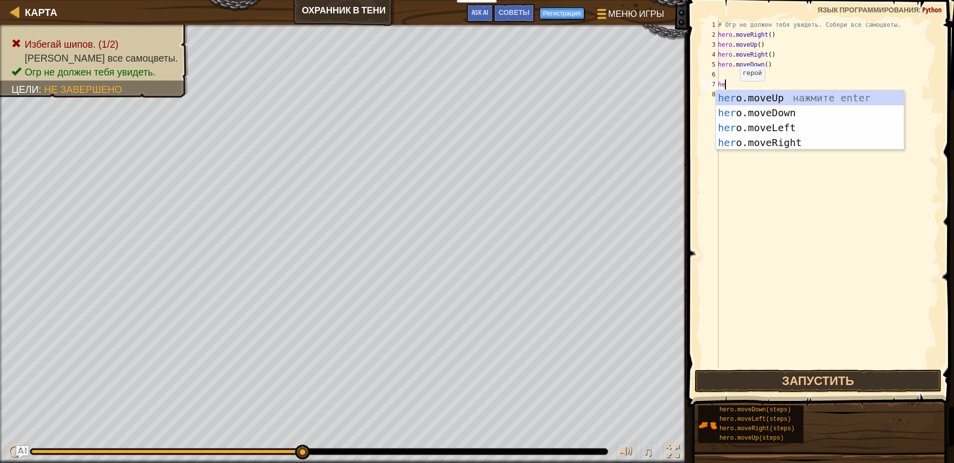
type textarea "h"
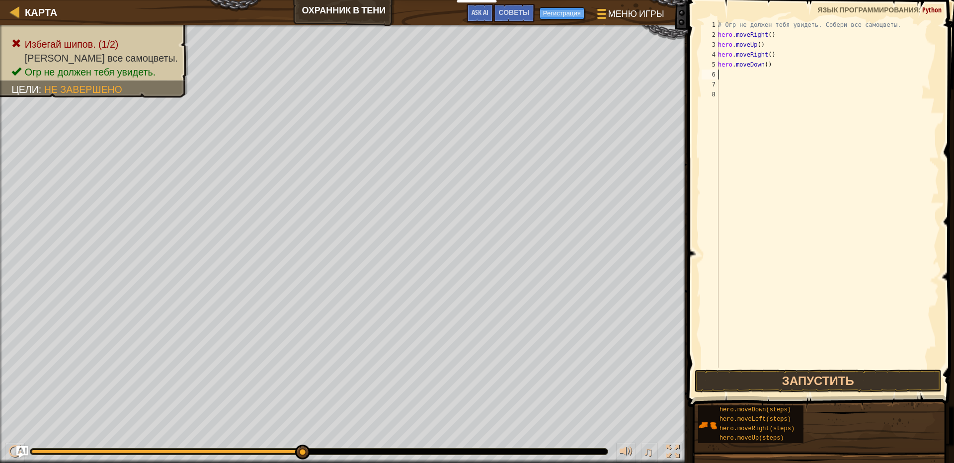
click at [730, 72] on div "# Огр не должен тебя увидеть. Собери все самоцветы. hero . moveRight ( ) hero .…" at bounding box center [827, 204] width 223 height 368
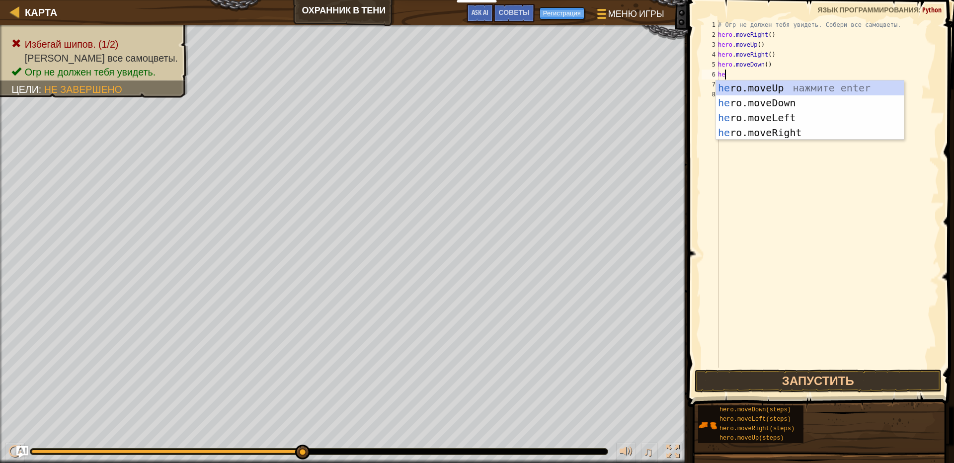
type textarea "her"
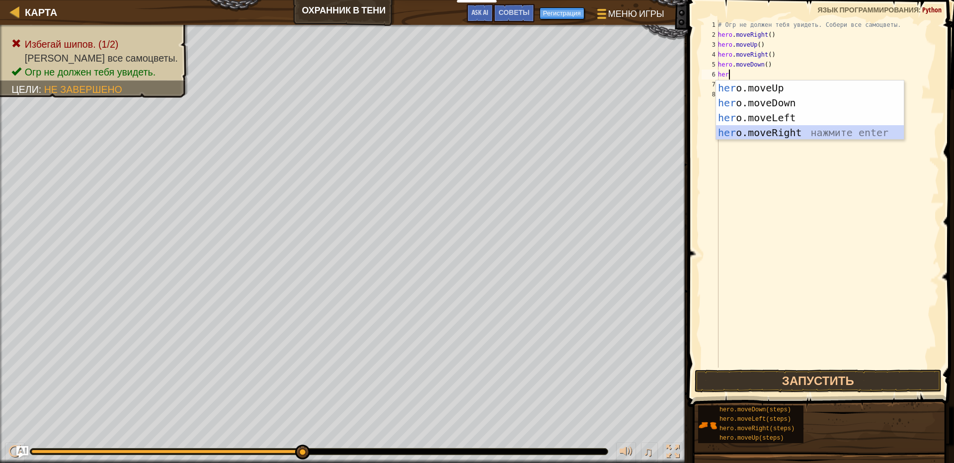
click at [761, 133] on div "her o.moveUp нажмите enter her o.moveDown нажмите enter her o.moveLeft нажмите …" at bounding box center [810, 125] width 188 height 89
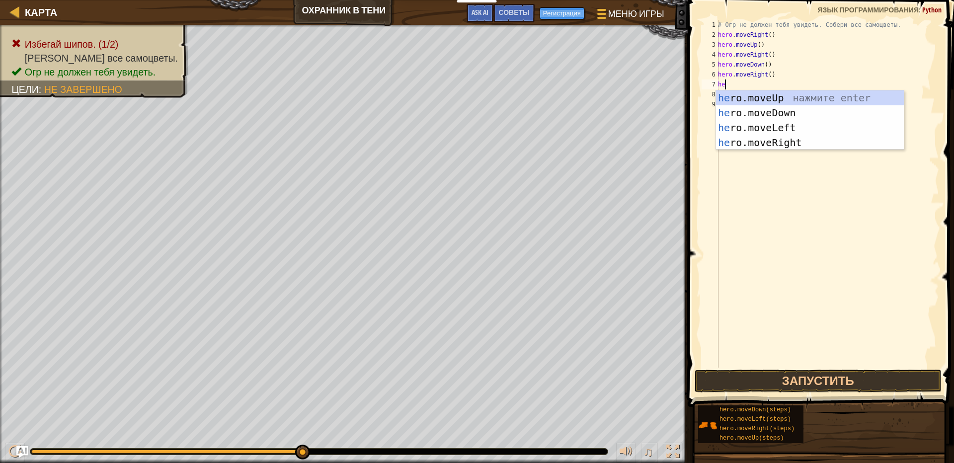
type textarea "her"
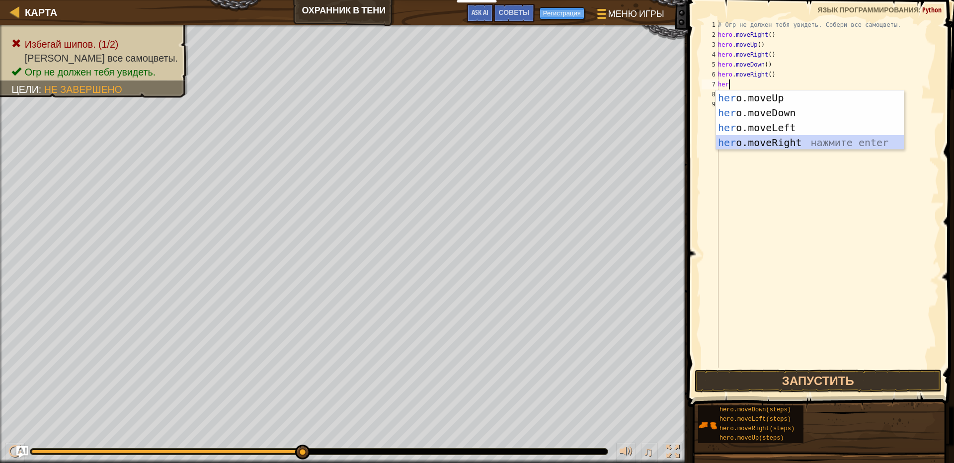
click at [757, 140] on div "her o.moveUp нажмите enter her o.moveDown нажмите enter her o.moveLeft нажмите …" at bounding box center [810, 134] width 188 height 89
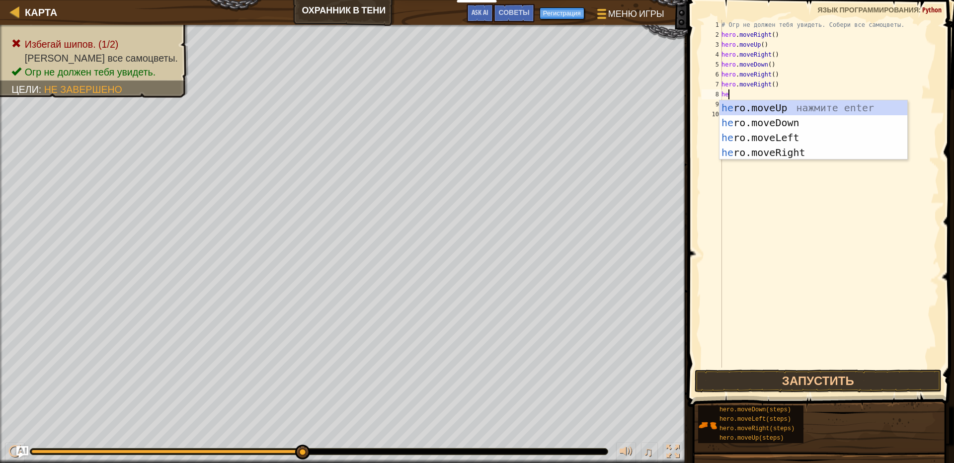
type textarea "her"
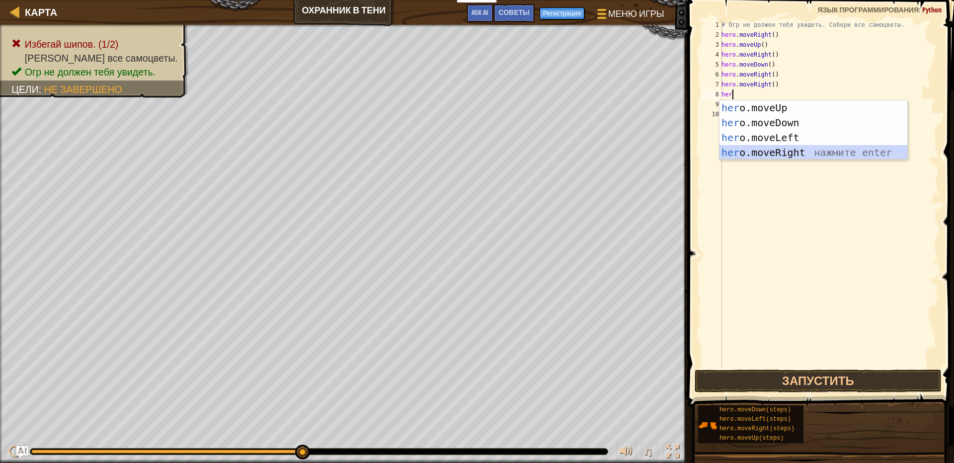
click at [755, 152] on div "her o.moveUp нажмите enter her o.moveDown нажмите enter her o.moveLeft нажмите …" at bounding box center [814, 144] width 188 height 89
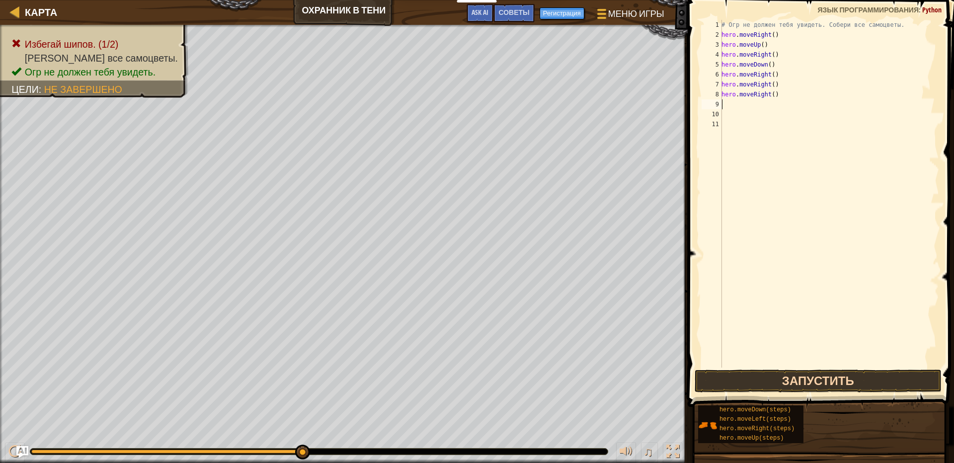
click at [833, 393] on span at bounding box center [822, 189] width 274 height 436
click at [828, 374] on button "Запустить" at bounding box center [818, 381] width 247 height 23
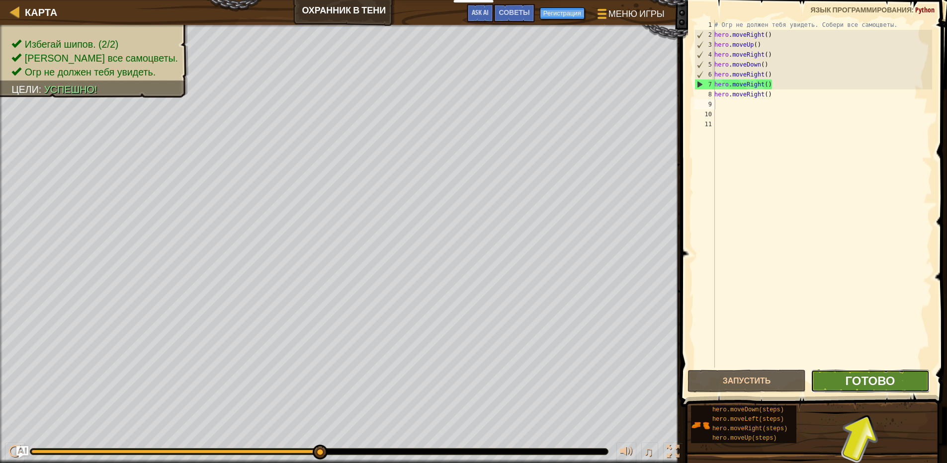
click at [850, 387] on span "Готово" at bounding box center [870, 381] width 50 height 16
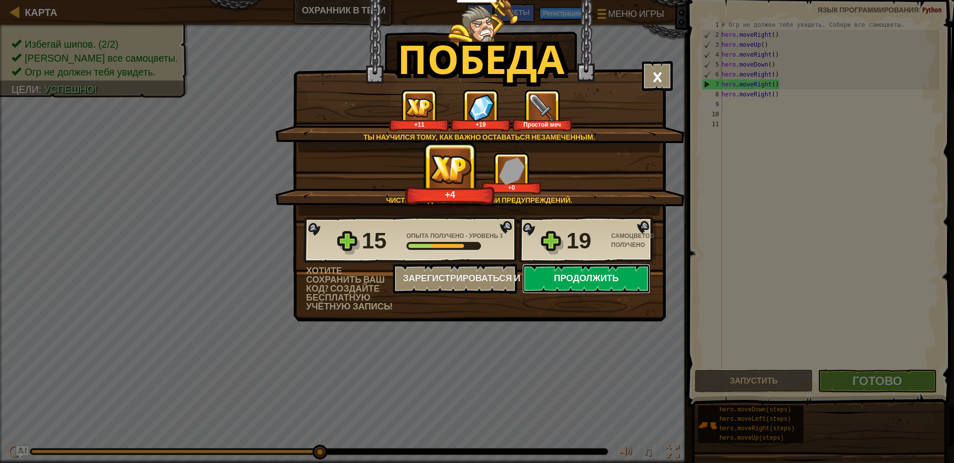
click at [582, 281] on button "Продолжить" at bounding box center [586, 279] width 128 height 30
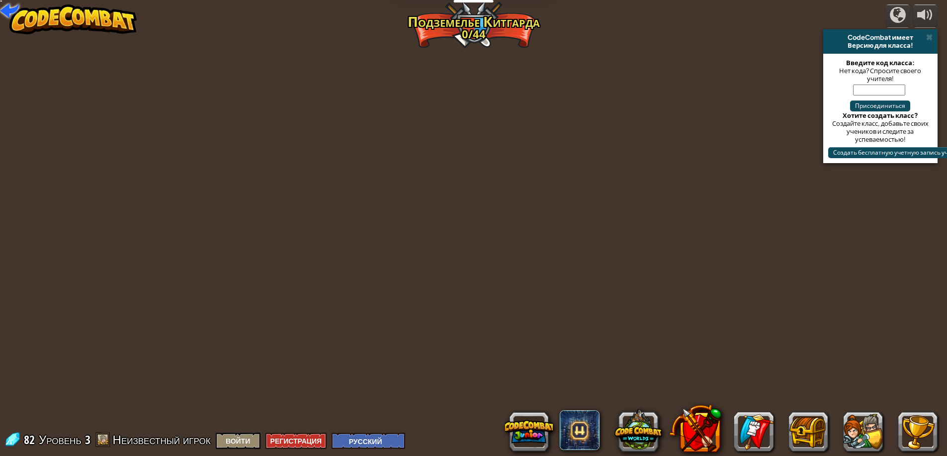
select select "ru"
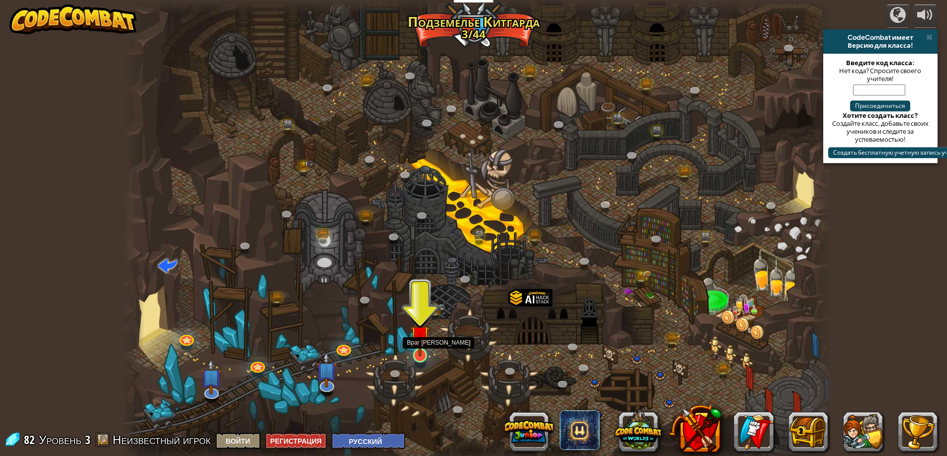
click at [423, 345] on img at bounding box center [420, 335] width 19 height 44
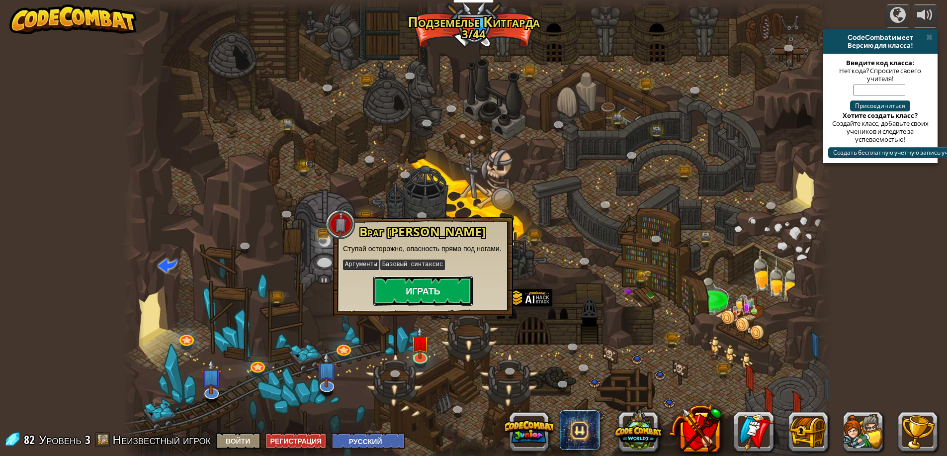
click at [445, 296] on button "Играть" at bounding box center [422, 291] width 99 height 30
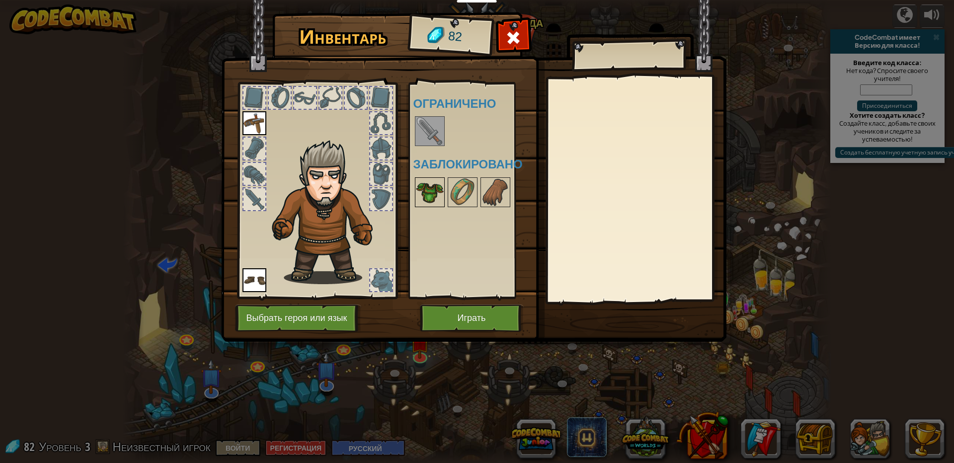
click at [437, 197] on img at bounding box center [430, 192] width 28 height 28
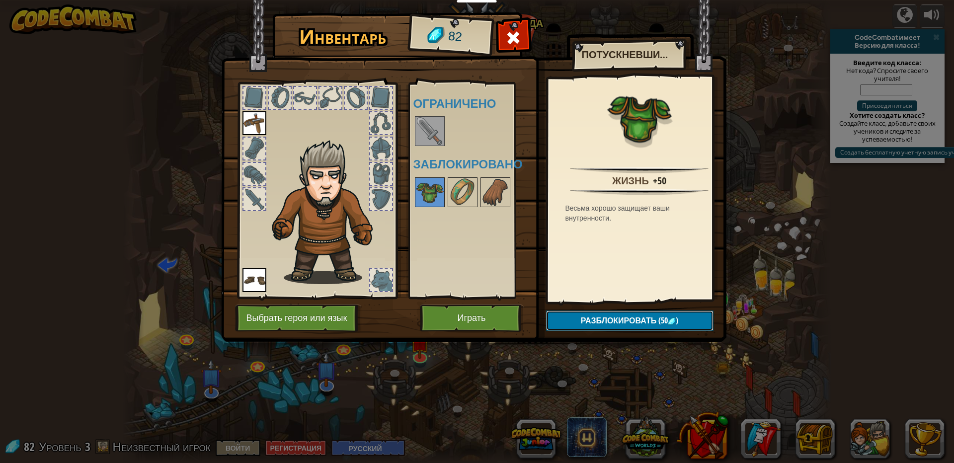
click at [657, 322] on span "(50" at bounding box center [662, 320] width 11 height 11
drag, startPoint x: 428, startPoint y: 190, endPoint x: 257, endPoint y: 90, distance: 198.2
click at [255, 96] on div "Инвентарь 82 Доступно [PERSON_NAME] (двойной клик, чтобы надеть) Ограничено Заб…" at bounding box center [477, 179] width 505 height 328
click at [617, 320] on button "Разблокировать" at bounding box center [630, 321] width 168 height 20
drag, startPoint x: 436, startPoint y: 181, endPoint x: 375, endPoint y: 171, distance: 61.9
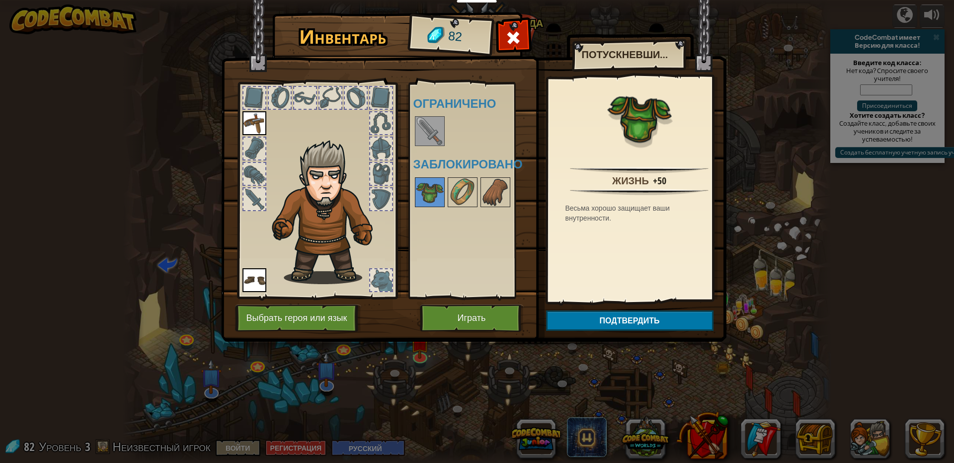
click at [375, 171] on div "Инвентарь 82 Доступно [PERSON_NAME] (двойной клик, чтобы надеть) Ограничено Заб…" at bounding box center [477, 179] width 505 height 328
click at [469, 194] on img at bounding box center [463, 192] width 28 height 28
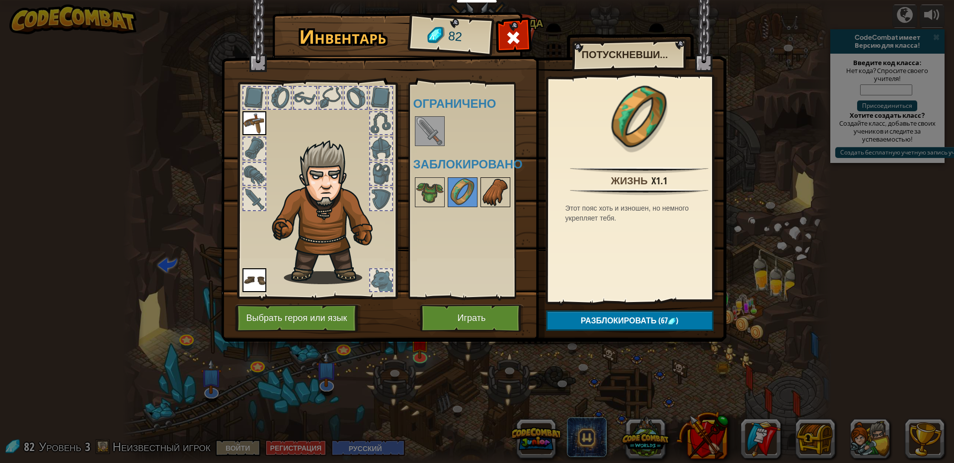
click at [484, 192] on img at bounding box center [496, 192] width 28 height 28
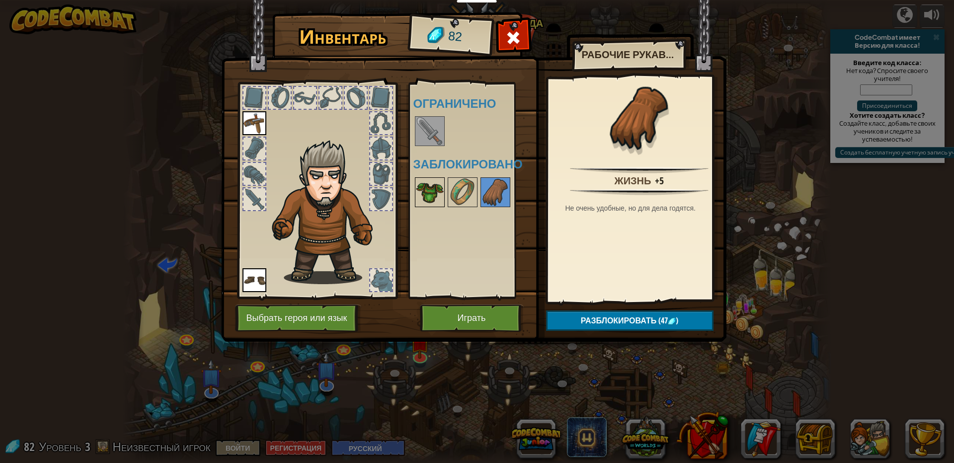
click at [440, 192] on img at bounding box center [430, 192] width 28 height 28
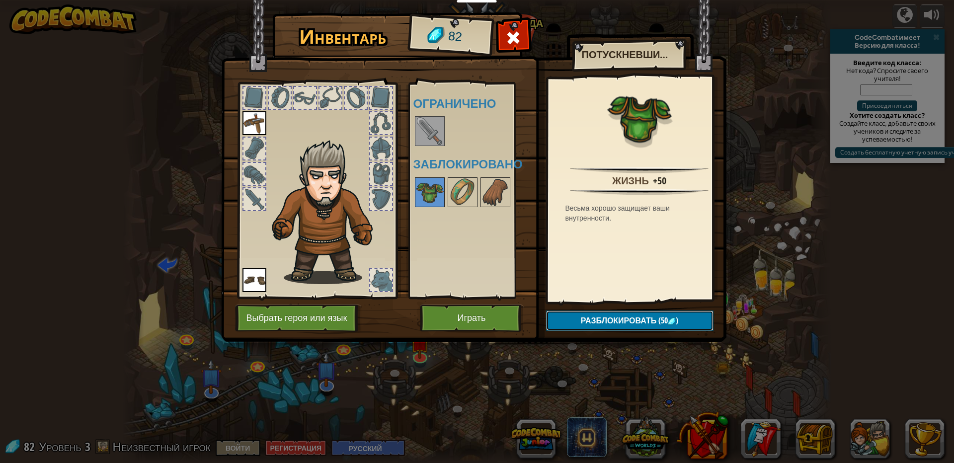
click at [636, 322] on span "Разблокировать" at bounding box center [619, 320] width 76 height 11
click at [635, 324] on button "Подтвердить" at bounding box center [630, 321] width 168 height 20
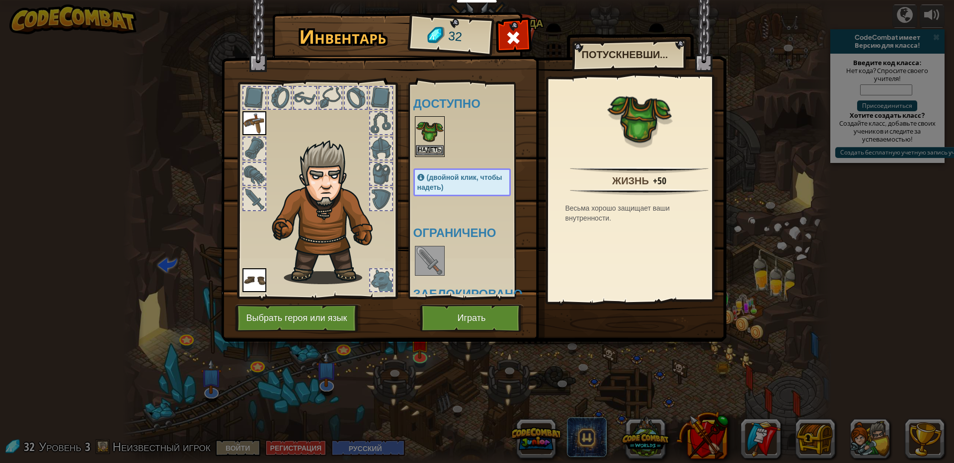
click at [426, 137] on img at bounding box center [430, 131] width 28 height 28
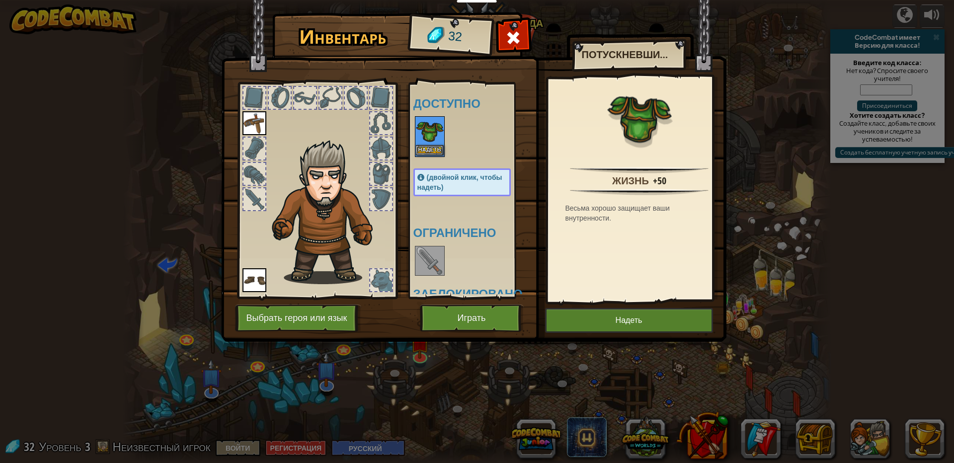
click at [426, 134] on img at bounding box center [430, 131] width 28 height 28
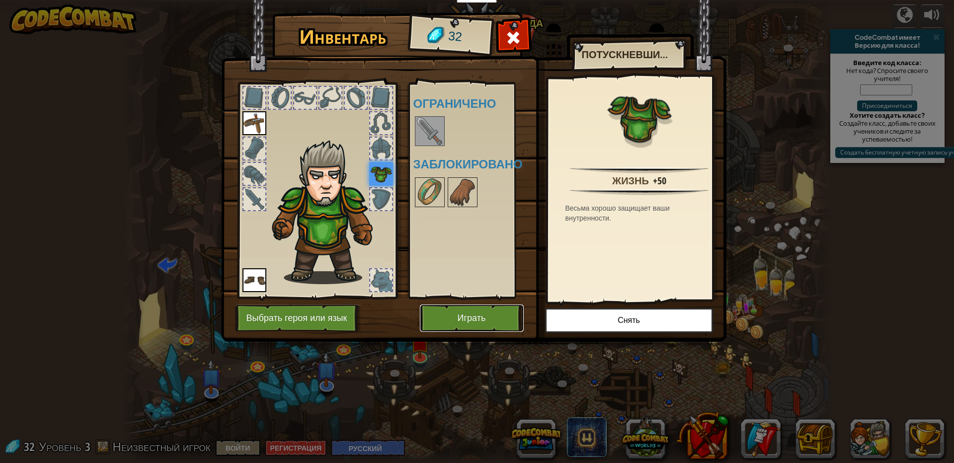
click at [444, 320] on button "Играть" at bounding box center [472, 318] width 104 height 27
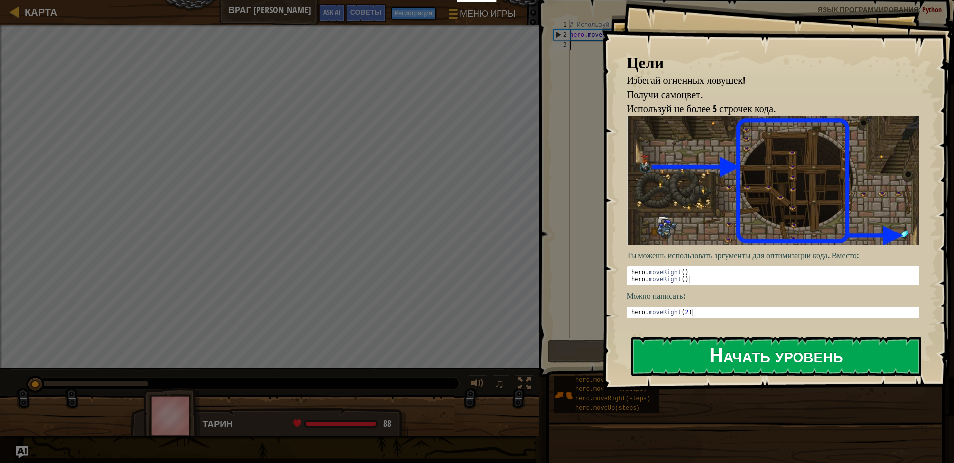
click at [761, 351] on button "Начать уровень" at bounding box center [776, 356] width 290 height 39
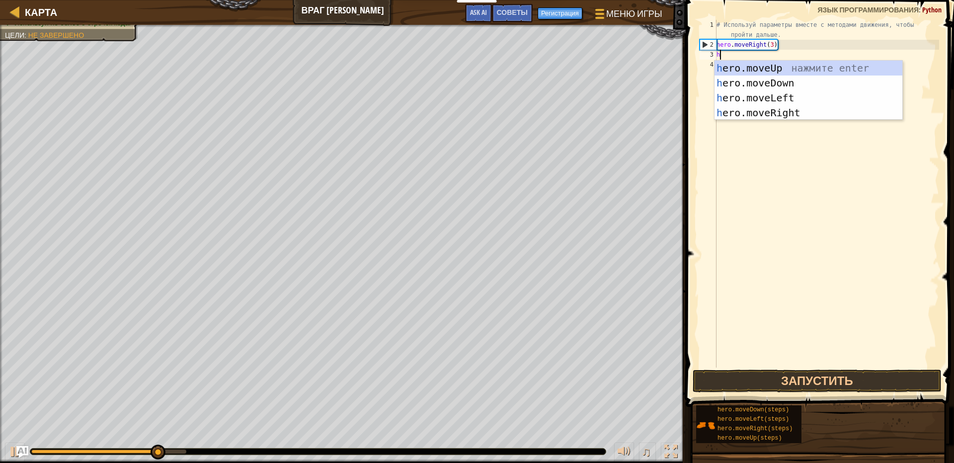
scroll to position [4, 0]
type textarea "her"
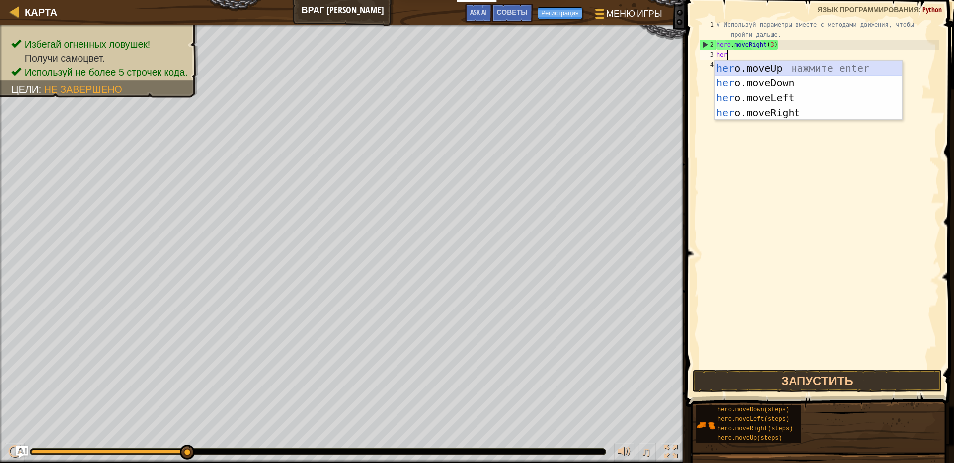
click at [750, 64] on div "her o.moveUp нажмите enter her o.moveDown нажмите enter her o.moveLeft нажмите …" at bounding box center [809, 105] width 188 height 89
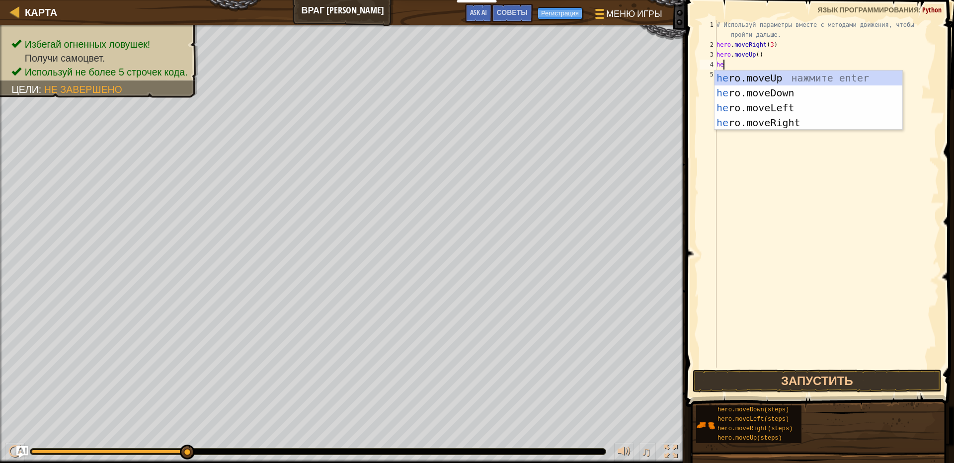
type textarea "her"
click at [751, 71] on div "her o.moveUp нажмите enter her o.moveDown нажмите enter her o.moveLeft нажмите …" at bounding box center [809, 115] width 188 height 89
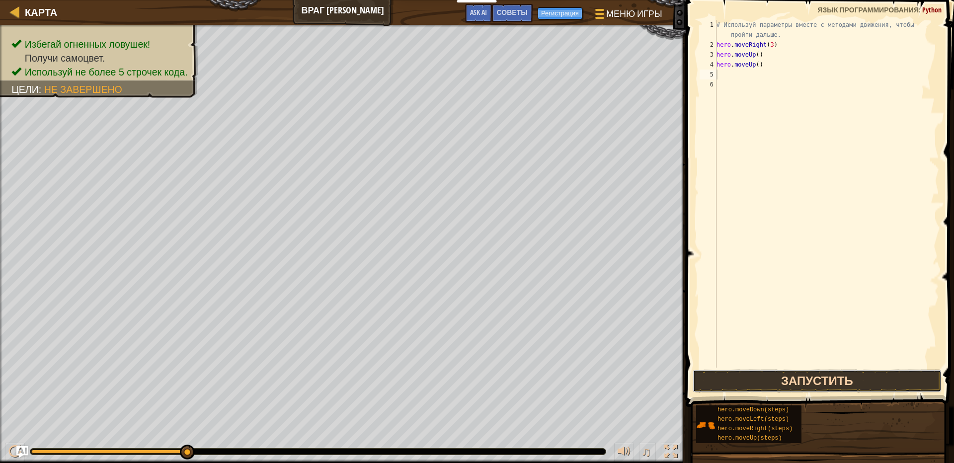
click at [754, 386] on button "Запустить" at bounding box center [817, 381] width 249 height 23
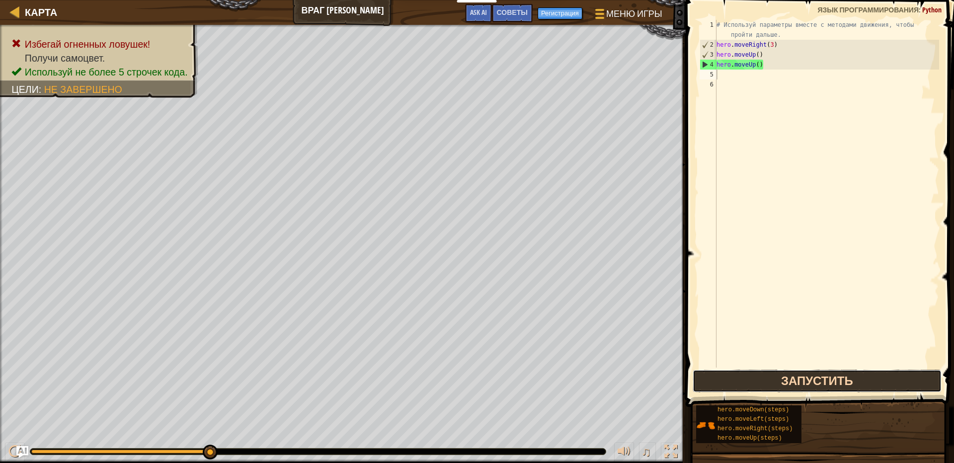
click at [734, 377] on button "Запустить" at bounding box center [817, 381] width 249 height 23
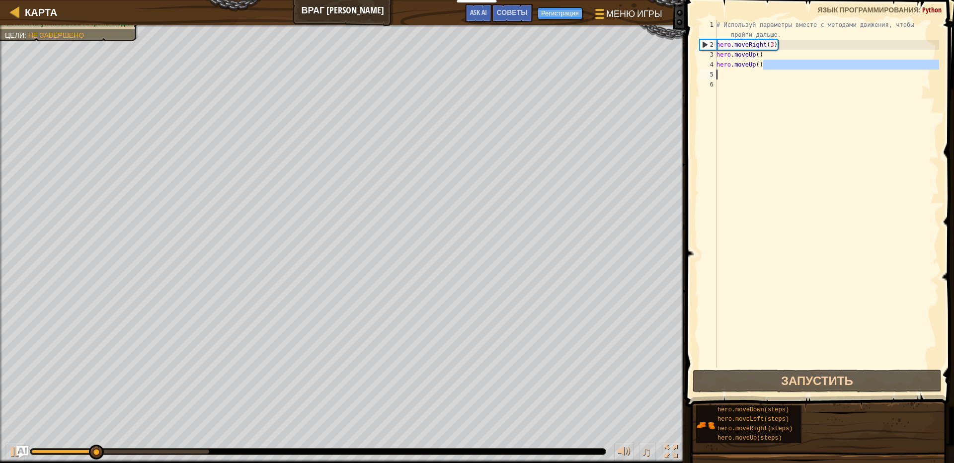
click at [663, 76] on div "Карта Враг Мой Меню игры Готово Регистрация Советы Ask AI 1 ההההההההההההההההההה…" at bounding box center [477, 231] width 954 height 463
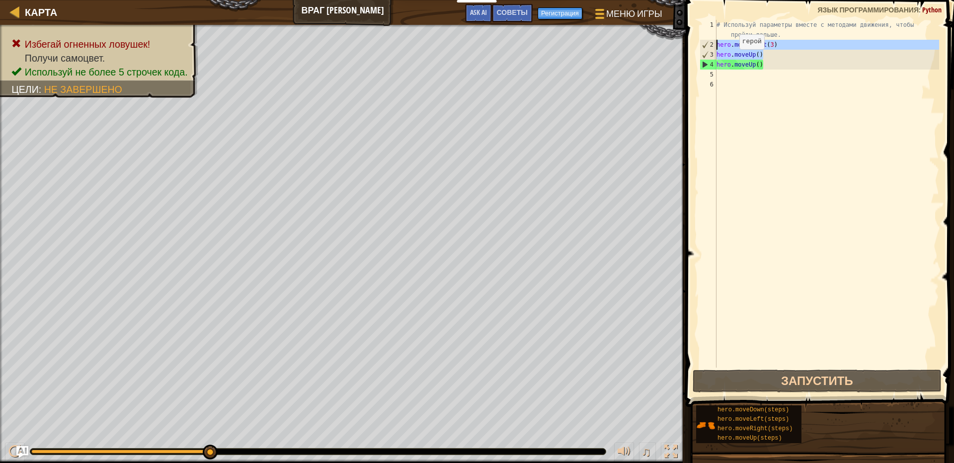
click at [662, 46] on div "Карта Враг Мой Меню игры Готово Регистрация Советы Ask AI 1 ההההההההההההההההההה…" at bounding box center [477, 231] width 954 height 463
click at [761, 68] on div "# Используй параметры вместе с методами движения, чтобы пройти дальше. hero . m…" at bounding box center [827, 209] width 225 height 378
type textarea "hero.moveUp()"
drag, startPoint x: 766, startPoint y: 67, endPoint x: 707, endPoint y: 68, distance: 59.6
click at [707, 68] on div "hero.moveUp() 1 2 3 4 5 6 # Используй параметры вместе с методами движения, что…" at bounding box center [819, 194] width 242 height 348
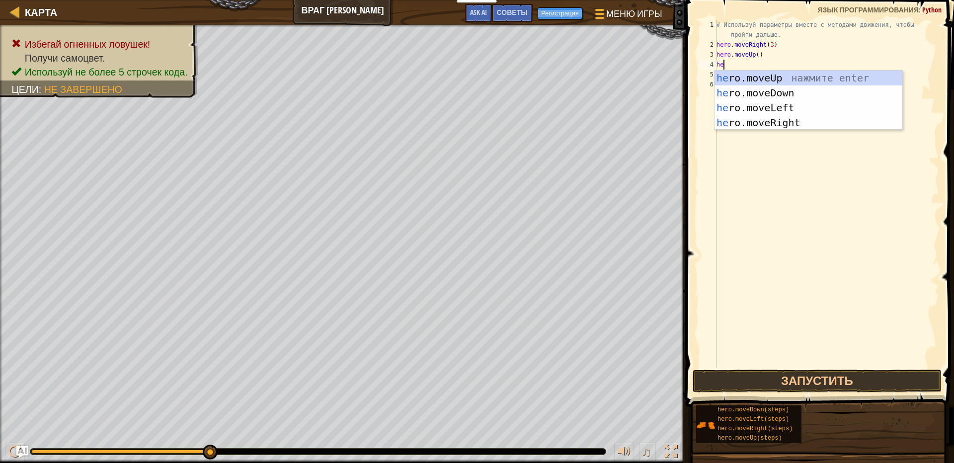
type textarea "her"
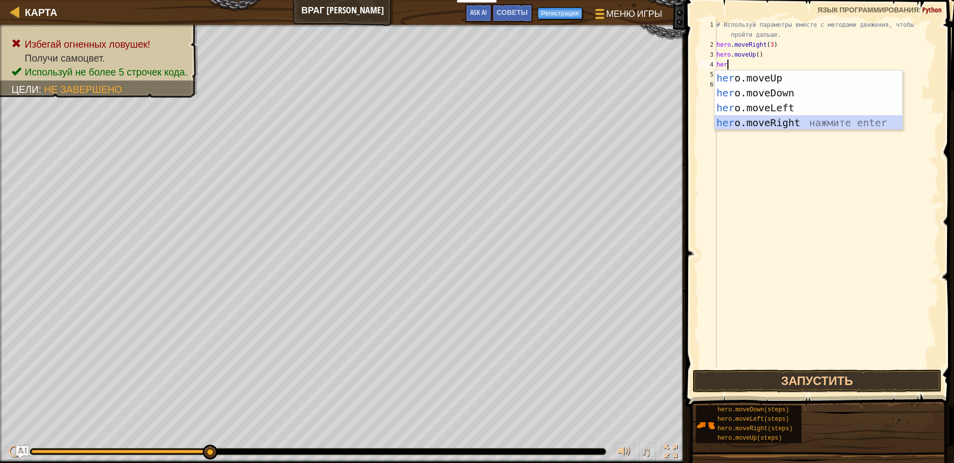
click at [742, 125] on div "her o.moveUp нажмите enter her o.moveDown нажмите enter her o.moveLeft нажмите …" at bounding box center [809, 115] width 188 height 89
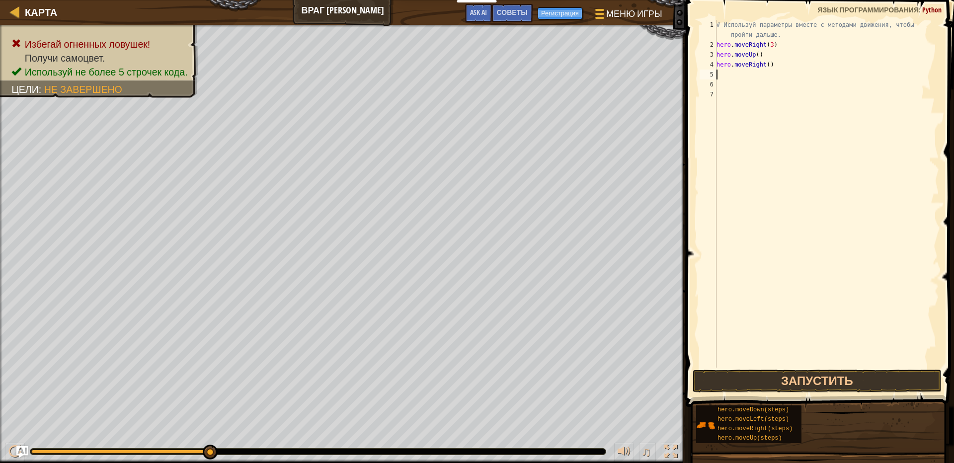
type textarea "h"
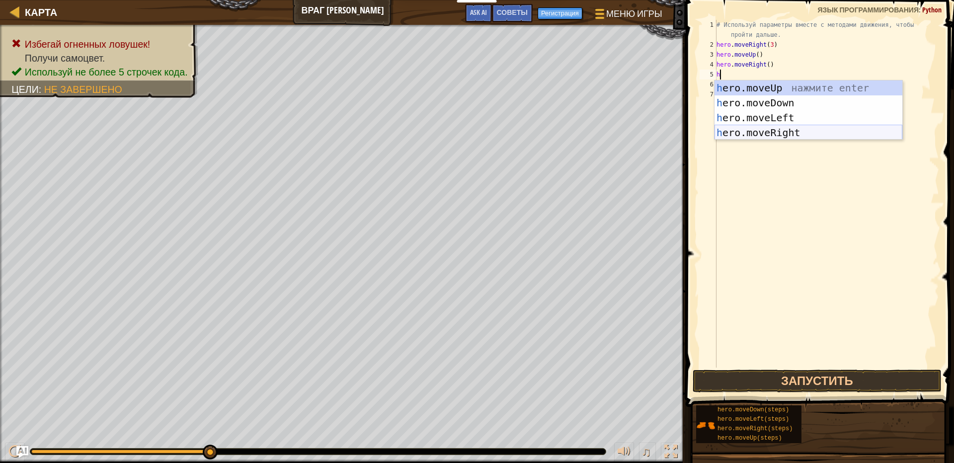
click at [734, 138] on div "h ero.moveUp нажмите enter h ero.moveDown нажмите enter h ero.moveLeft нажмите …" at bounding box center [809, 125] width 188 height 89
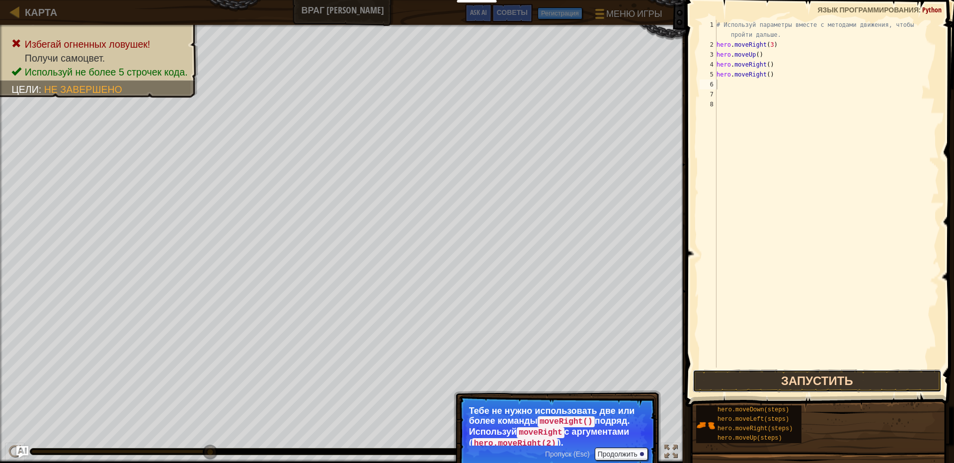
click at [792, 390] on button "Запустить" at bounding box center [817, 381] width 249 height 23
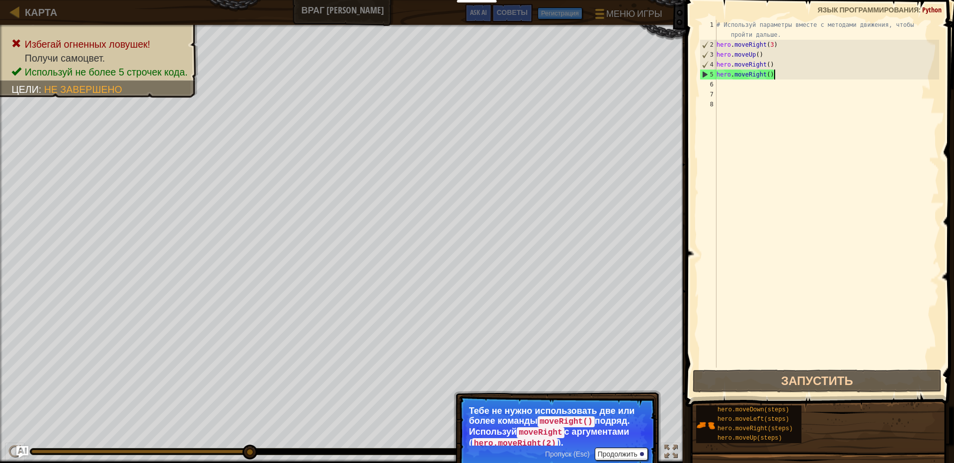
click at [786, 78] on div "# Используй параметры вместе с методами движения, чтобы пройти дальше. hero . m…" at bounding box center [827, 209] width 225 height 378
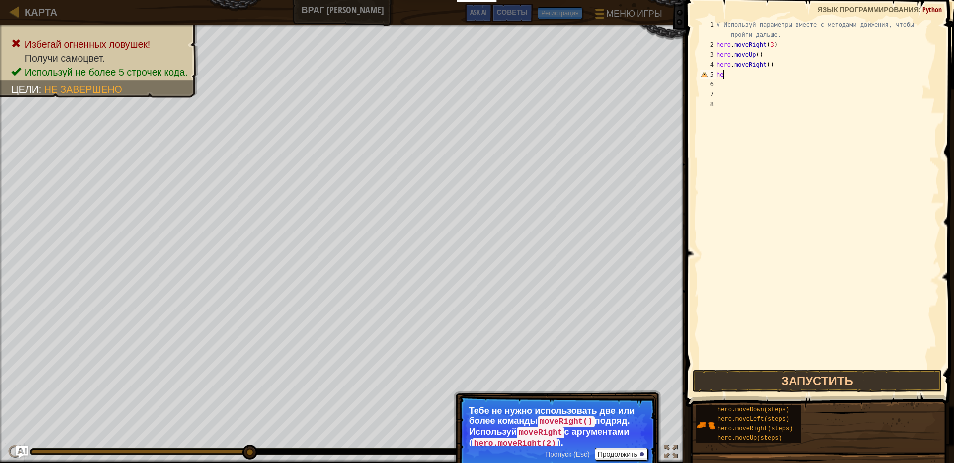
type textarea "h"
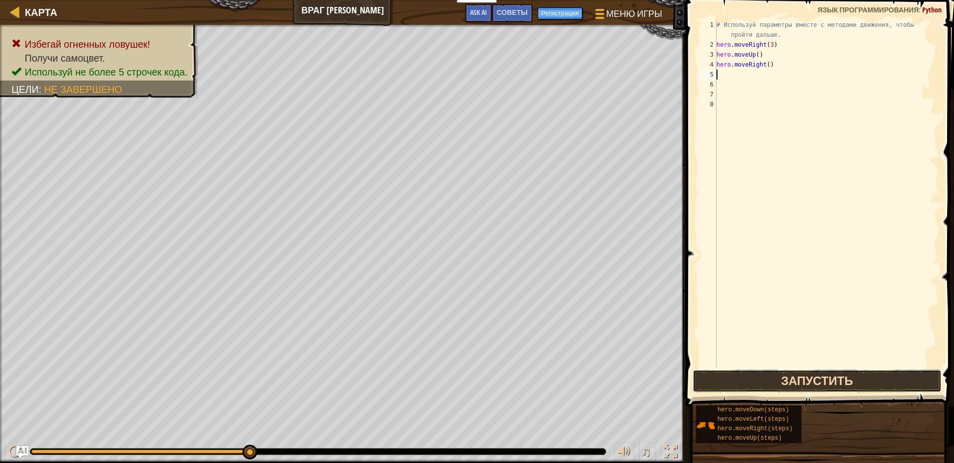
click at [780, 383] on button "Запустить" at bounding box center [817, 381] width 249 height 23
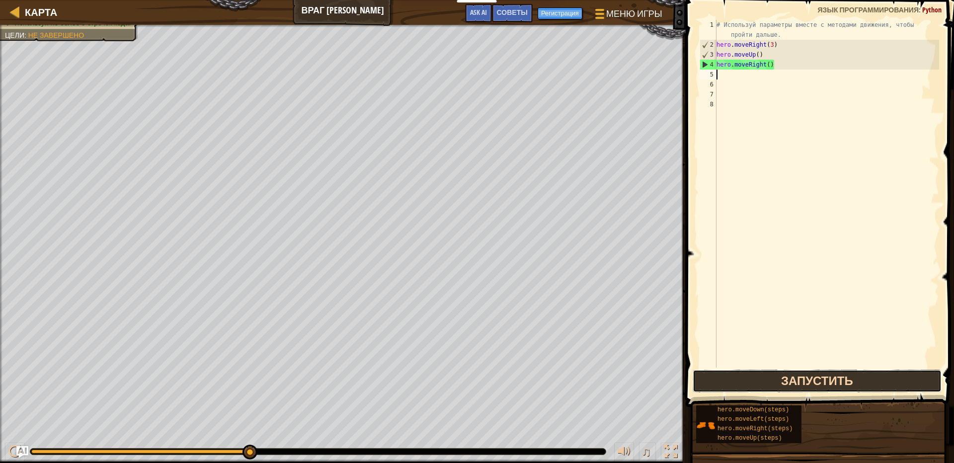
click at [798, 379] on button "Запустить" at bounding box center [817, 381] width 249 height 23
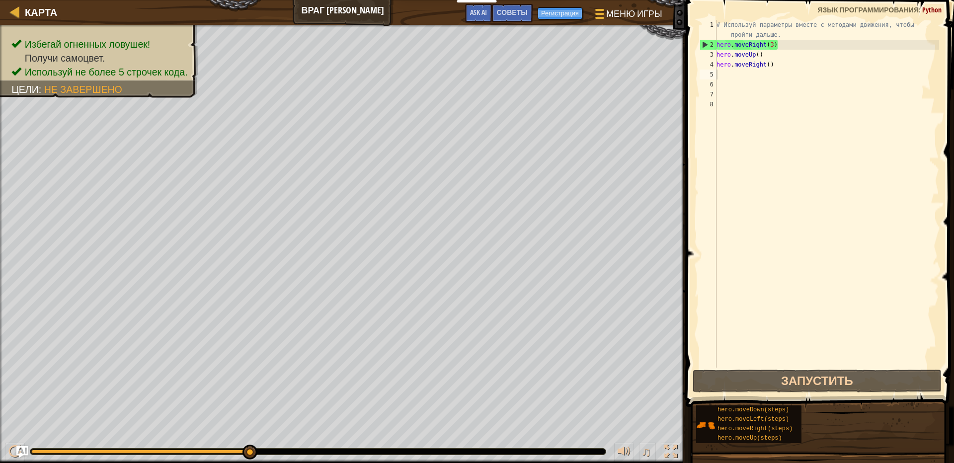
click at [485, 450] on div at bounding box center [318, 452] width 576 height 6
click at [492, 452] on div at bounding box center [318, 452] width 576 height 6
drag, startPoint x: 788, startPoint y: 47, endPoint x: 770, endPoint y: 49, distance: 18.0
click at [770, 49] on div "# Используй параметры вместе с методами движения, чтобы пройти дальше. hero . m…" at bounding box center [827, 209] width 225 height 378
click at [778, 59] on div "# Используй параметры вместе с методами движения, чтобы пройти дальше. hero . m…" at bounding box center [827, 209] width 225 height 378
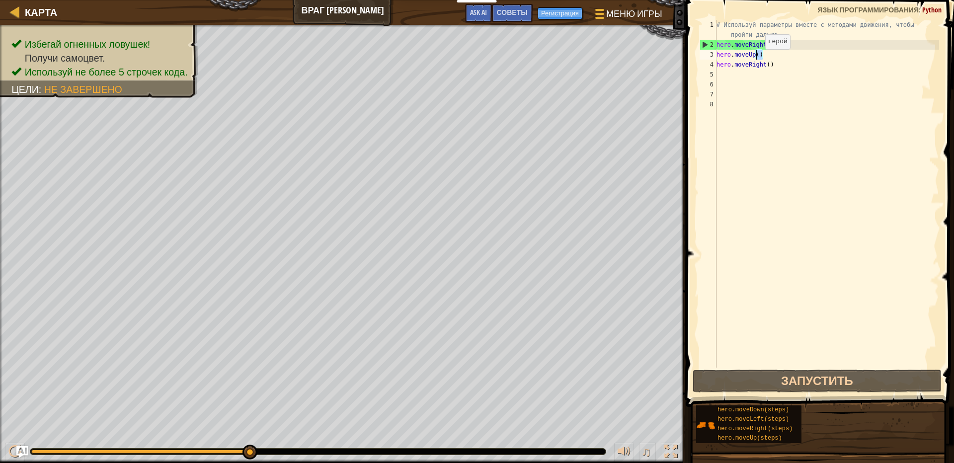
drag, startPoint x: 767, startPoint y: 58, endPoint x: 758, endPoint y: 59, distance: 9.6
click at [758, 59] on div "# Используй параметры вместе с методами движения, чтобы пройти дальше. hero . m…" at bounding box center [827, 209] width 225 height 378
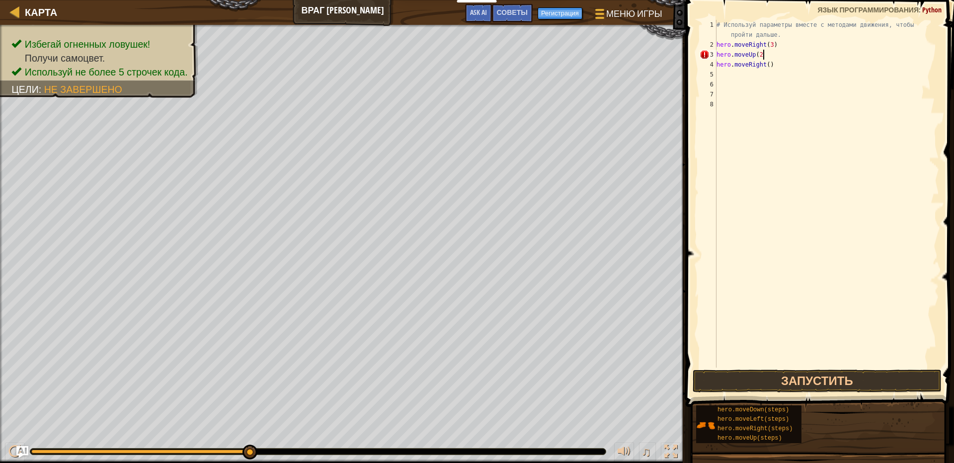
scroll to position [4, 3]
click at [768, 68] on div "# Используй параметры вместе с методами движения, чтобы пройти дальше. hero . m…" at bounding box center [827, 209] width 225 height 378
click at [773, 65] on div "# Используй параметры вместе с методами движения, чтобы пройти дальше. hero . m…" at bounding box center [827, 209] width 225 height 378
click at [769, 65] on div "# Используй параметры вместе с методами движения, чтобы пройти дальше. hero . m…" at bounding box center [827, 209] width 225 height 378
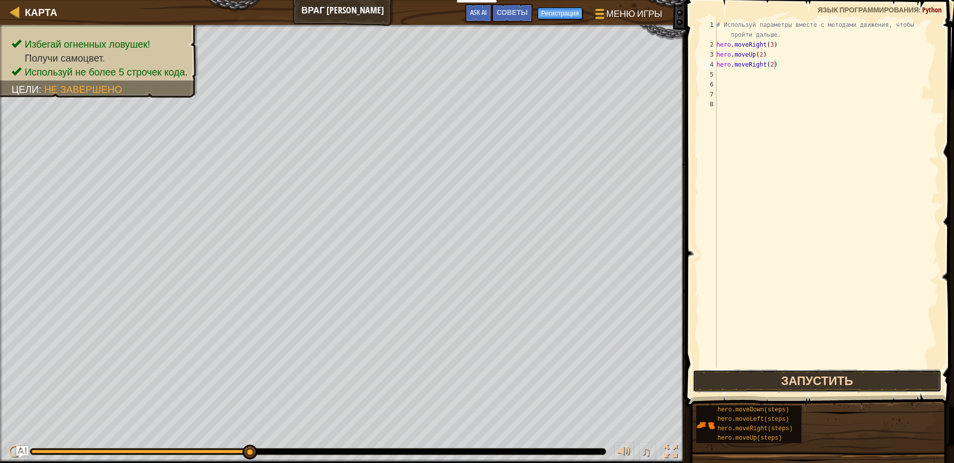
click at [813, 373] on button "Запустить" at bounding box center [817, 381] width 249 height 23
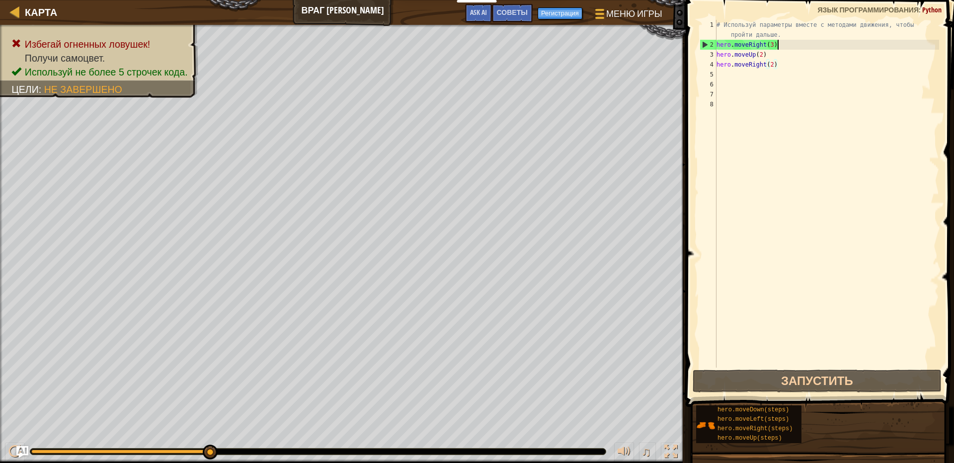
click at [778, 46] on div "# Используй параметры вместе с методами движения, чтобы пройти дальше. hero . m…" at bounding box center [827, 209] width 225 height 378
click at [775, 46] on div "# Используй параметры вместе с методами движения, чтобы пройти дальше. hero . m…" at bounding box center [827, 209] width 225 height 378
click at [774, 45] on div "# Используй параметры вместе с методами движения, чтобы пройти дальше. hero . m…" at bounding box center [827, 209] width 225 height 378
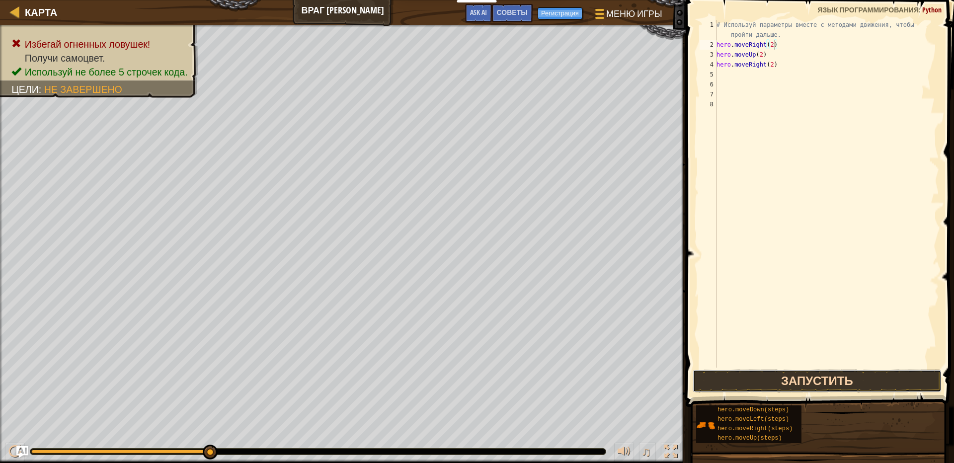
click at [783, 383] on button "Запустить" at bounding box center [817, 381] width 249 height 23
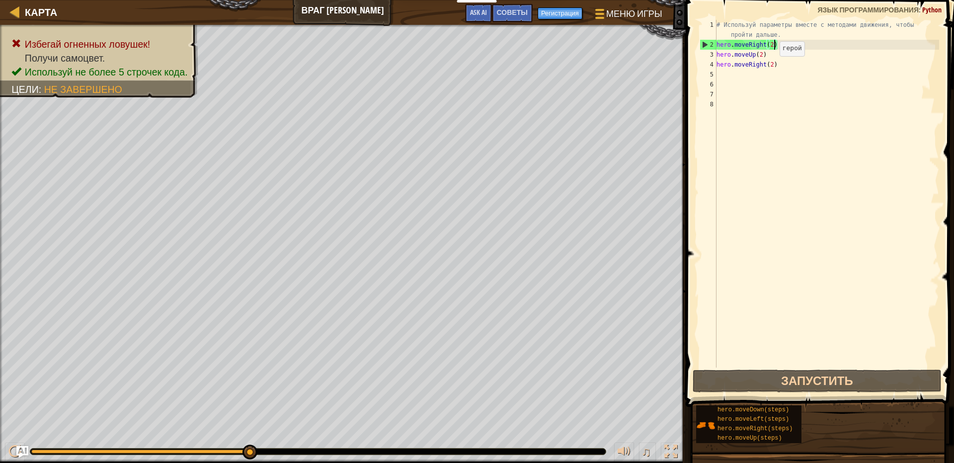
click at [776, 69] on div "# Используй параметры вместе с методами движения, чтобы пройти дальше. hero . m…" at bounding box center [827, 209] width 225 height 378
click at [772, 69] on div "# Используй параметры вместе с методами движения, чтобы пройти дальше. hero . m…" at bounding box center [827, 194] width 225 height 348
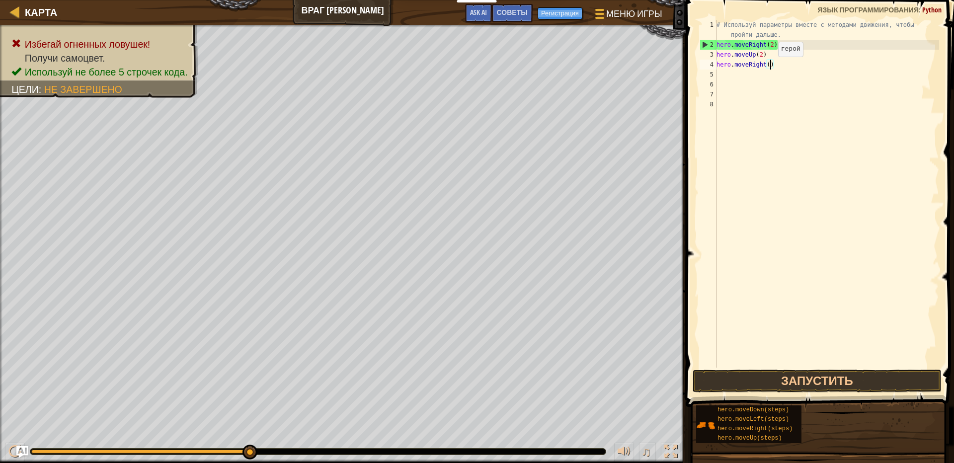
type textarea "hero.moveRight(1)"
click at [754, 239] on div "# Используй параметры вместе с методами движения, чтобы пройти дальше. hero . m…" at bounding box center [827, 209] width 225 height 378
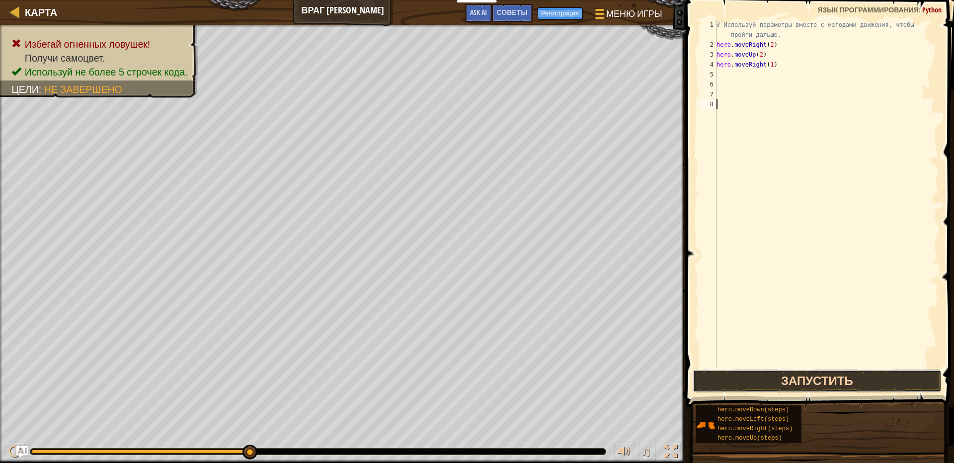
click at [747, 382] on button "Запустить" at bounding box center [817, 381] width 249 height 23
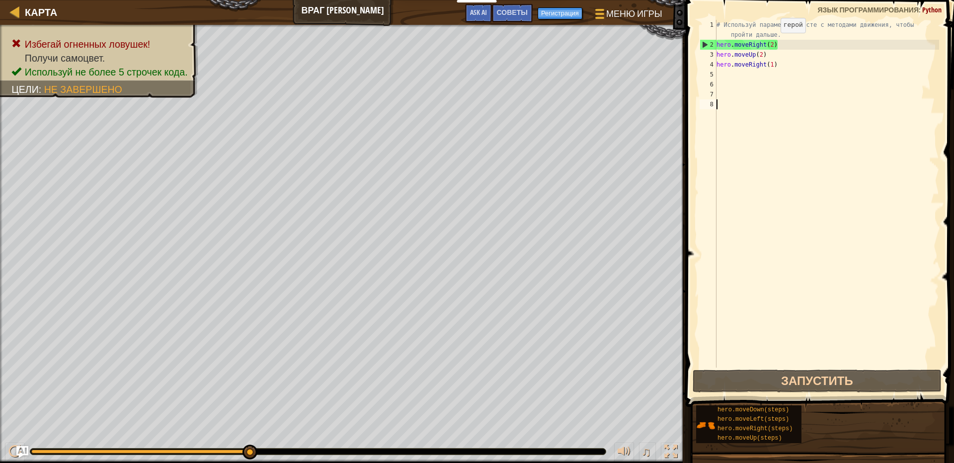
click at [773, 43] on div "# Используй параметры вместе с методами движения, чтобы пройти дальше. hero . m…" at bounding box center [827, 209] width 225 height 378
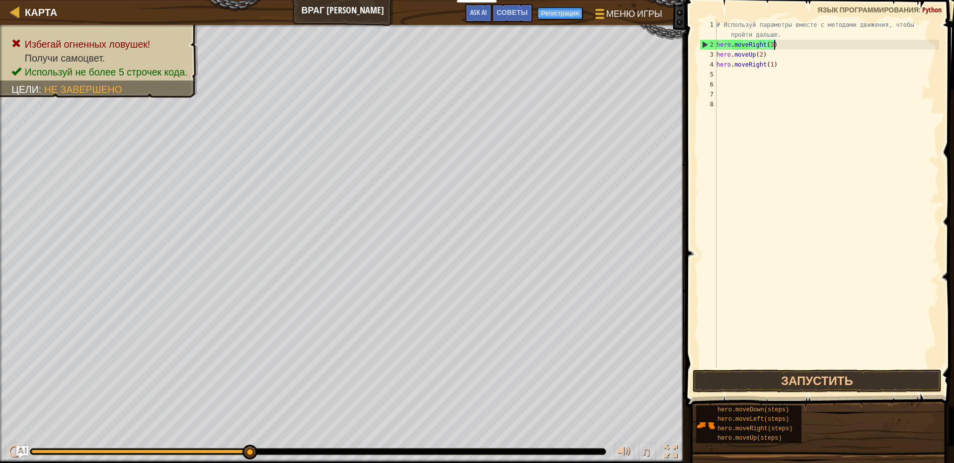
scroll to position [4, 4]
click at [767, 57] on div "# Используй параметры вместе с методами движения, чтобы пройти дальше. hero . m…" at bounding box center [827, 209] width 225 height 378
click at [762, 55] on div "# Используй параметры вместе с методами движения, чтобы пройти дальше. hero . m…" at bounding box center [827, 209] width 225 height 378
click at [771, 62] on div "# Используй параметры вместе с методами движения, чтобы пройти дальше. hero . m…" at bounding box center [827, 209] width 225 height 378
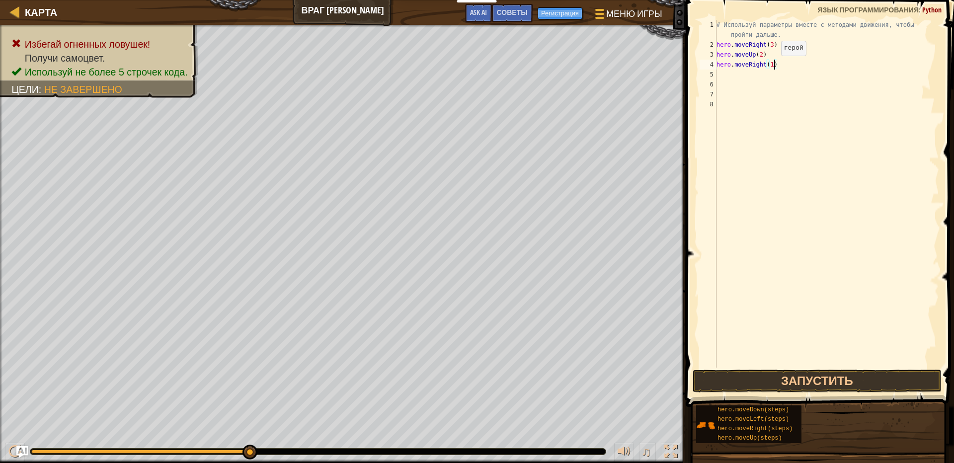
click at [773, 66] on div "# Используй параметры вместе с методами движения, чтобы пройти дальше. hero . m…" at bounding box center [827, 209] width 225 height 378
type textarea "hero.moveRight(4)"
click at [739, 75] on div "# Используй параметры вместе с методами движения, чтобы пройти дальше. hero . m…" at bounding box center [827, 209] width 225 height 378
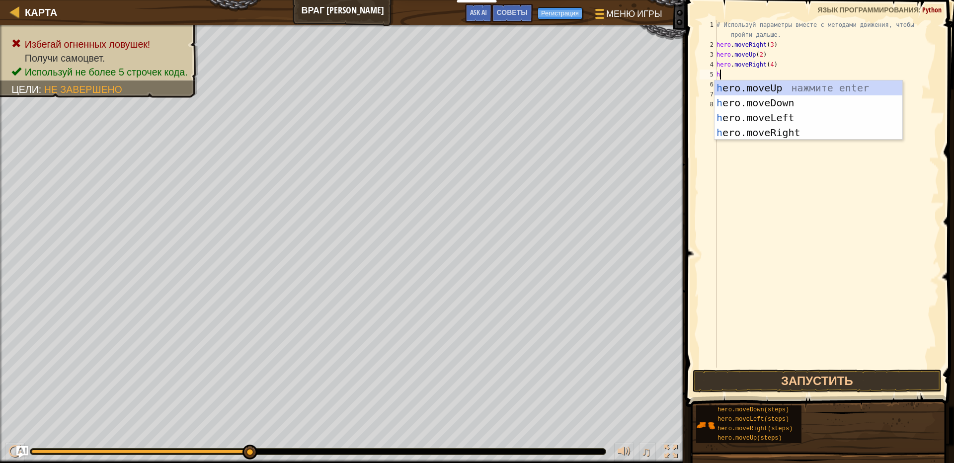
type textarea "her"
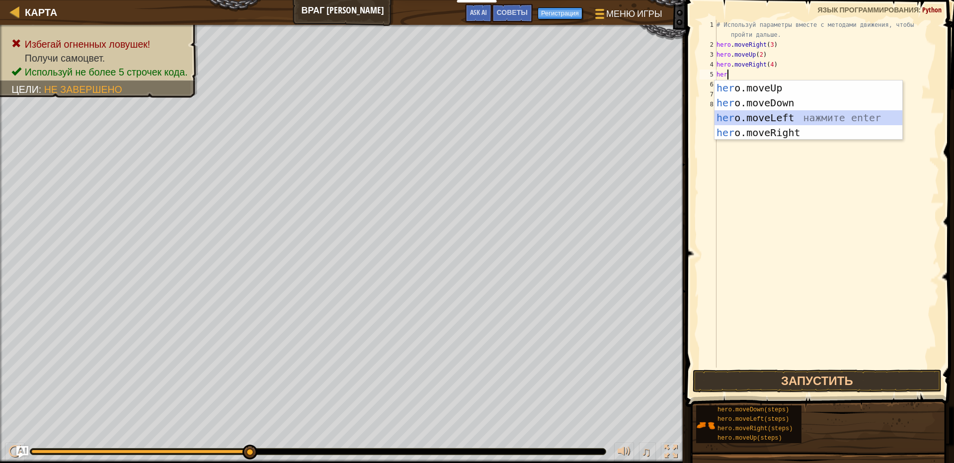
click at [767, 111] on div "her o.moveUp нажмите enter her o.moveDown нажмите enter her o.moveLeft нажмите …" at bounding box center [809, 125] width 188 height 89
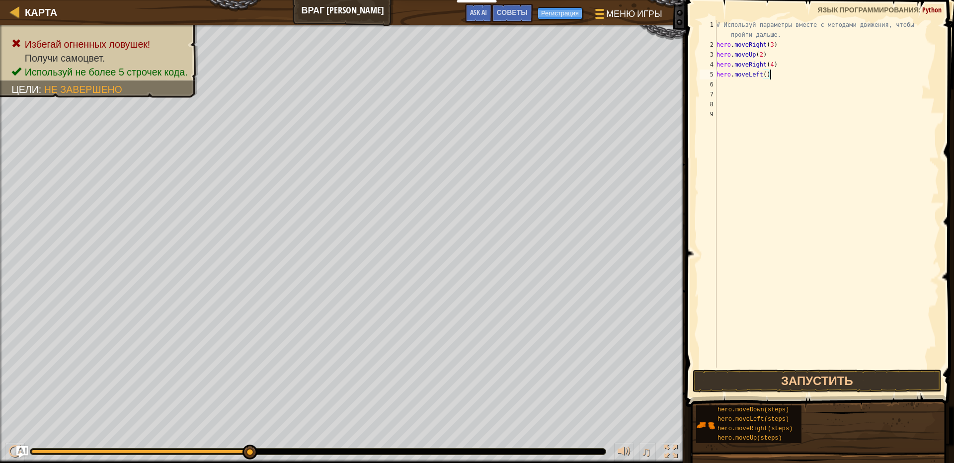
click at [771, 79] on div "# Используй параметры вместе с методами движения, чтобы пройти дальше. hero . m…" at bounding box center [827, 209] width 225 height 378
type textarea "hero.moveLeft()"
click at [769, 79] on div "# Используй параметры вместе с методами движения, чтобы пройти дальше. hero . m…" at bounding box center [827, 209] width 225 height 378
click at [764, 80] on div "# Используй параметры вместе с методами движения, чтобы пройти дальше. hero . m…" at bounding box center [827, 209] width 225 height 378
click at [768, 77] on div "# Используй параметры вместе с методами движения, чтобы пройти дальше. hero . m…" at bounding box center [827, 209] width 225 height 378
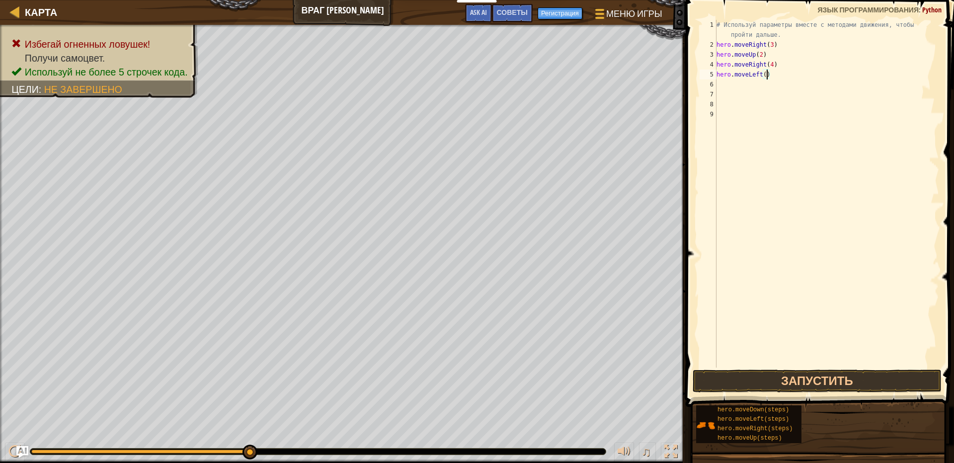
scroll to position [4, 4]
drag, startPoint x: 764, startPoint y: 74, endPoint x: 749, endPoint y: 82, distance: 17.1
click at [749, 82] on div "# Используй параметры вместе с методами движения, чтобы пройти дальше. hero . m…" at bounding box center [827, 209] width 225 height 378
type textarea "hero.moveLeft(4)"
drag, startPoint x: 769, startPoint y: 97, endPoint x: 770, endPoint y: 92, distance: 5.5
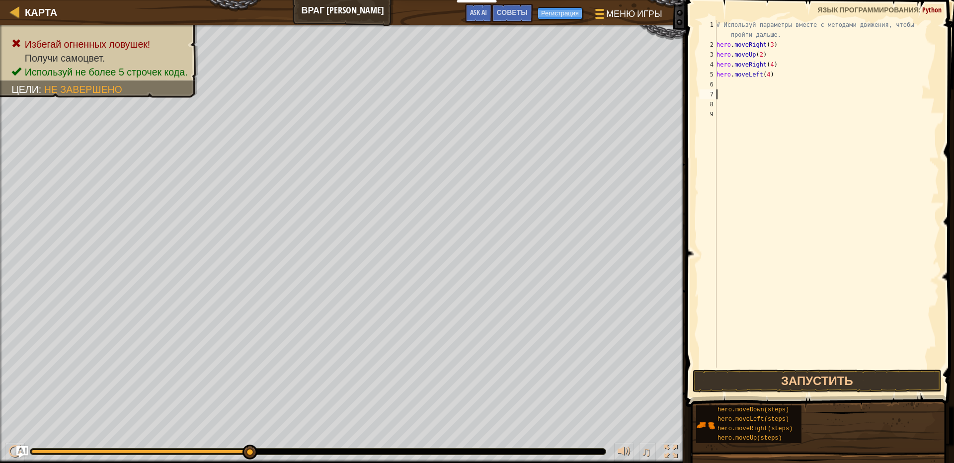
click at [769, 98] on div "# Используй параметры вместе с методами движения, чтобы пройти дальше. hero . m…" at bounding box center [827, 209] width 225 height 378
drag, startPoint x: 764, startPoint y: 75, endPoint x: 749, endPoint y: 73, distance: 15.0
click at [748, 73] on div "# Используй параметры вместе с методами движения, чтобы пройти дальше. hero . m…" at bounding box center [827, 209] width 225 height 378
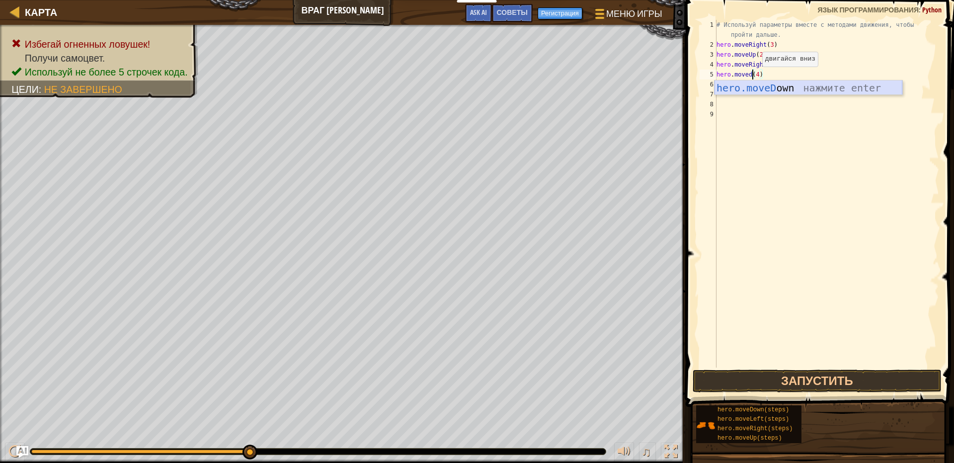
click at [754, 92] on div "hero.moveD own нажмите enter" at bounding box center [809, 103] width 188 height 45
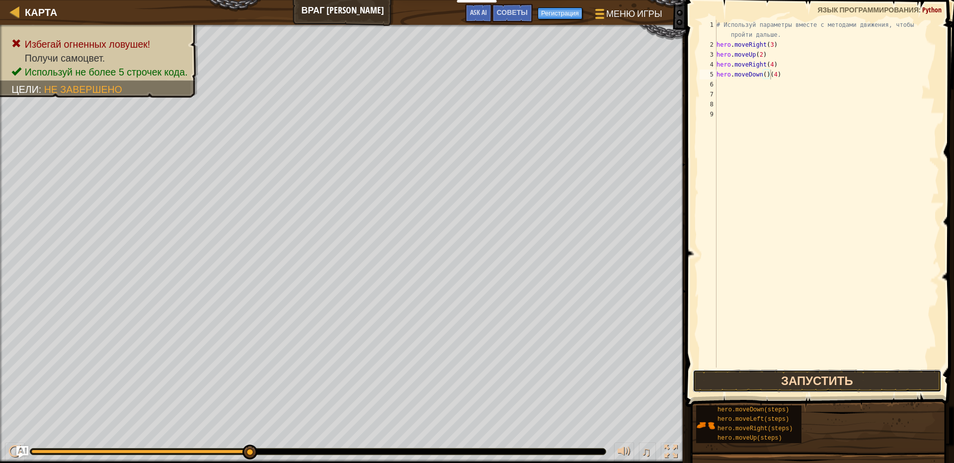
click at [775, 382] on button "Запустить" at bounding box center [817, 381] width 249 height 23
click at [739, 378] on button "Запустить" at bounding box center [817, 381] width 249 height 23
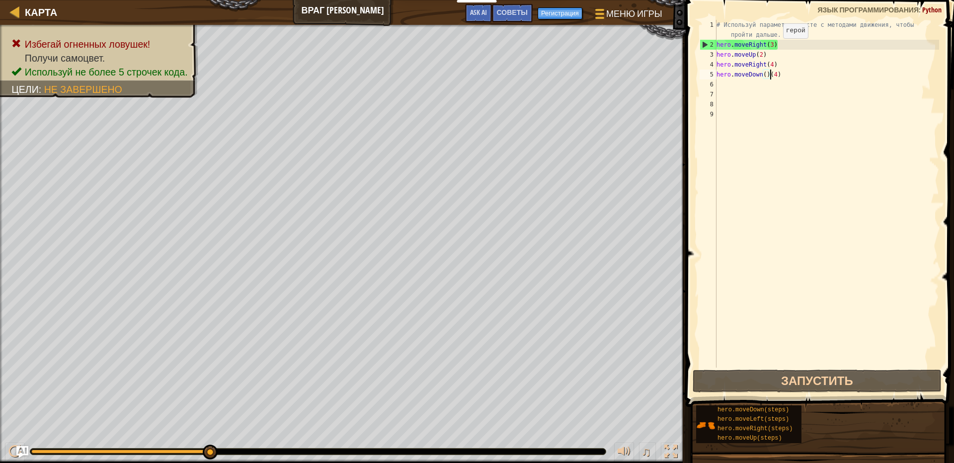
click at [775, 49] on div "# Используй параметры вместе с методами движения, чтобы пройти дальше. hero . m…" at bounding box center [827, 209] width 225 height 378
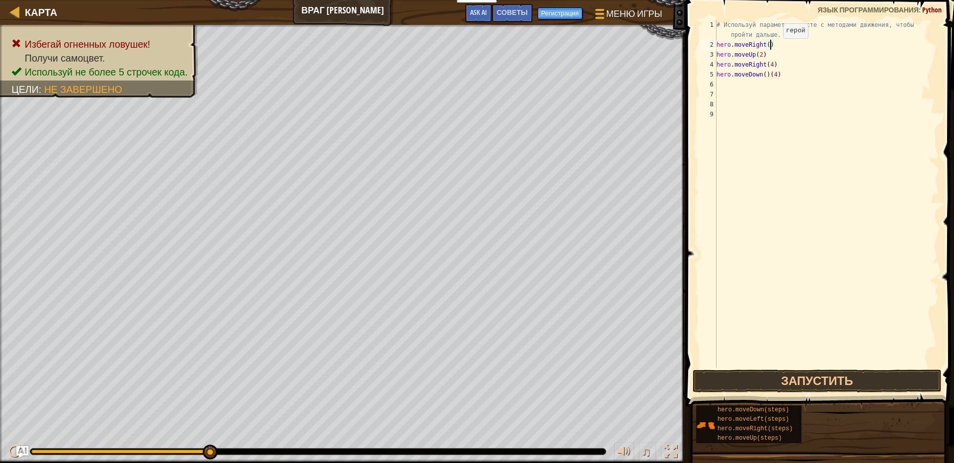
scroll to position [4, 4]
click at [761, 53] on div "# Используй параметры вместе с методами движения, чтобы пройти дальше. hero . m…" at bounding box center [827, 209] width 225 height 378
click at [765, 60] on div "# Используй параметры вместе с методами движения, чтобы пройти дальше. hero . m…" at bounding box center [827, 209] width 225 height 378
click at [765, 54] on div "# Используй параметры вместе с методами движения, чтобы пройти дальше. hero . m…" at bounding box center [827, 209] width 225 height 378
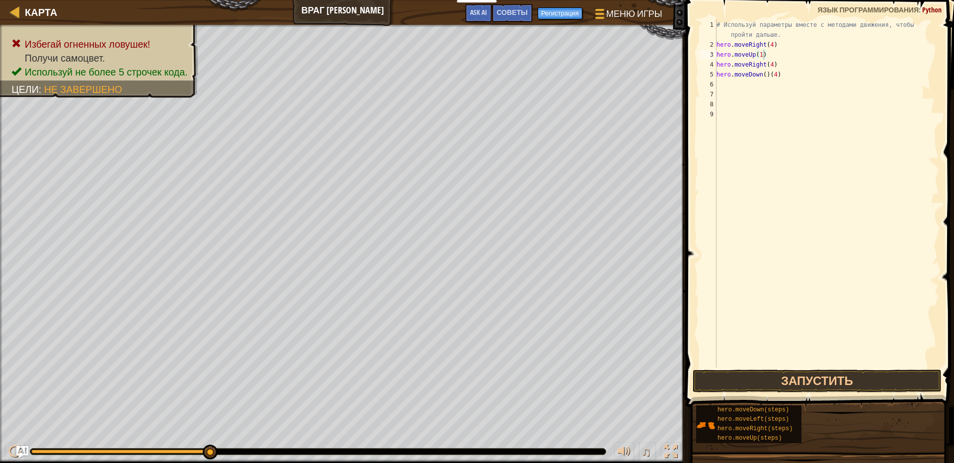
click at [778, 368] on span at bounding box center [821, 189] width 276 height 436
drag, startPoint x: 777, startPoint y: 371, endPoint x: 770, endPoint y: 375, distance: 8.2
click at [775, 373] on button "Запустить" at bounding box center [817, 381] width 249 height 23
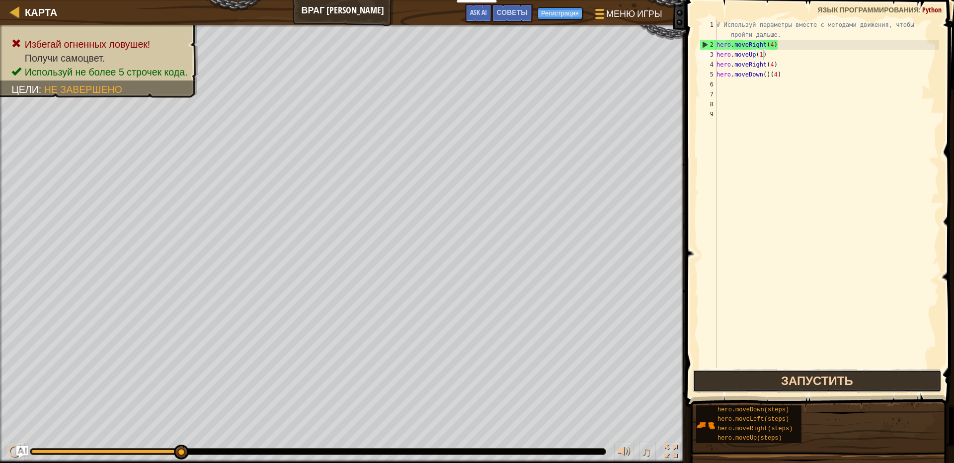
click at [735, 384] on button "Запустить" at bounding box center [817, 381] width 249 height 23
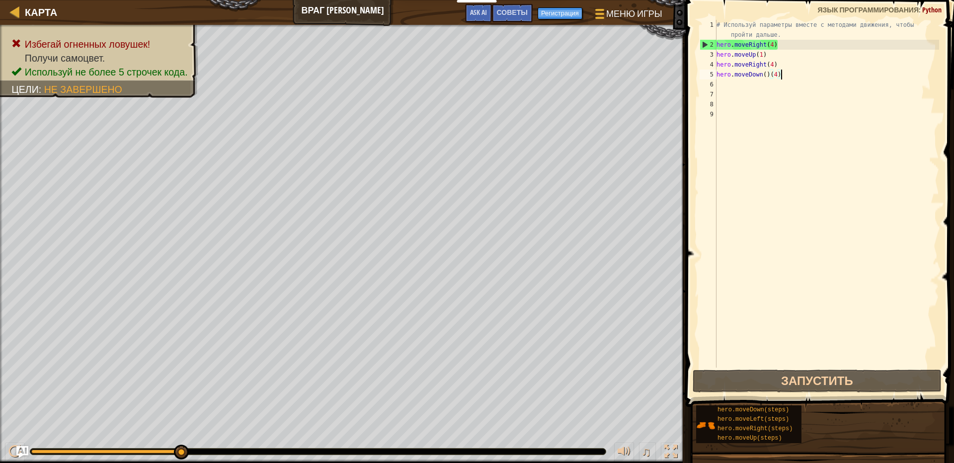
click at [804, 74] on div "# Используй параметры вместе с методами движения, чтобы пройти дальше. hero . m…" at bounding box center [827, 209] width 225 height 378
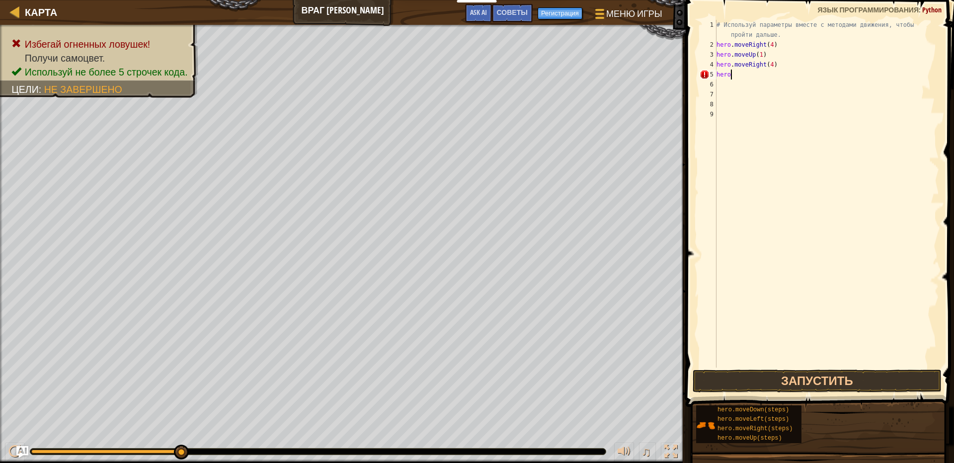
scroll to position [4, 0]
type textarea "h"
click at [804, 72] on div "# Используй параметры вместе с методами движения, чтобы пройти дальше. hero . m…" at bounding box center [827, 209] width 225 height 378
click at [783, 73] on div "# Используй параметры вместе с методами движения, чтобы пройти дальше. hero . m…" at bounding box center [827, 209] width 225 height 378
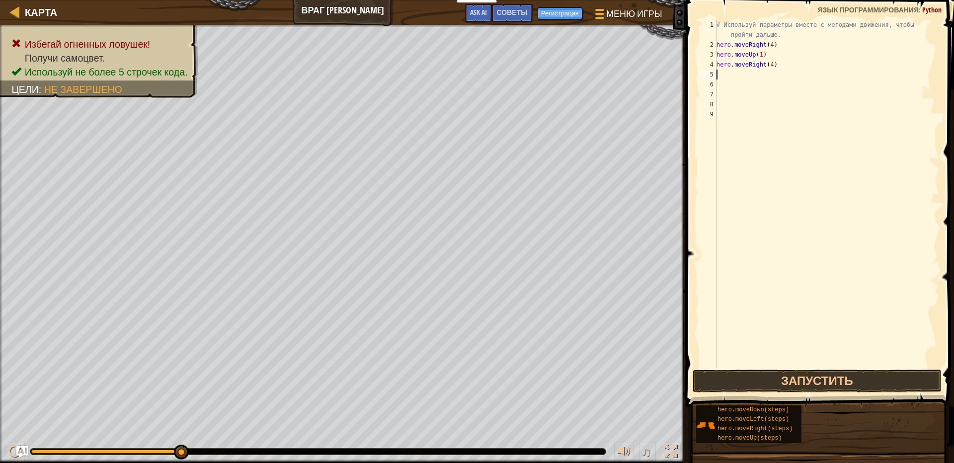
click at [789, 67] on div "# Используй параметры вместе с методами движения, чтобы пройти дальше. hero . m…" at bounding box center [827, 209] width 225 height 378
type textarea "h"
click at [780, 58] on div "# Используй параметры вместе с методами движения, чтобы пройти дальше. hero . m…" at bounding box center [827, 209] width 225 height 378
type textarea "h"
click at [774, 46] on div "# Используй параметры вместе с методами движения, чтобы пройти дальше. hero . m…" at bounding box center [827, 209] width 225 height 378
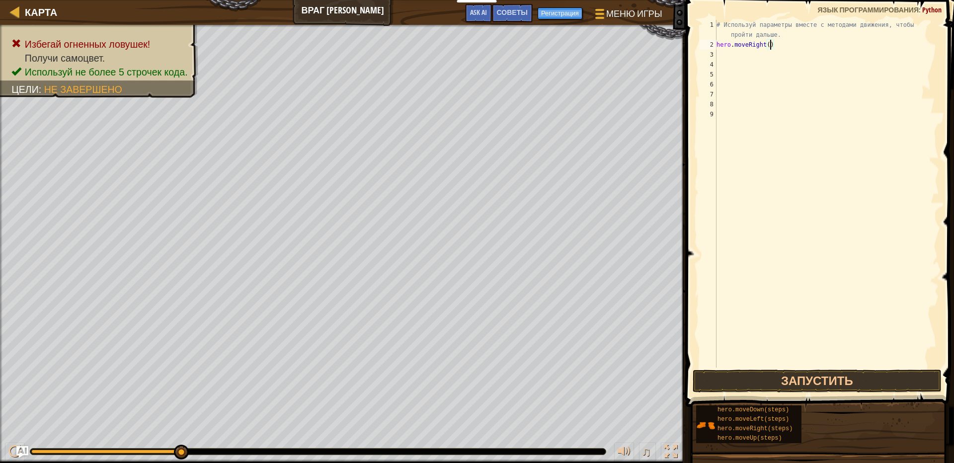
type textarea "hero.moveRight(4)"
click at [729, 58] on div "# Используй параметры вместе с методами движения, чтобы пройти дальше. hero . m…" at bounding box center [827, 209] width 225 height 378
type textarea "h"
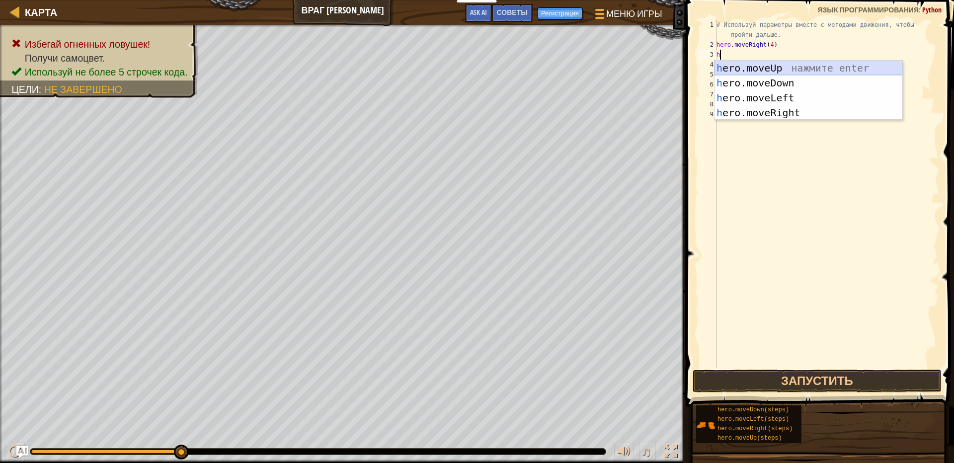
click at [813, 72] on div "h ero.moveUp нажмите enter h ero.moveDown нажмите enter h ero.moveLeft нажмите …" at bounding box center [809, 105] width 188 height 89
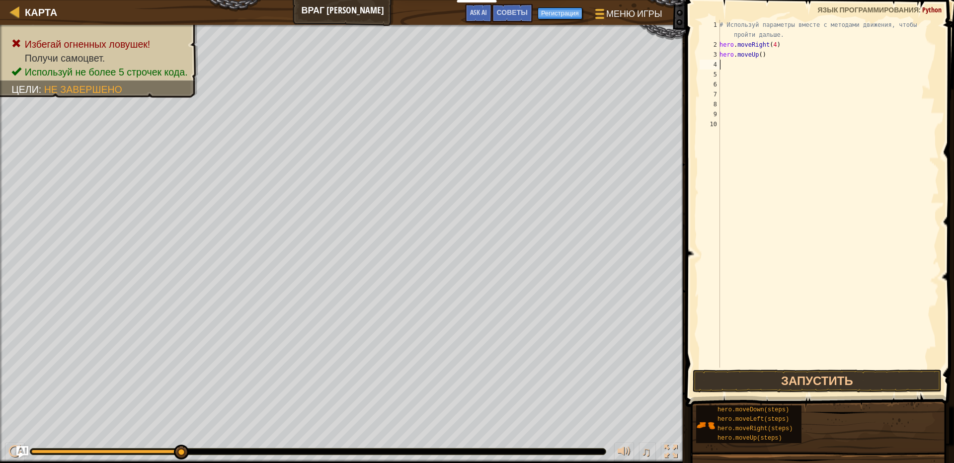
type textarea "h"
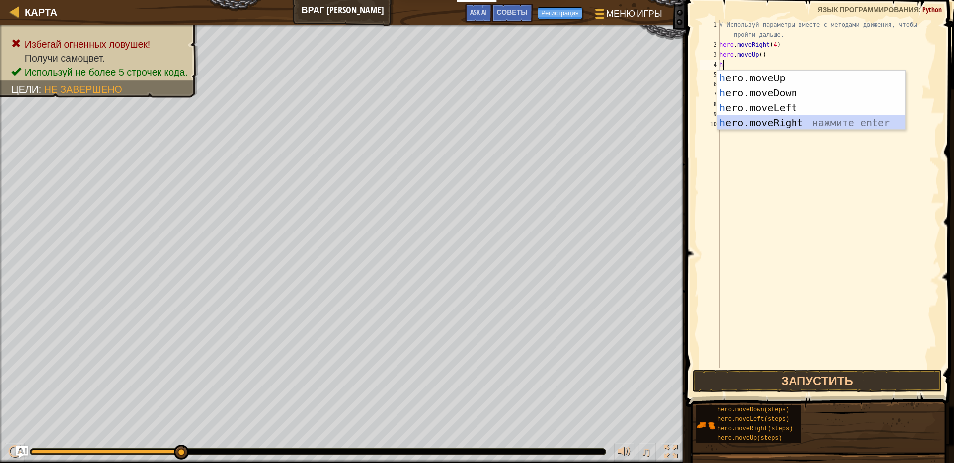
click at [811, 118] on div "h ero.moveUp нажмите enter h ero.moveDown нажмите enter h ero.moveLeft нажмите …" at bounding box center [812, 115] width 188 height 89
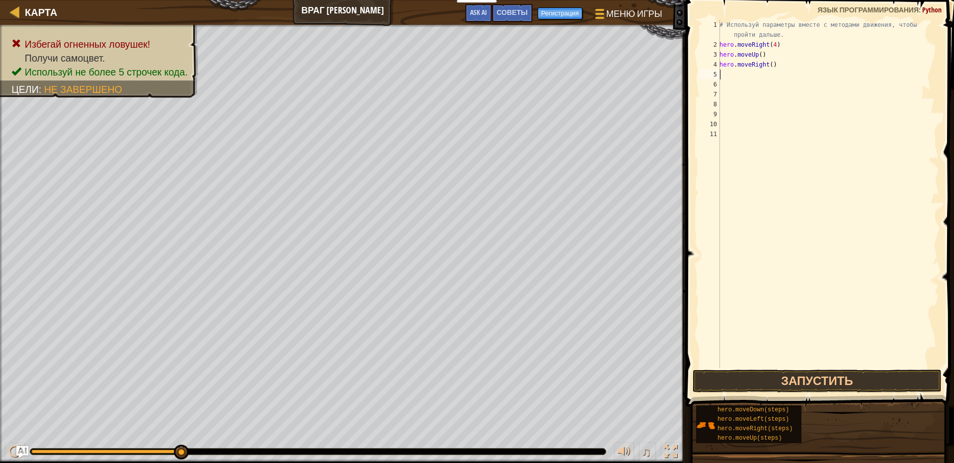
type textarea "h"
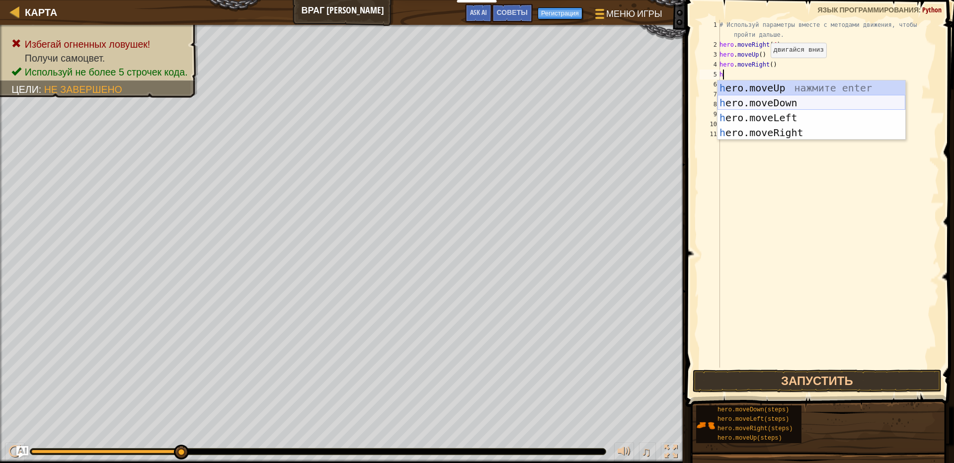
click at [827, 102] on div "h ero.moveUp нажмите enter h ero.moveDown нажмите enter h ero.moveLeft нажмите …" at bounding box center [812, 125] width 188 height 89
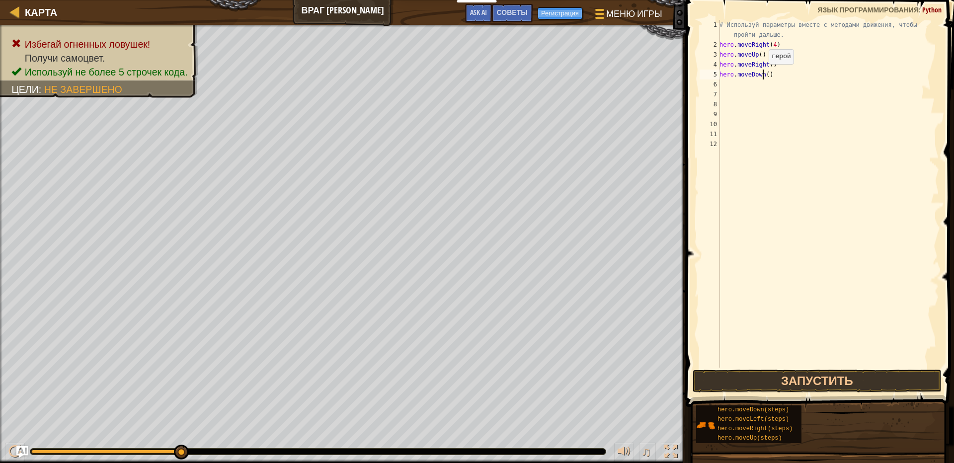
click at [764, 74] on div "# Используй параметры вместе с методами движения, чтобы пройти дальше. hero . m…" at bounding box center [829, 209] width 222 height 378
click at [769, 73] on div "# Используй параметры вместе с методами движения, чтобы пройти дальше. hero . m…" at bounding box center [829, 209] width 222 height 378
type textarea "hero.moveDown(3)"
click at [760, 91] on div "# Используй параметры вместе с методами движения, чтобы пройти дальше. hero . m…" at bounding box center [829, 209] width 222 height 378
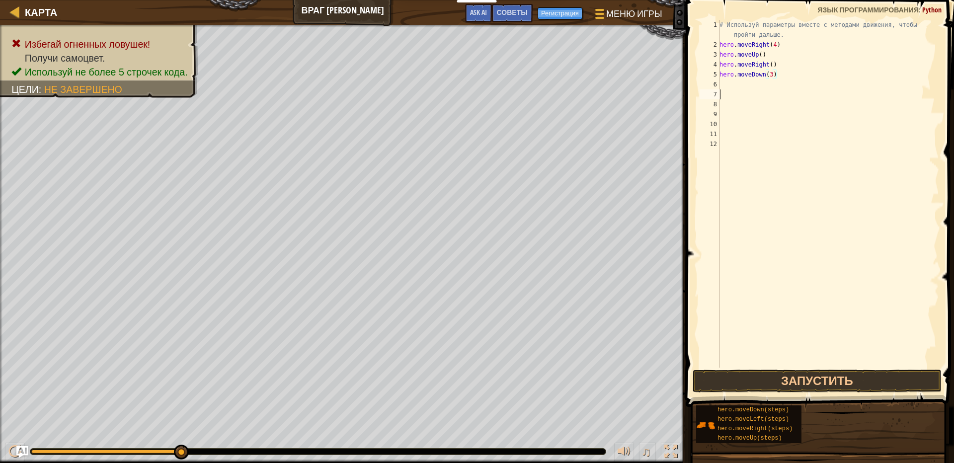
scroll to position [4, 0]
click at [745, 81] on div "# Используй параметры вместе с методами движения, чтобы пройти дальше. hero . m…" at bounding box center [829, 209] width 222 height 378
type textarea "h"
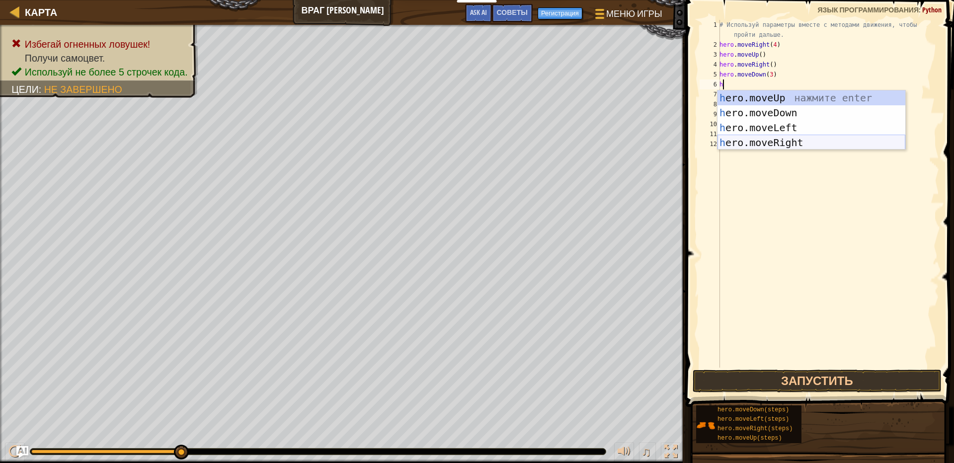
click at [792, 144] on div "h ero.moveUp нажмите enter h ero.moveDown нажмите enter h ero.moveLeft нажмите …" at bounding box center [812, 134] width 188 height 89
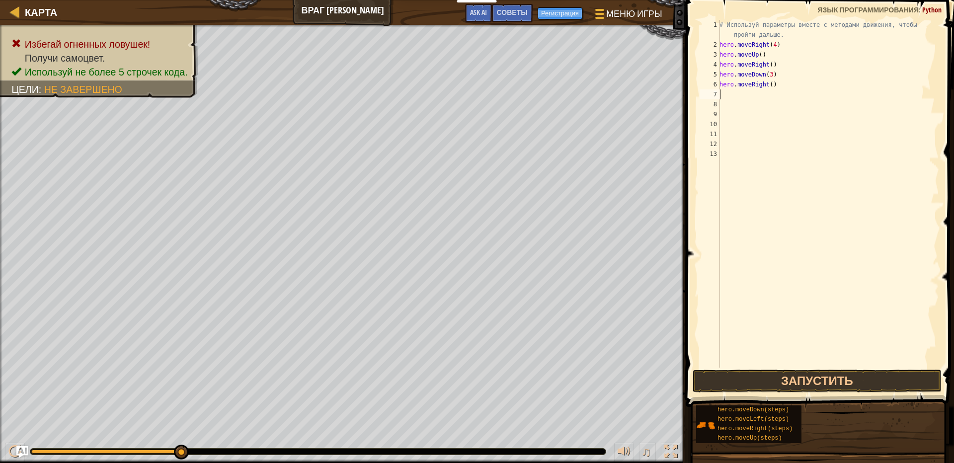
click at [774, 90] on div "# Используй параметры вместе с методами движения, чтобы пройти дальше. hero . m…" at bounding box center [829, 209] width 222 height 378
click at [776, 81] on div "# Используй параметры вместе с методами движения, чтобы пройти дальше. hero . m…" at bounding box center [829, 209] width 222 height 378
click at [771, 82] on div "# Используй параметры вместе с методами движения, чтобы пройти дальше. hero . m…" at bounding box center [829, 209] width 222 height 378
click at [775, 82] on div "# Используй параметры вместе с методами движения, чтобы пройти дальше. hero . m…" at bounding box center [829, 209] width 222 height 378
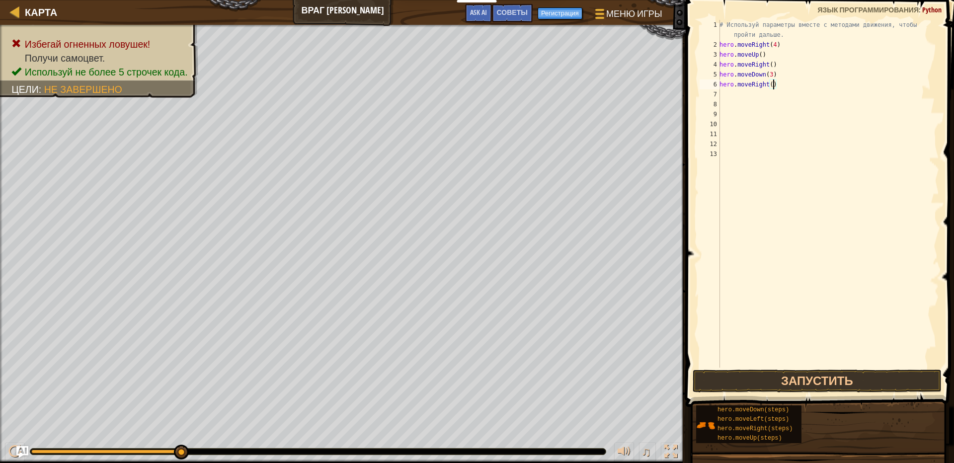
scroll to position [4, 4]
click at [778, 51] on div "# Используй параметры вместе с методами движения, чтобы пройти дальше. hero . m…" at bounding box center [829, 209] width 222 height 378
click at [777, 43] on div "# Используй параметры вместе с методами движения, чтобы пройти дальше. hero . m…" at bounding box center [829, 209] width 222 height 378
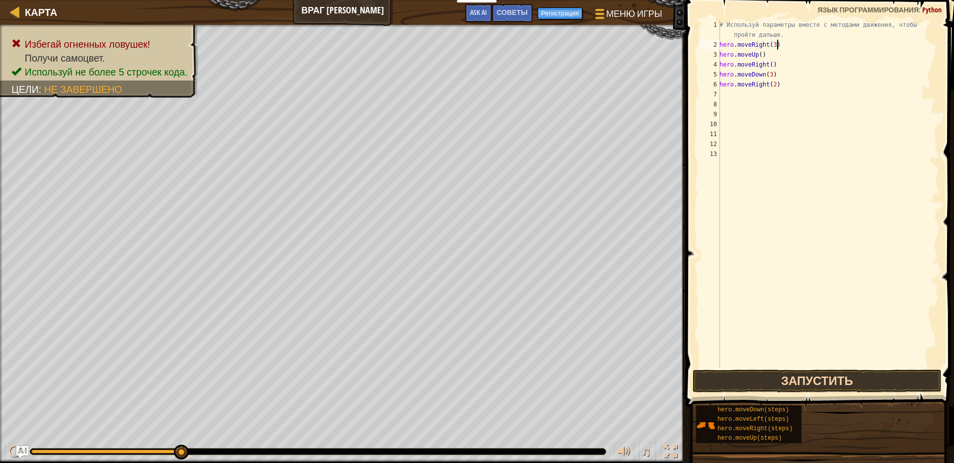
type textarea "hero.moveRight(3)"
click at [854, 382] on button "Запустить" at bounding box center [817, 381] width 249 height 23
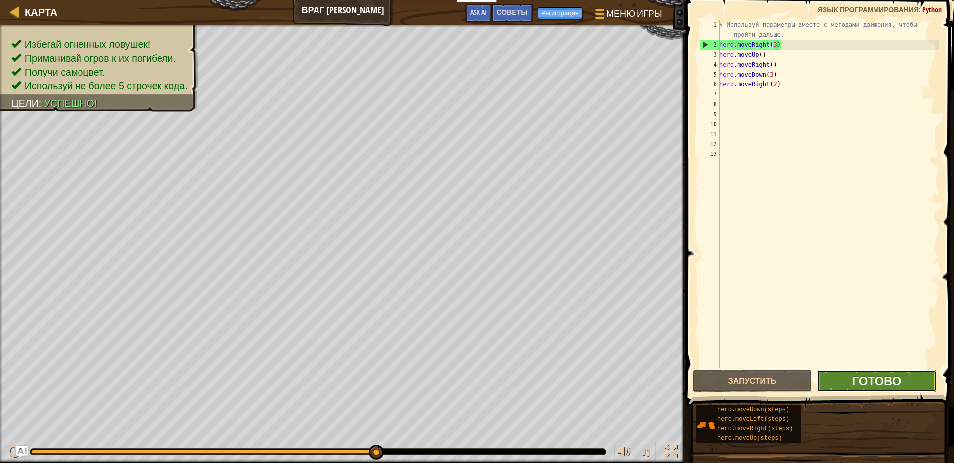
click at [848, 384] on button "Готово" at bounding box center [876, 381] width 119 height 23
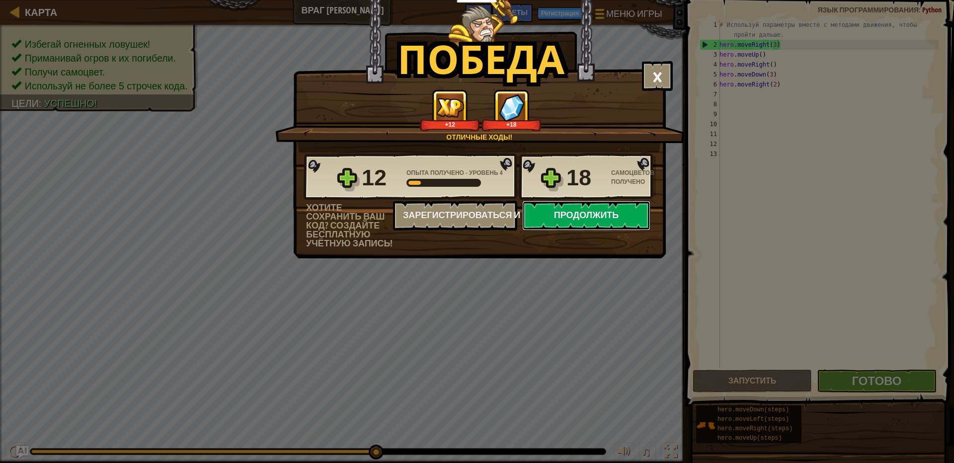
click at [627, 214] on button "Продолжить" at bounding box center [586, 216] width 128 height 30
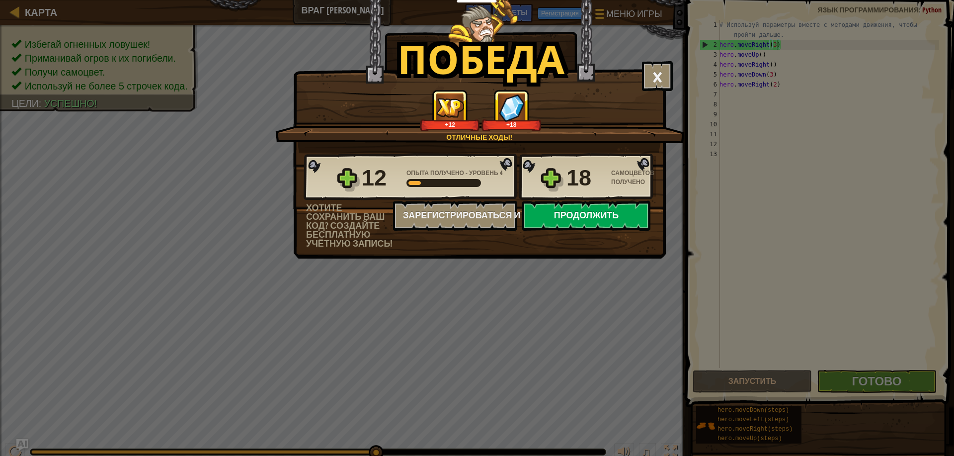
select select "ru"
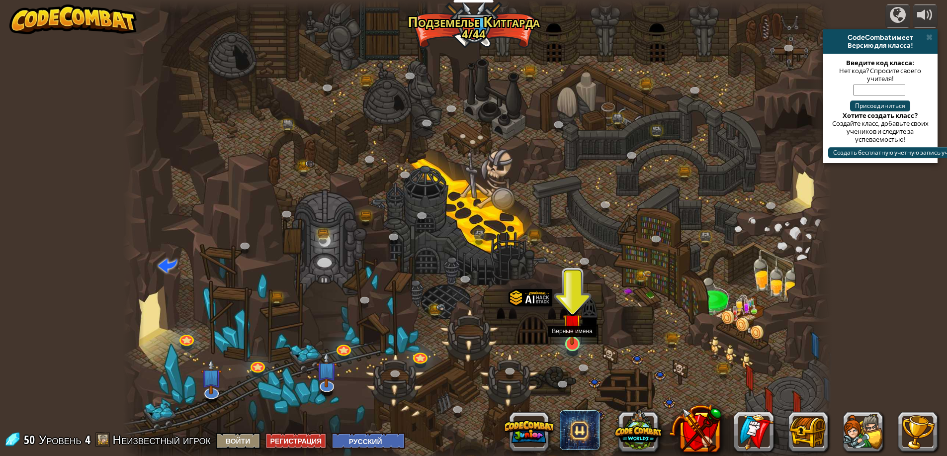
click at [578, 344] on img at bounding box center [572, 323] width 19 height 44
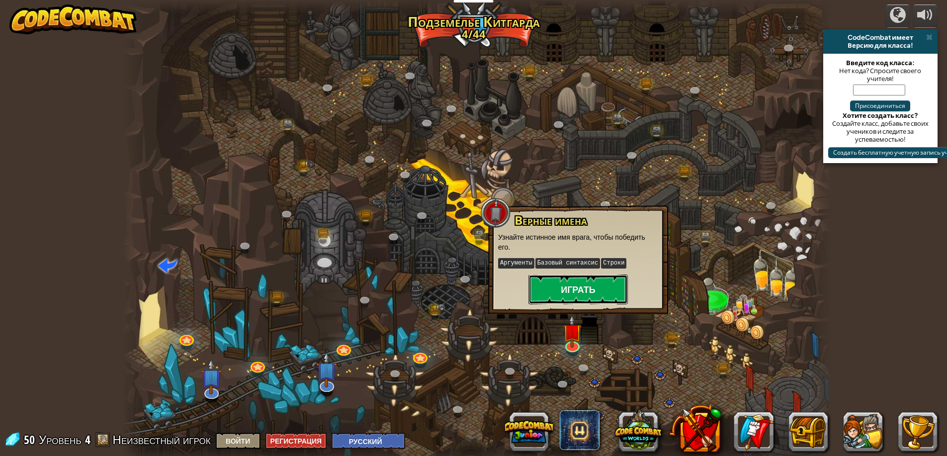
click at [554, 283] on button "Играть" at bounding box center [577, 289] width 99 height 30
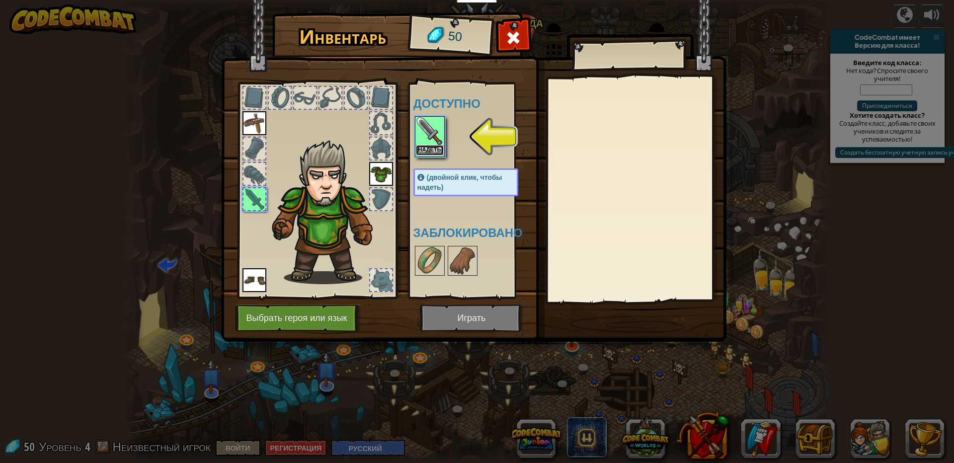
click at [436, 147] on button "Надеть" at bounding box center [430, 150] width 28 height 10
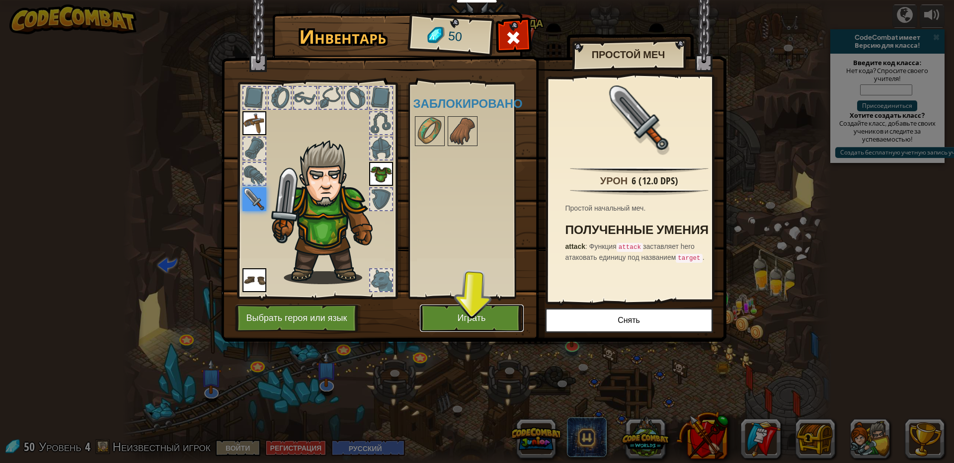
click at [441, 319] on button "Играть" at bounding box center [472, 318] width 104 height 27
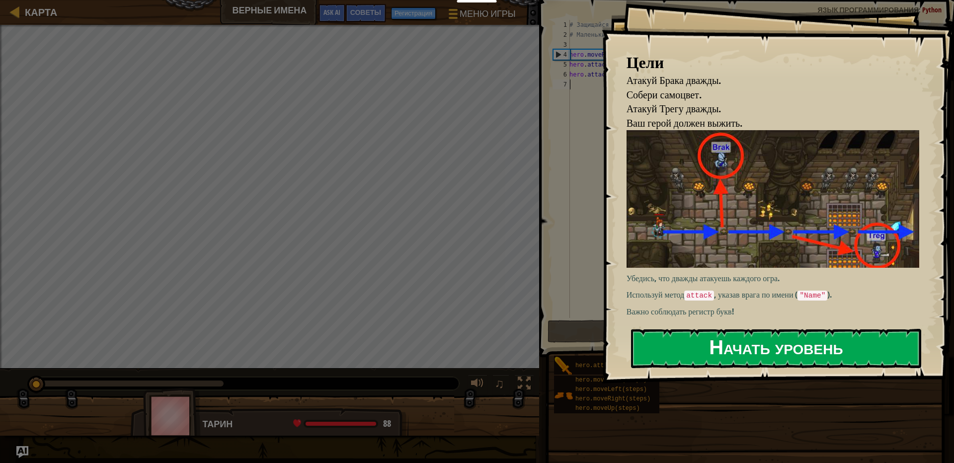
click at [761, 348] on button "Начать уровень" at bounding box center [776, 348] width 290 height 39
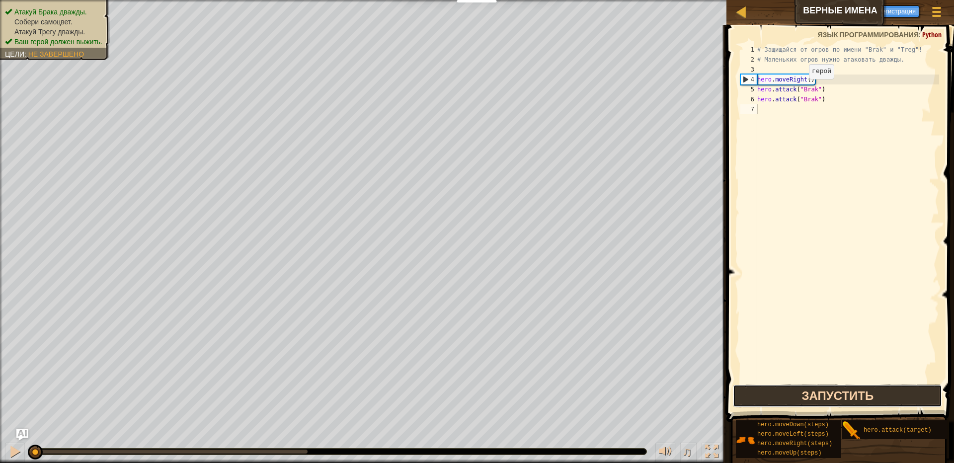
click at [813, 398] on button "Запустить" at bounding box center [837, 396] width 209 height 23
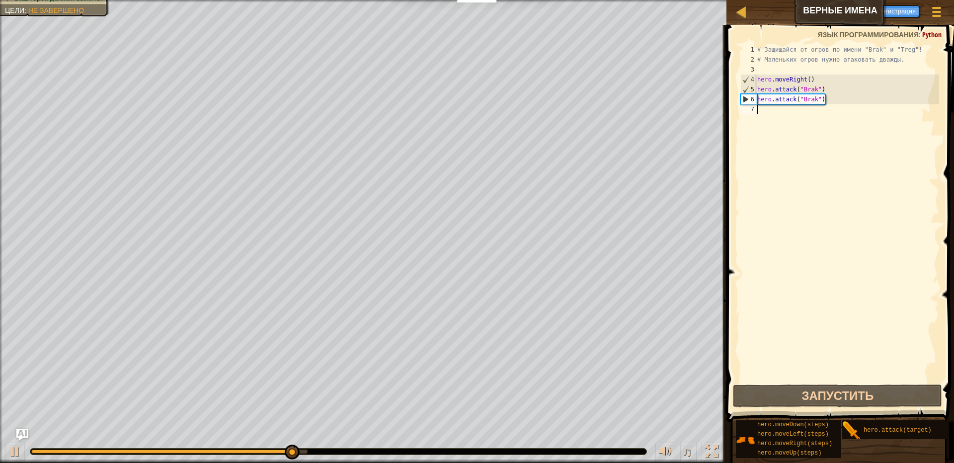
scroll to position [4, 0]
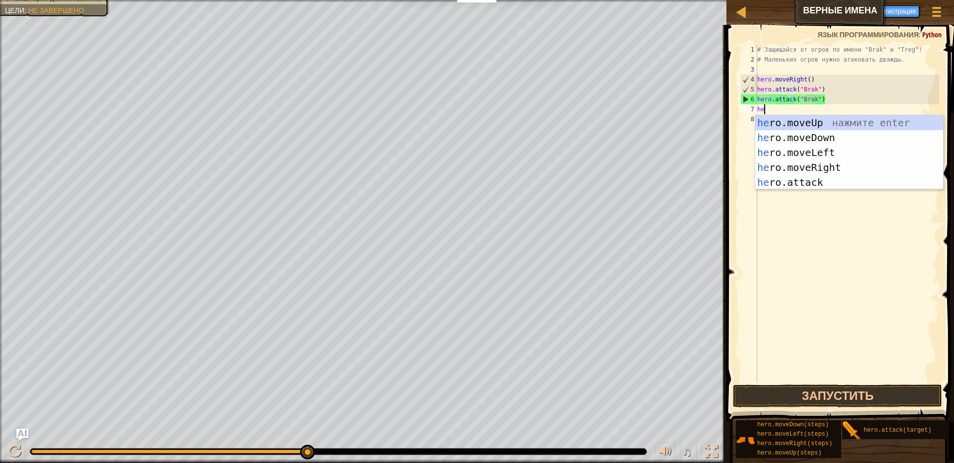
type textarea "her"
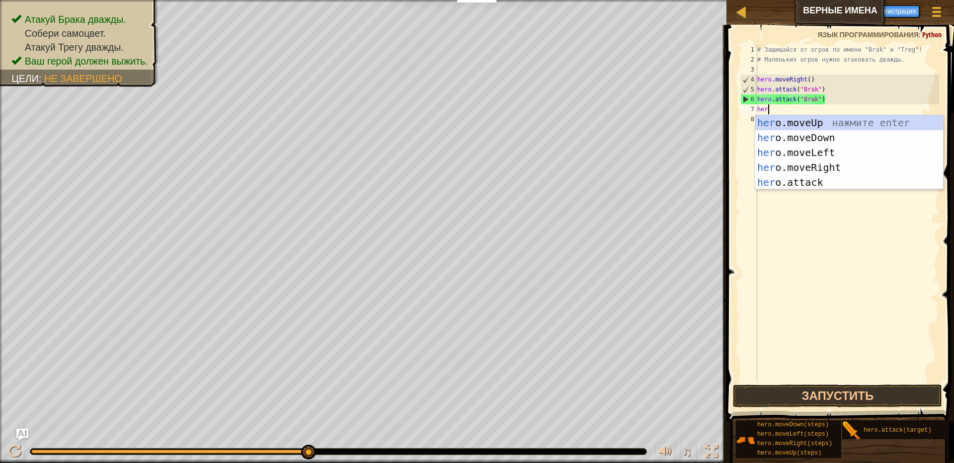
scroll to position [4, 0]
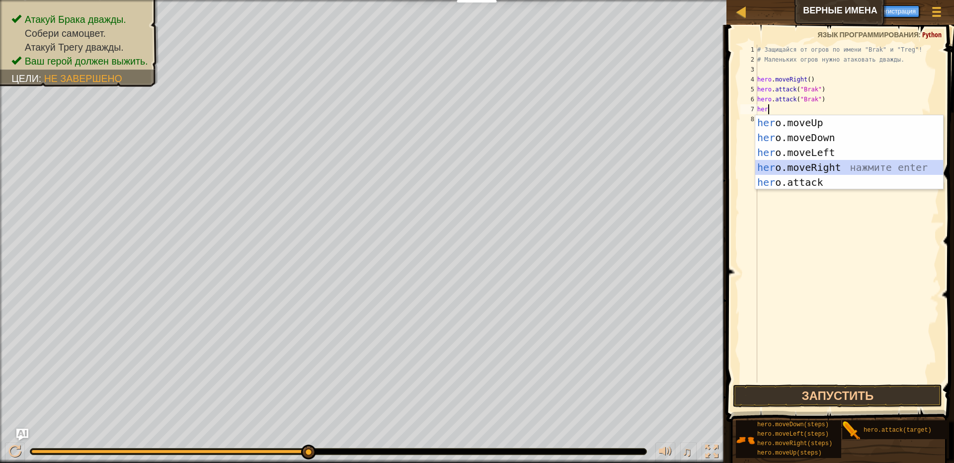
click at [809, 163] on div "her o.moveUp нажмите enter her o.moveDown нажмите enter her o.moveLeft нажмите …" at bounding box center [850, 167] width 188 height 104
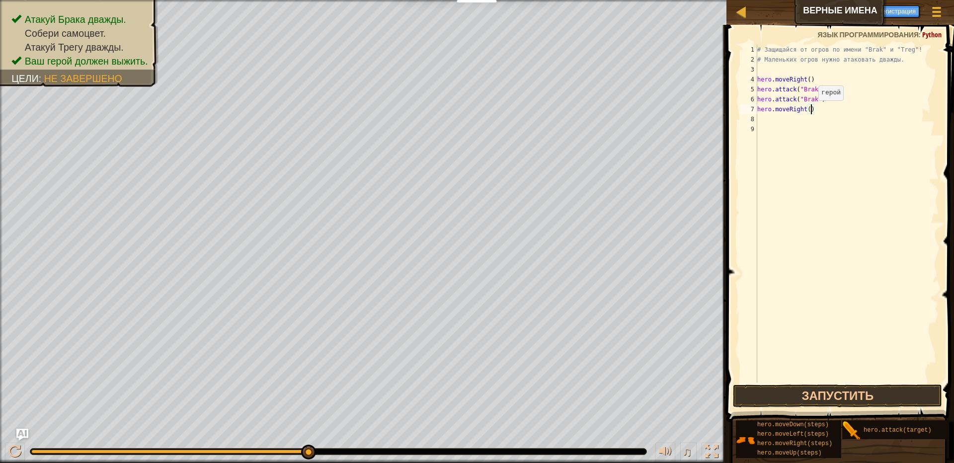
click at [811, 110] on div "# Защищайся от огров по имени "Brak" и "Treg"! # Маленьких огров нужно атаковат…" at bounding box center [848, 224] width 184 height 358
type textarea "hero.moveRight(3)"
click at [864, 393] on button "Запустить" at bounding box center [837, 396] width 209 height 23
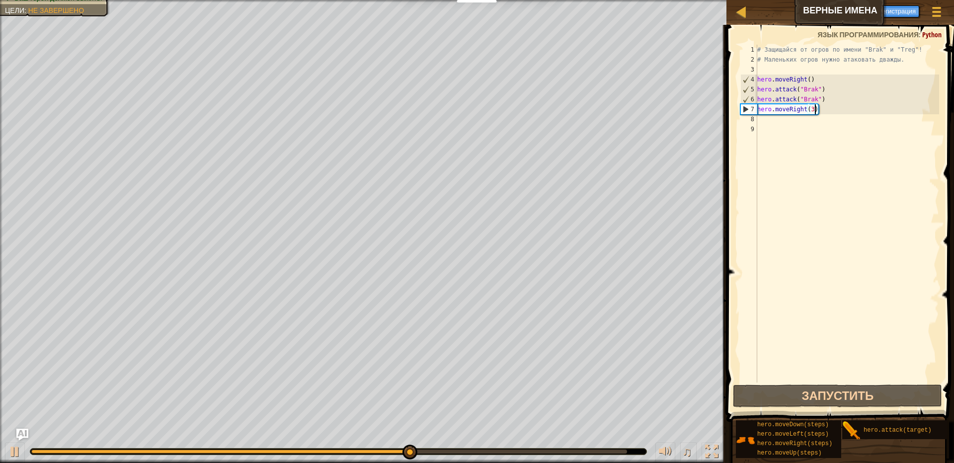
click at [761, 123] on div "# Защищайся от огров по имени "Brak" и "Treg"! # Маленьких огров нужно атаковат…" at bounding box center [848, 224] width 184 height 358
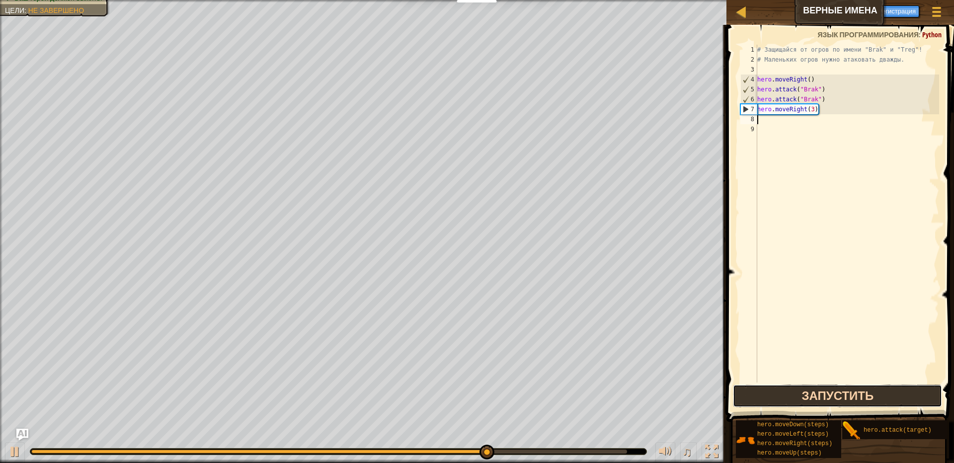
click at [777, 395] on button "Запустить" at bounding box center [837, 396] width 209 height 23
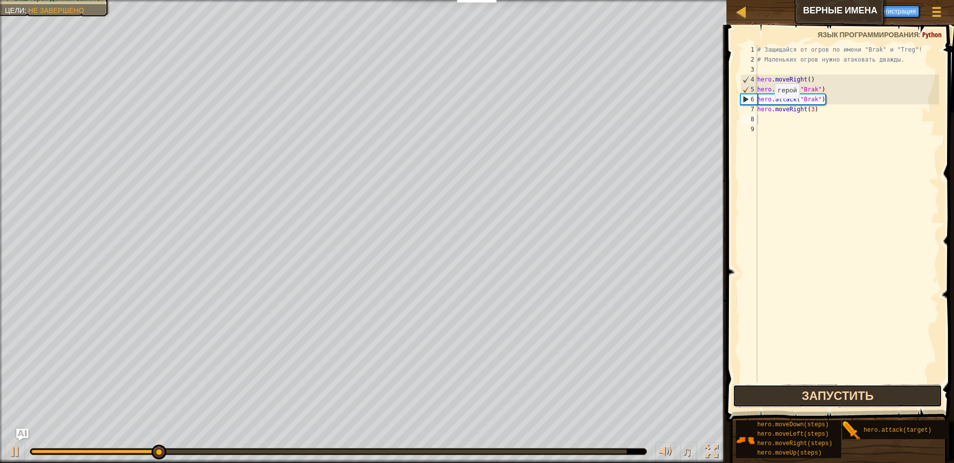
click at [837, 388] on button "Запустить" at bounding box center [837, 396] width 209 height 23
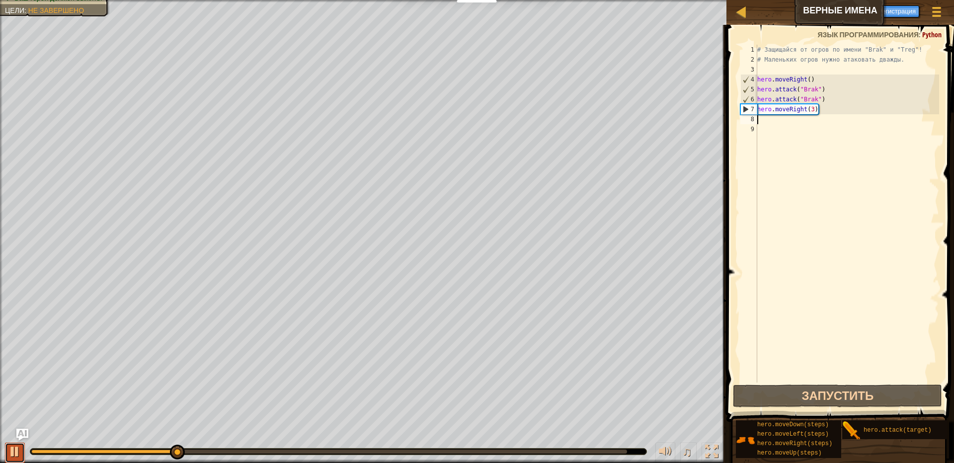
click at [20, 452] on div at bounding box center [14, 451] width 13 height 13
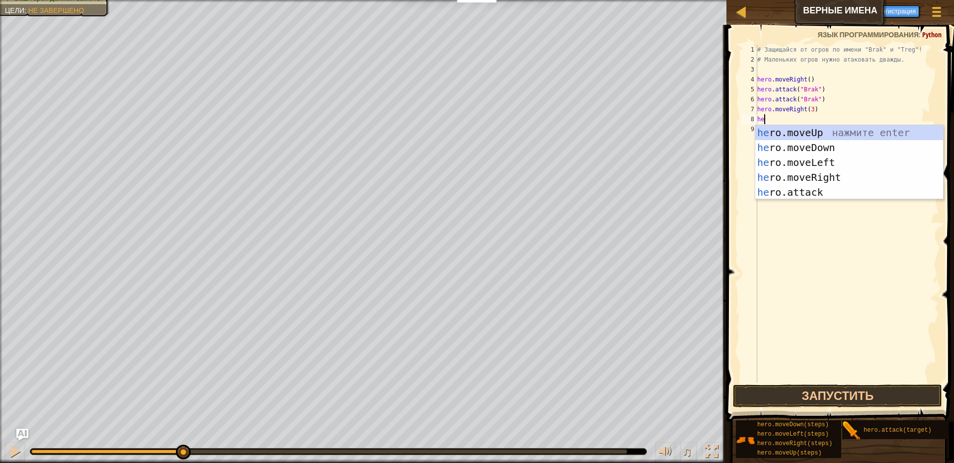
scroll to position [4, 0]
click at [797, 197] on div "her o.moveUp нажмите enter her o.moveDown нажмите enter her o.moveLeft нажмите …" at bounding box center [850, 177] width 188 height 104
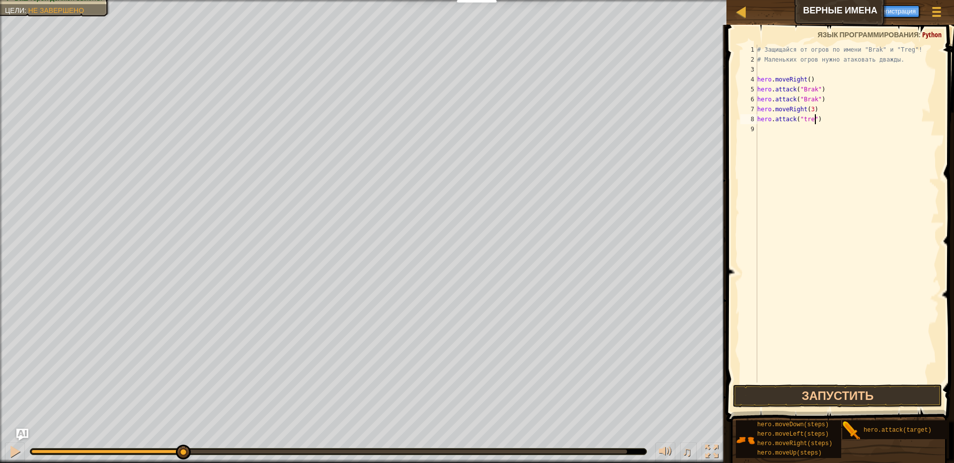
scroll to position [4, 5]
click at [848, 397] on button "Запустить" at bounding box center [837, 396] width 209 height 23
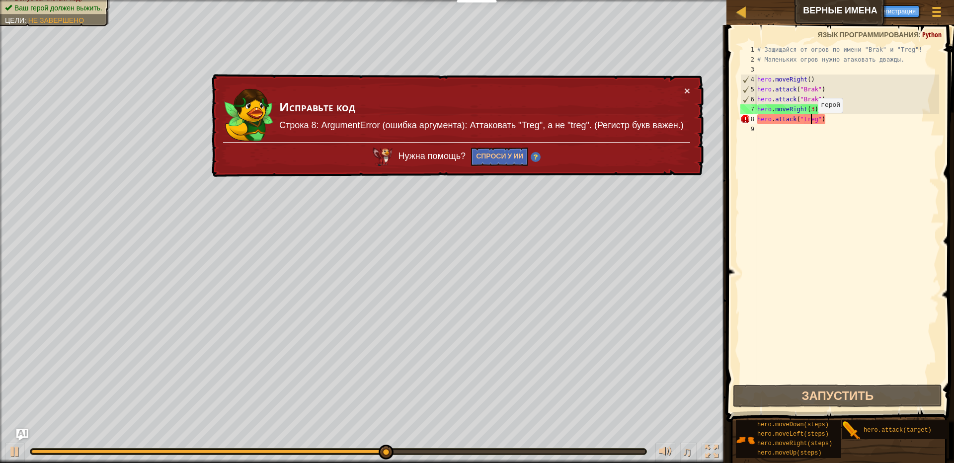
drag, startPoint x: 810, startPoint y: 123, endPoint x: 806, endPoint y: 126, distance: 5.4
click at [809, 124] on div "# Защищайся от огров по имени "Brak" и "Treg"! # Маленьких огров нужно атаковат…" at bounding box center [848, 224] width 184 height 358
click at [807, 118] on div "# Защищайся от огров по имени "Brak" и "Treg"! # Маленьких огров нужно атаковат…" at bounding box center [848, 224] width 184 height 358
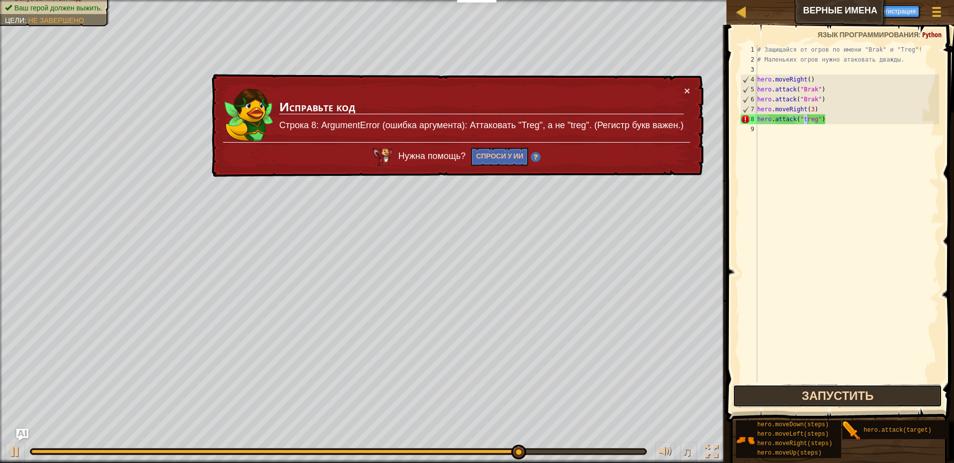
click at [842, 397] on button "Запустить" at bounding box center [837, 396] width 209 height 23
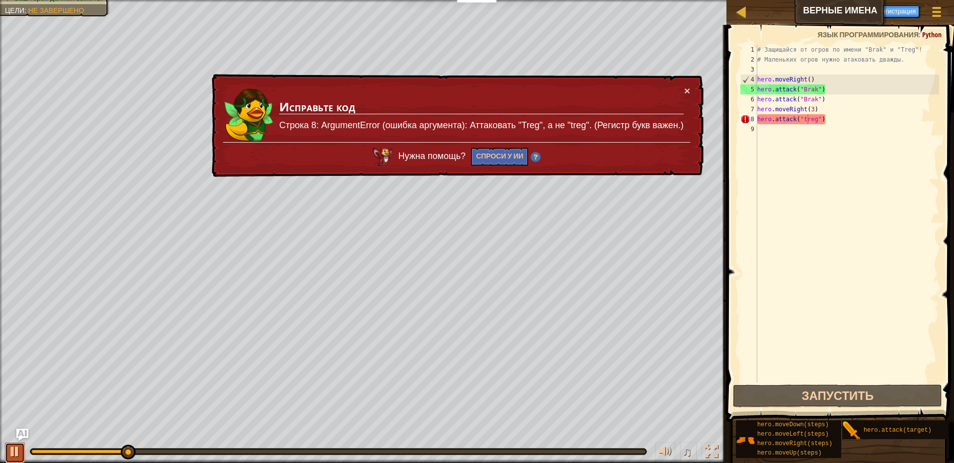
click at [16, 450] on div at bounding box center [14, 451] width 13 height 13
click at [688, 88] on button "×" at bounding box center [687, 90] width 6 height 10
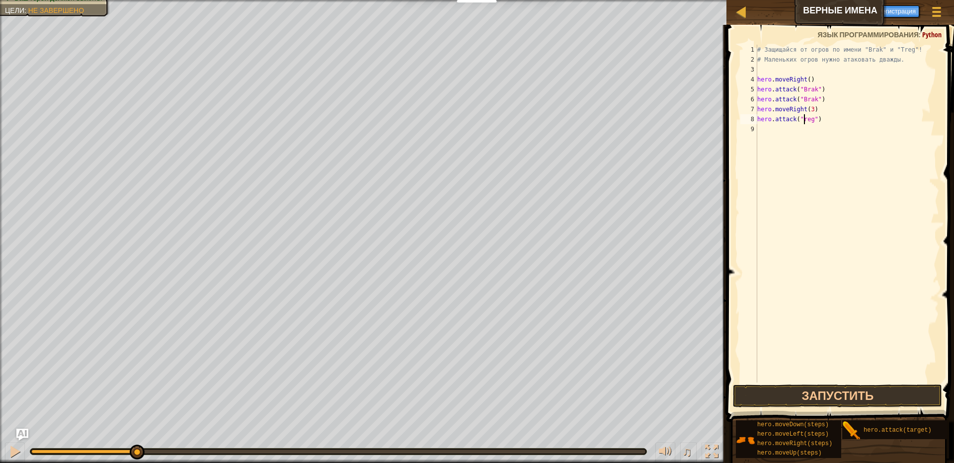
scroll to position [4, 4]
click at [817, 398] on button "Запустить" at bounding box center [837, 396] width 209 height 23
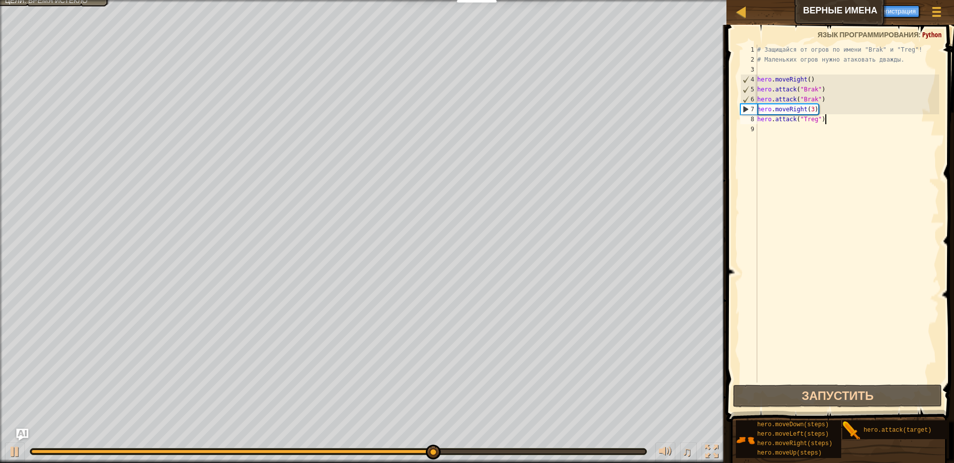
click at [855, 119] on div "# Защищайся от огров по имени "Brak" и "Treg"! # Маленьких огров нужно атаковат…" at bounding box center [848, 224] width 184 height 358
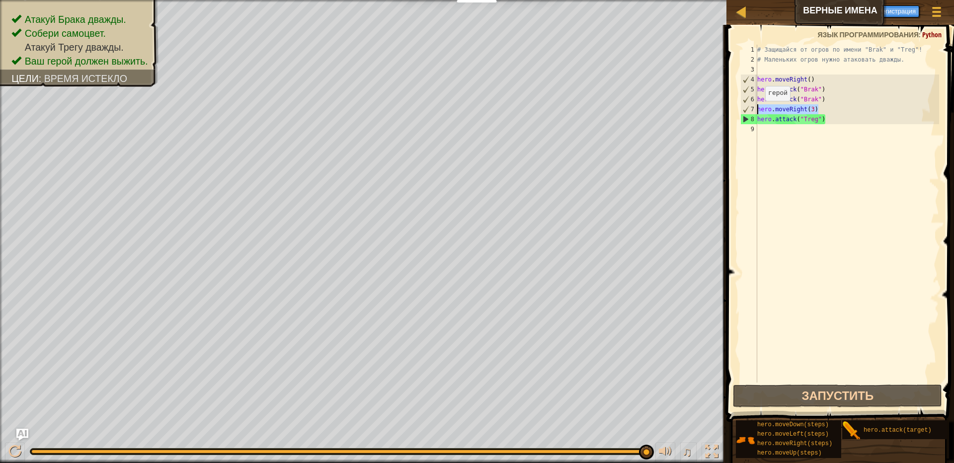
drag, startPoint x: 825, startPoint y: 110, endPoint x: 751, endPoint y: 111, distance: 74.1
click at [751, 111] on div "hero.attack("Treg") 1 2 3 4 5 6 7 8 9 # Защищайся от огров по имени "Brak" и "T…" at bounding box center [839, 214] width 201 height 338
type textarea "hero.moveRight(3)"
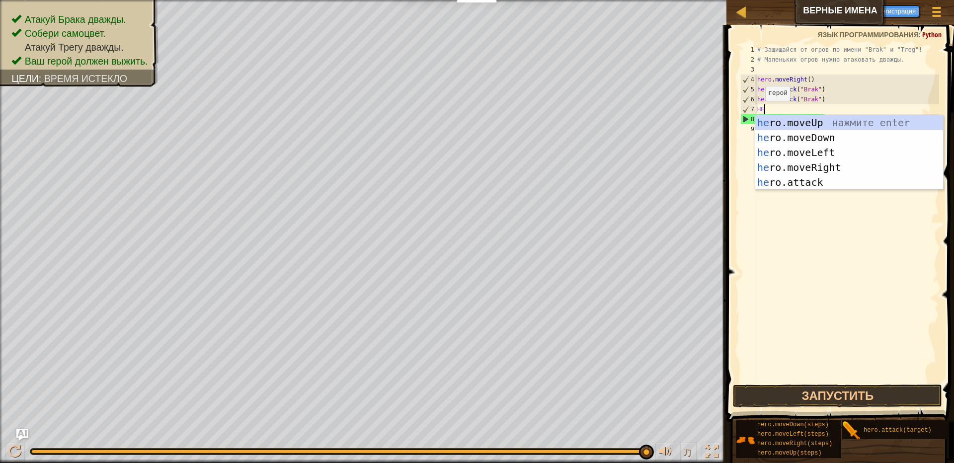
scroll to position [4, 0]
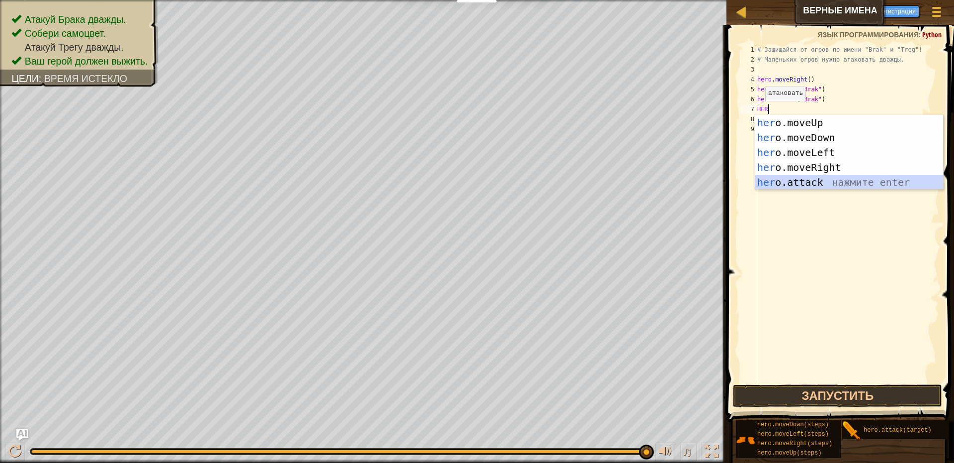
click at [799, 187] on div "her o.moveUp нажмите enter her o.moveDown нажмите enter her o.moveLeft нажмите …" at bounding box center [850, 167] width 188 height 104
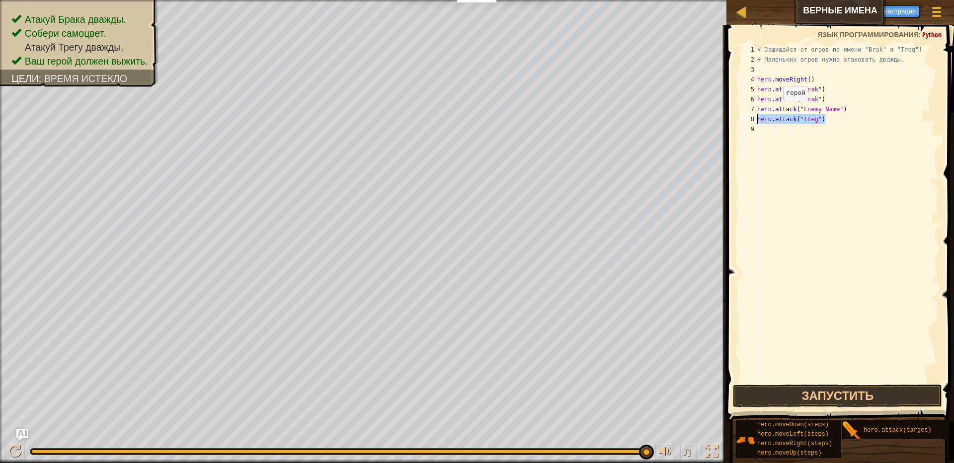
drag, startPoint x: 840, startPoint y: 122, endPoint x: 726, endPoint y: 121, distance: 113.3
click at [726, 121] on div "hero.attack("Enemy Name") 1 2 3 4 5 6 7 8 9 # Защищайся от огров по имени "Brak…" at bounding box center [839, 243] width 231 height 426
type textarea "hero.attack("Treg")"
drag, startPoint x: 841, startPoint y: 107, endPoint x: 807, endPoint y: 108, distance: 33.8
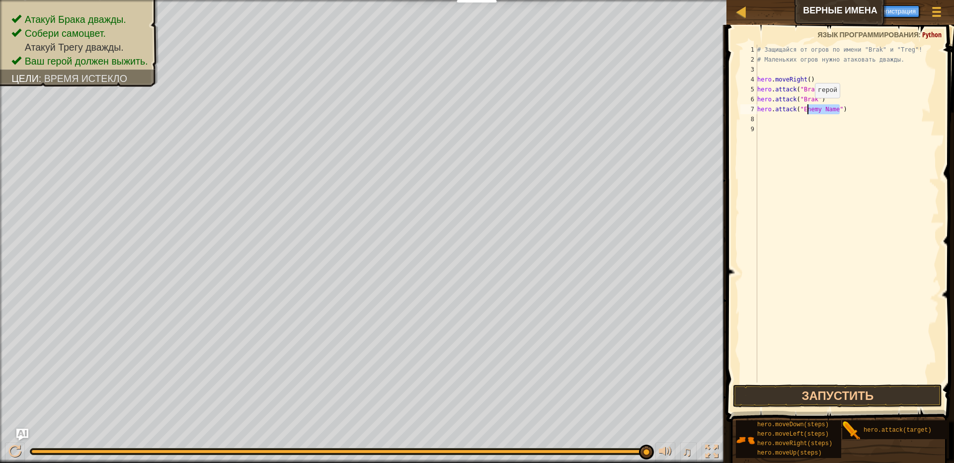
click at [807, 108] on div "# Защищайся от огров по имени "Brak" и "Treg"! # Маленьких огров нужно атаковат…" at bounding box center [848, 224] width 184 height 358
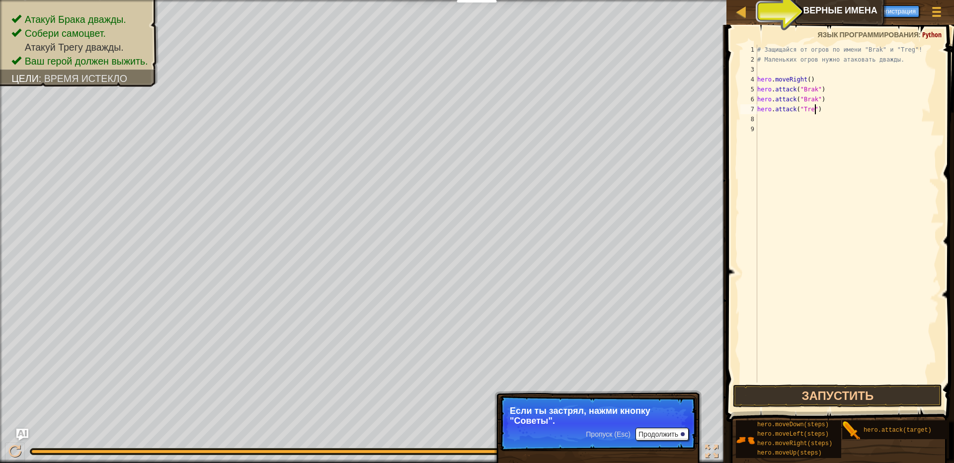
scroll to position [4, 5]
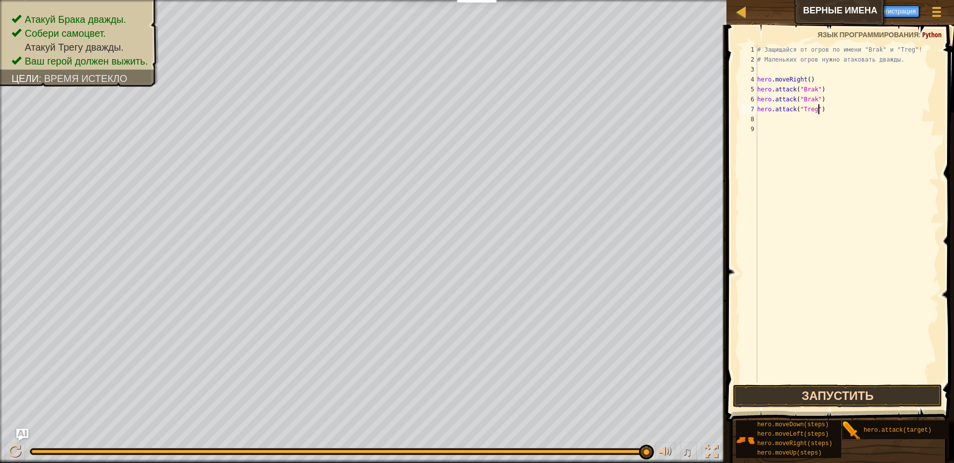
type textarea "hero.attack("Treg")"
click at [834, 402] on button "Запустить" at bounding box center [837, 396] width 209 height 23
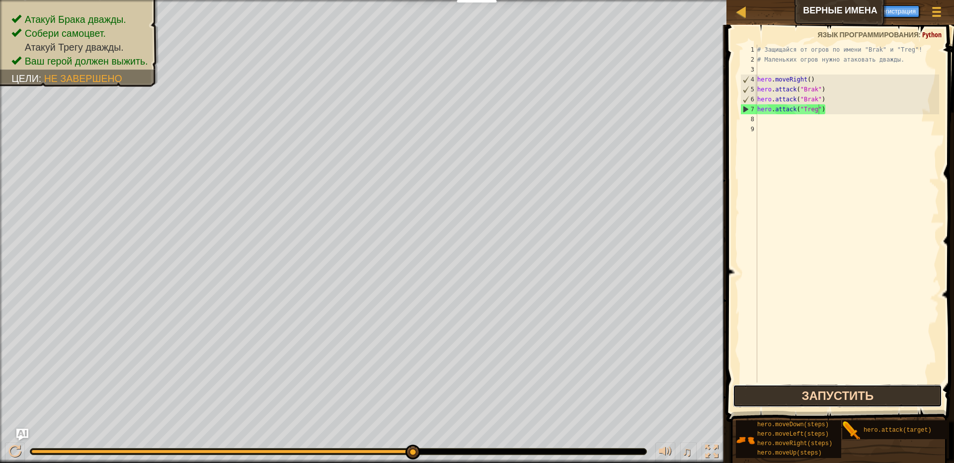
click at [795, 395] on button "Запустить" at bounding box center [837, 396] width 209 height 23
click at [790, 125] on div "# Защищайся от огров по имени "Brak" и "Treg"! # Маленьких огров нужно атаковат…" at bounding box center [848, 224] width 184 height 358
click at [791, 124] on div "# Защищайся от огров по имени "Brak" и "Treg"! # Маленьких огров нужно атаковат…" at bounding box center [848, 224] width 184 height 358
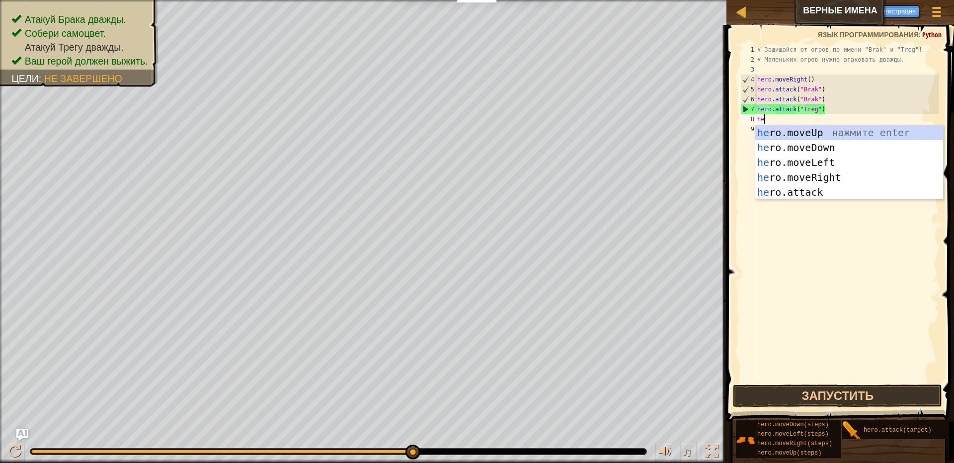
scroll to position [4, 0]
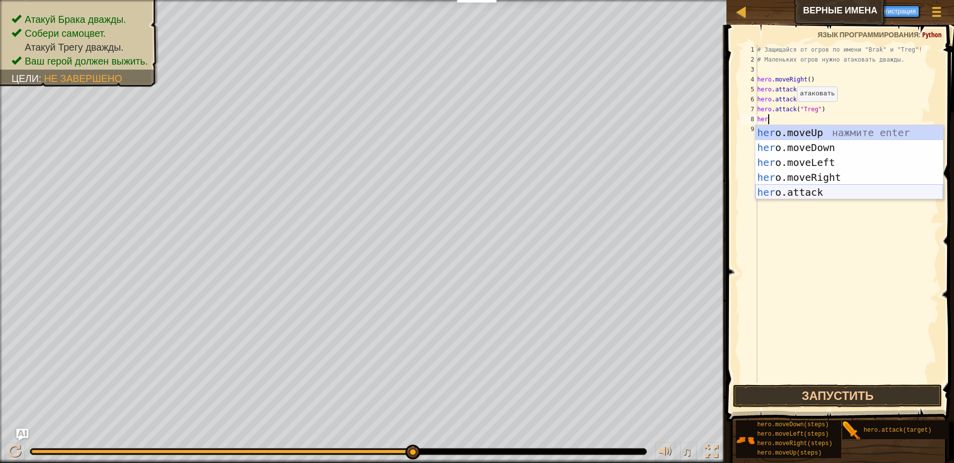
click at [806, 194] on div "her o.moveUp нажмите enter her o.moveDown нажмите enter her o.moveLeft нажмите …" at bounding box center [850, 177] width 188 height 104
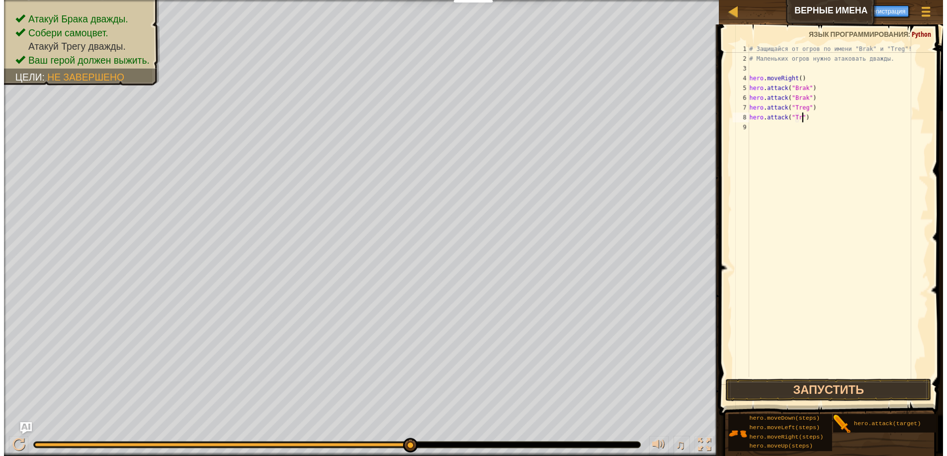
scroll to position [4, 5]
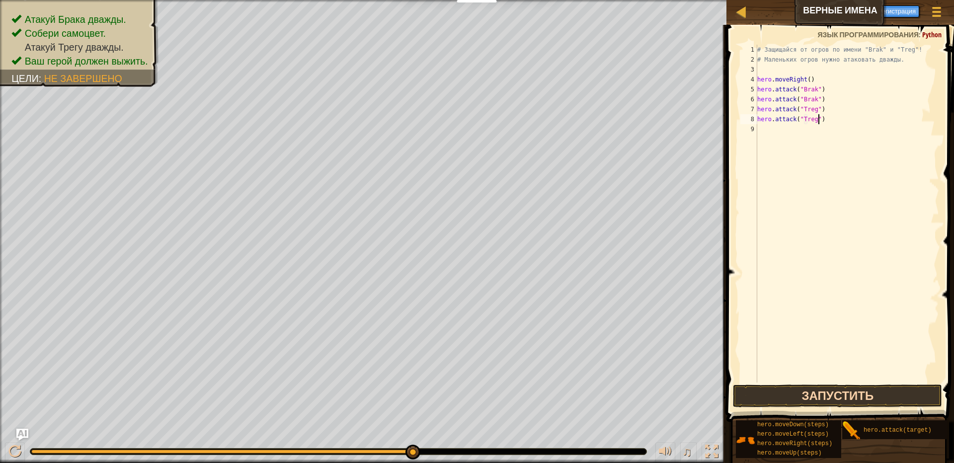
type textarea "hero.attack("Treg")"
click at [793, 397] on button "Запустить" at bounding box center [837, 396] width 209 height 23
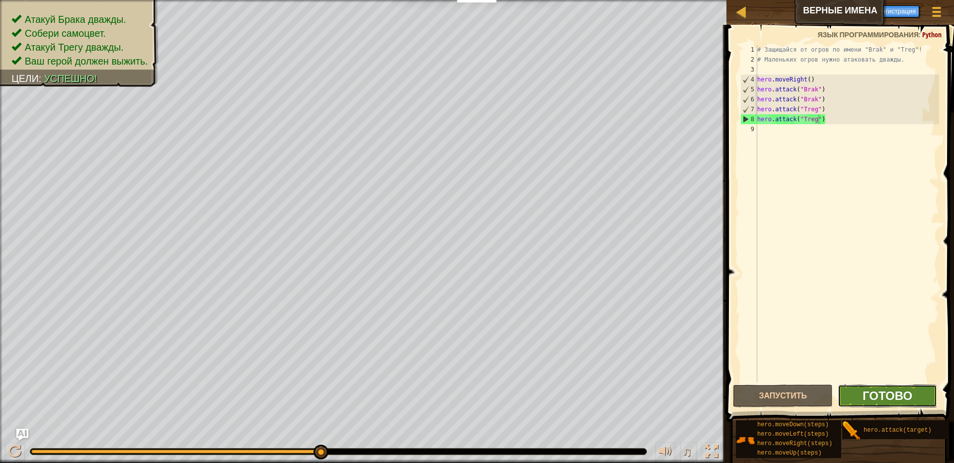
click at [873, 392] on span "Готово" at bounding box center [888, 396] width 50 height 16
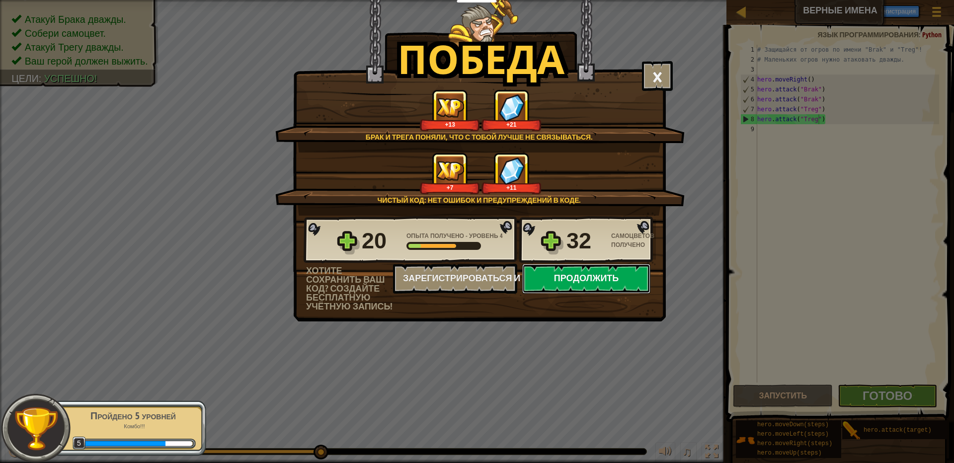
click at [569, 267] on button "Продолжить" at bounding box center [586, 279] width 128 height 30
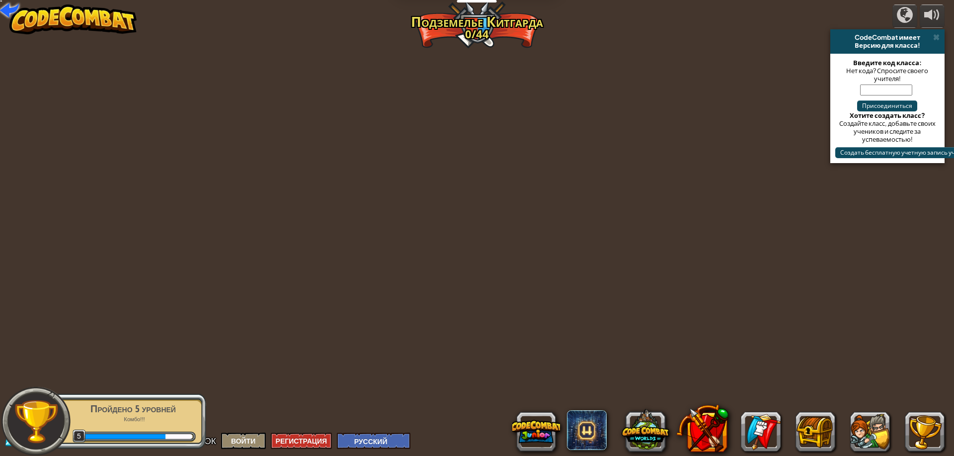
select select "ru"
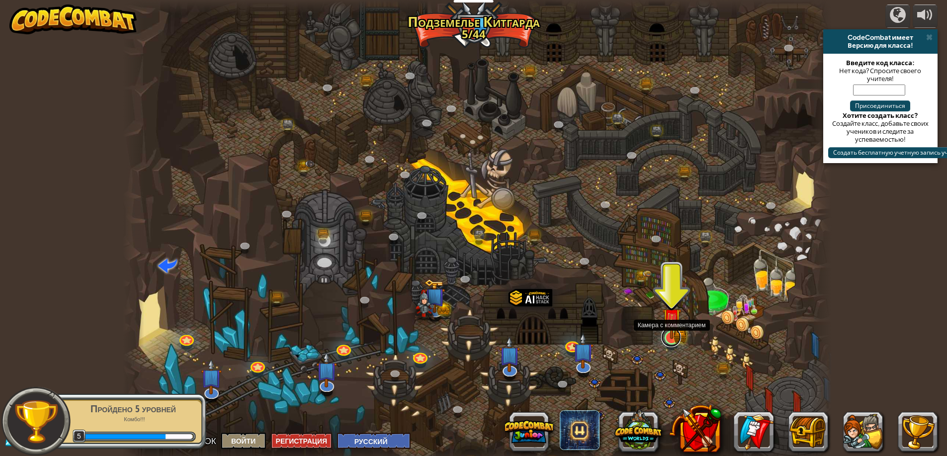
click at [669, 339] on link at bounding box center [671, 337] width 20 height 20
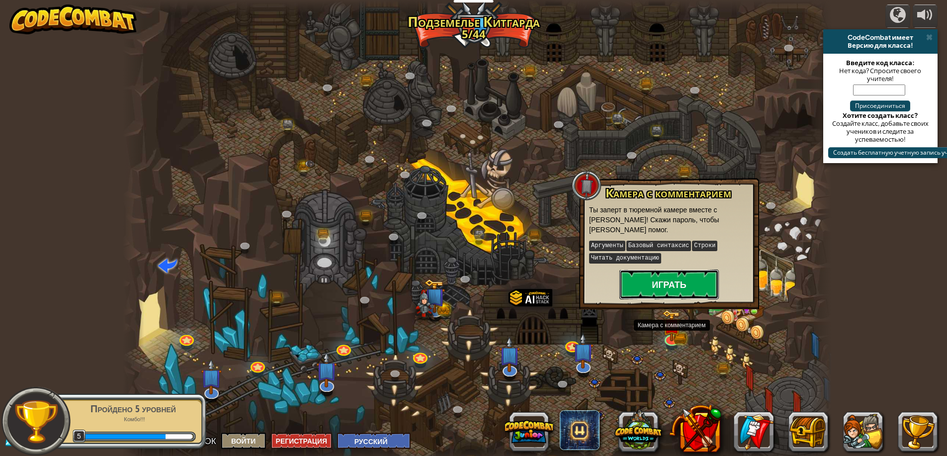
click at [665, 285] on button "Играть" at bounding box center [668, 284] width 99 height 30
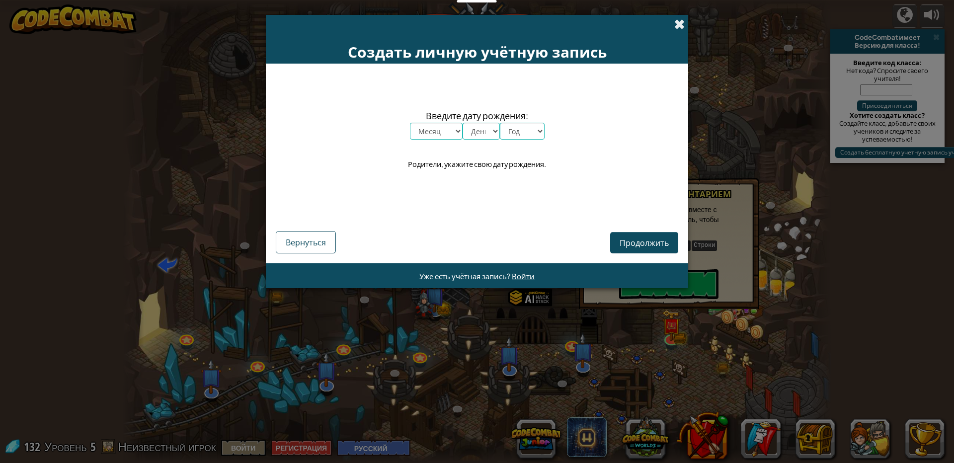
click at [676, 25] on span at bounding box center [679, 24] width 10 height 10
